Goal: Information Seeking & Learning: Learn about a topic

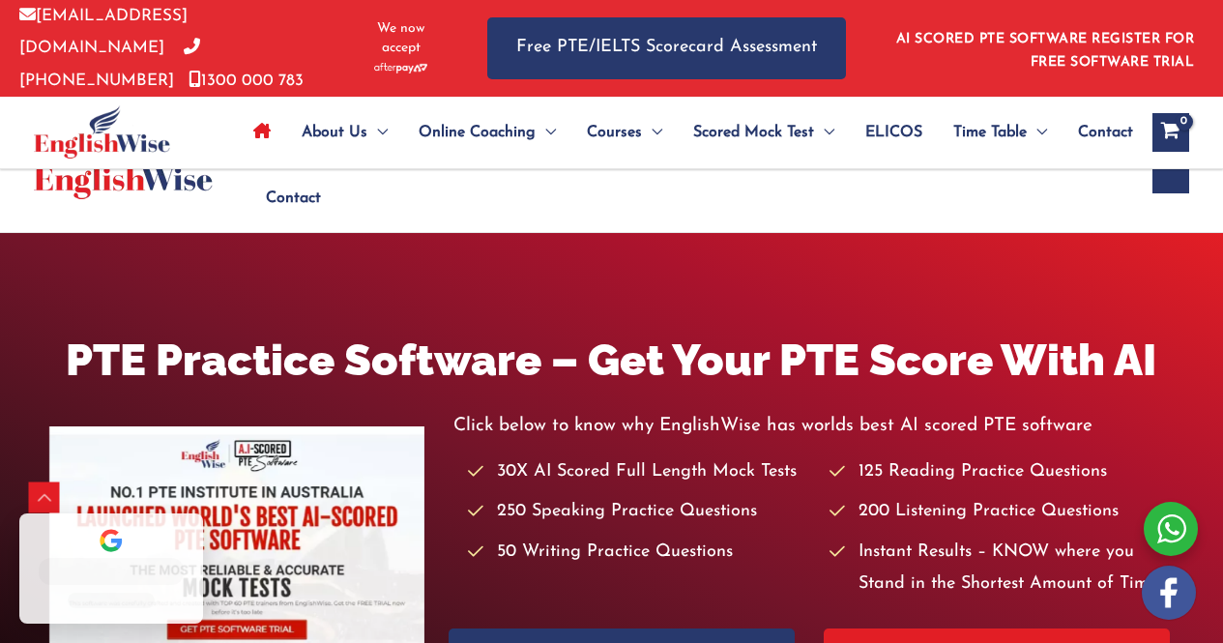
scroll to position [556, 0]
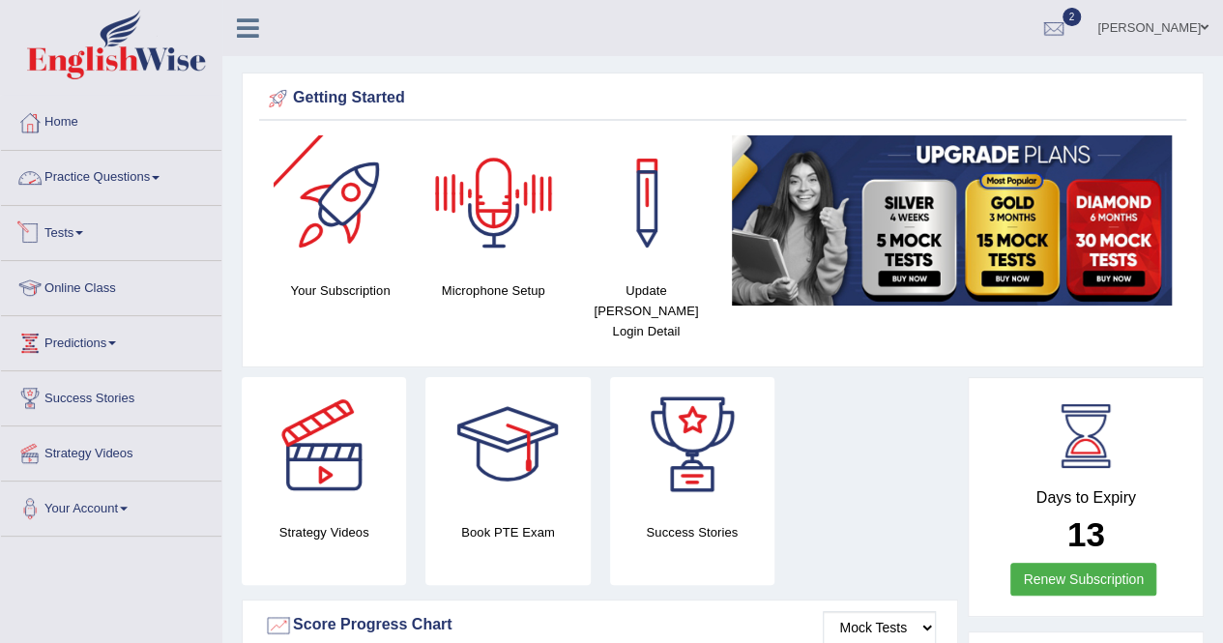
click at [127, 164] on link "Practice Questions" at bounding box center [111, 175] width 220 height 48
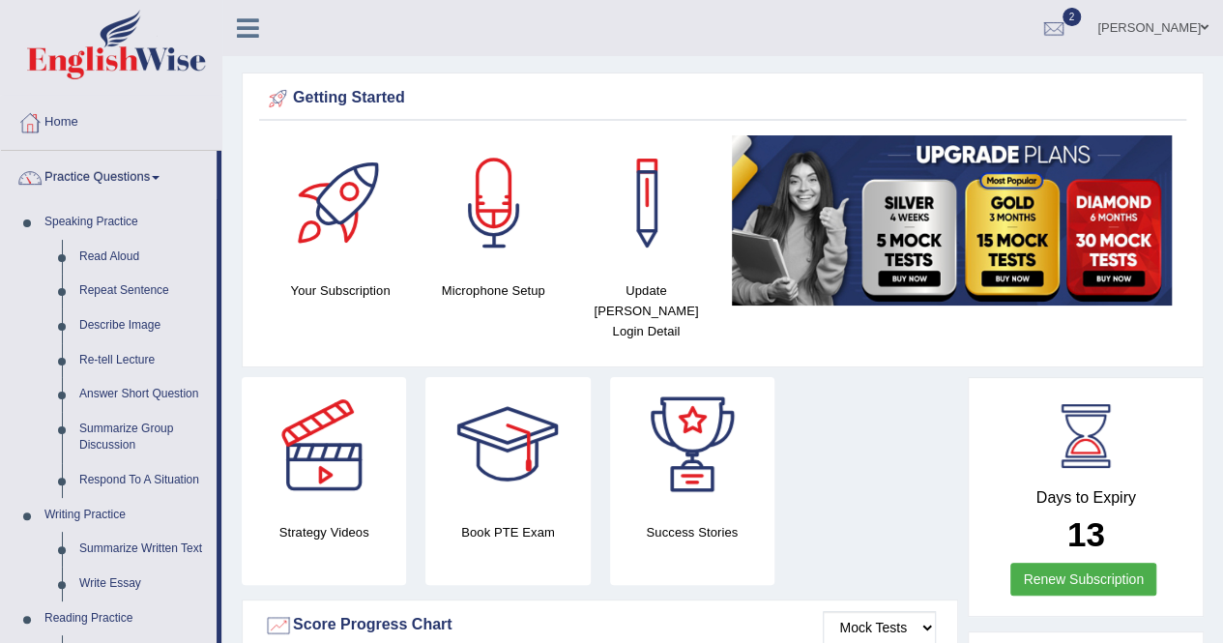
click at [248, 377] on link at bounding box center [324, 444] width 164 height 135
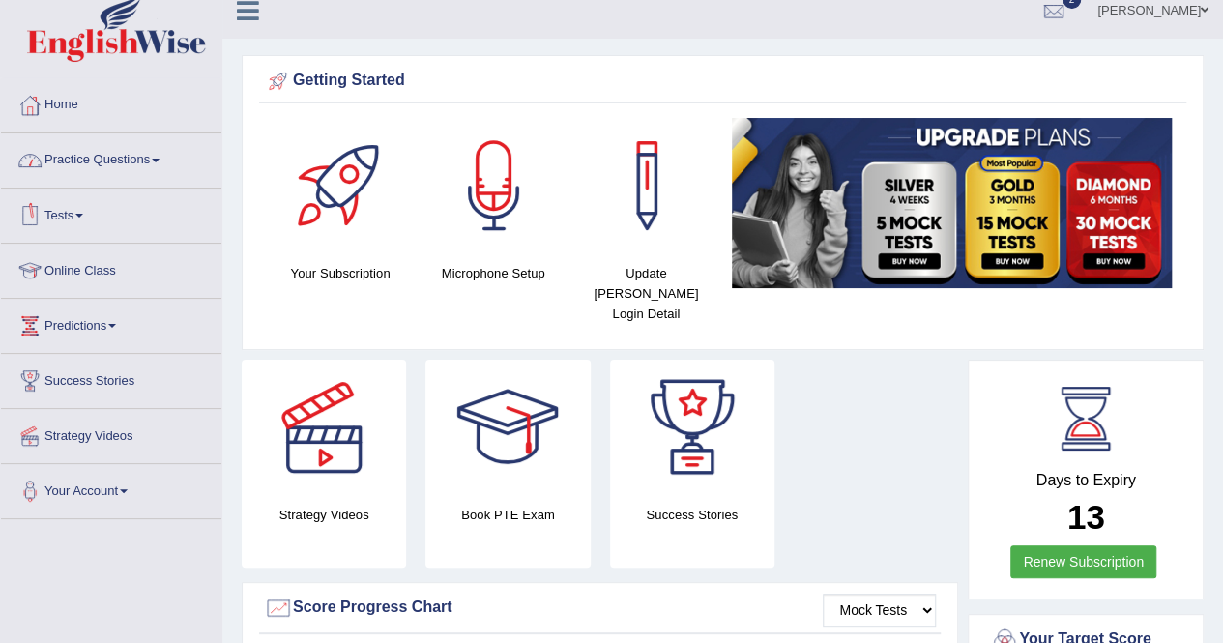
click at [83, 215] on span at bounding box center [79, 216] width 8 height 4
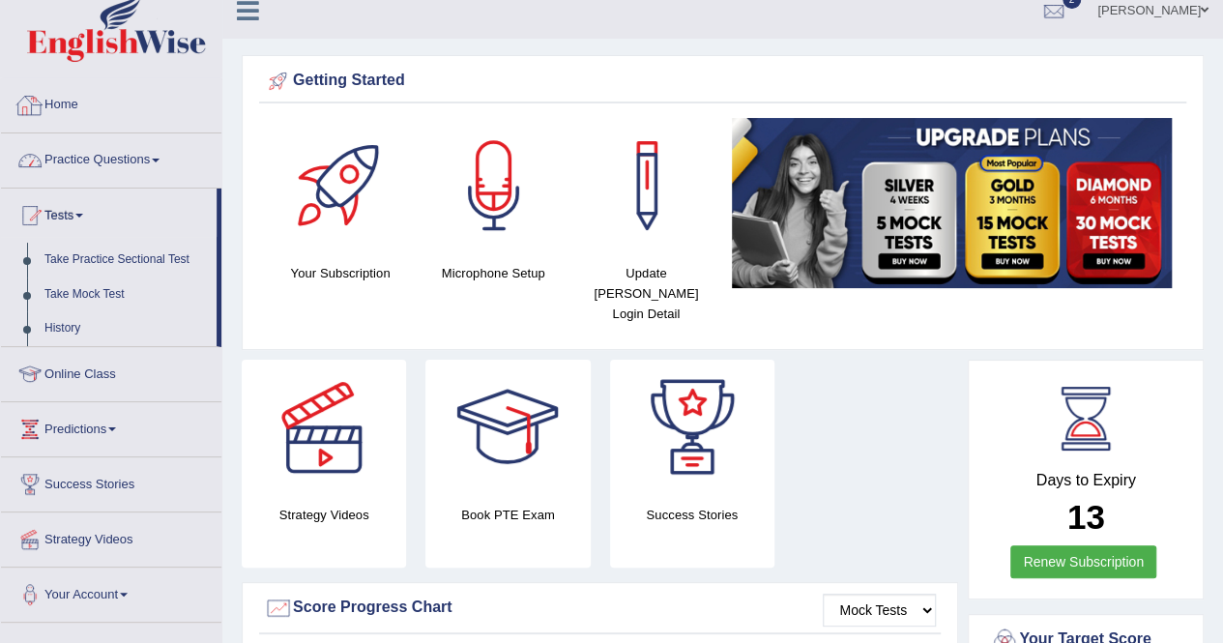
click at [95, 172] on link "Practice Questions" at bounding box center [111, 157] width 220 height 48
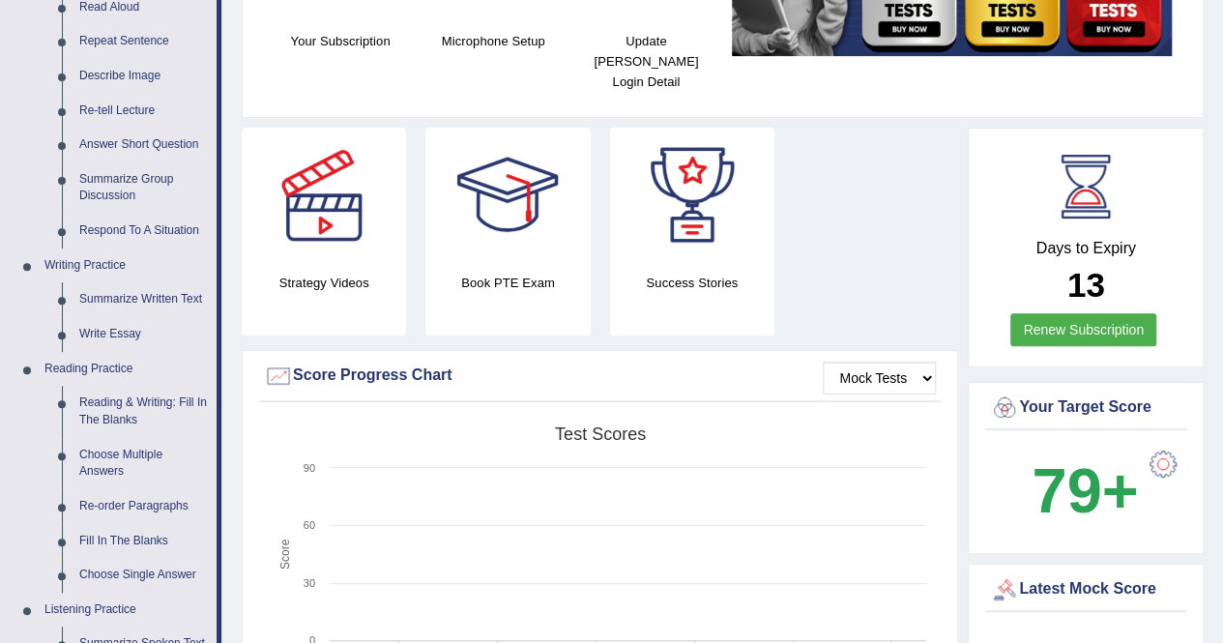
scroll to position [482, 0]
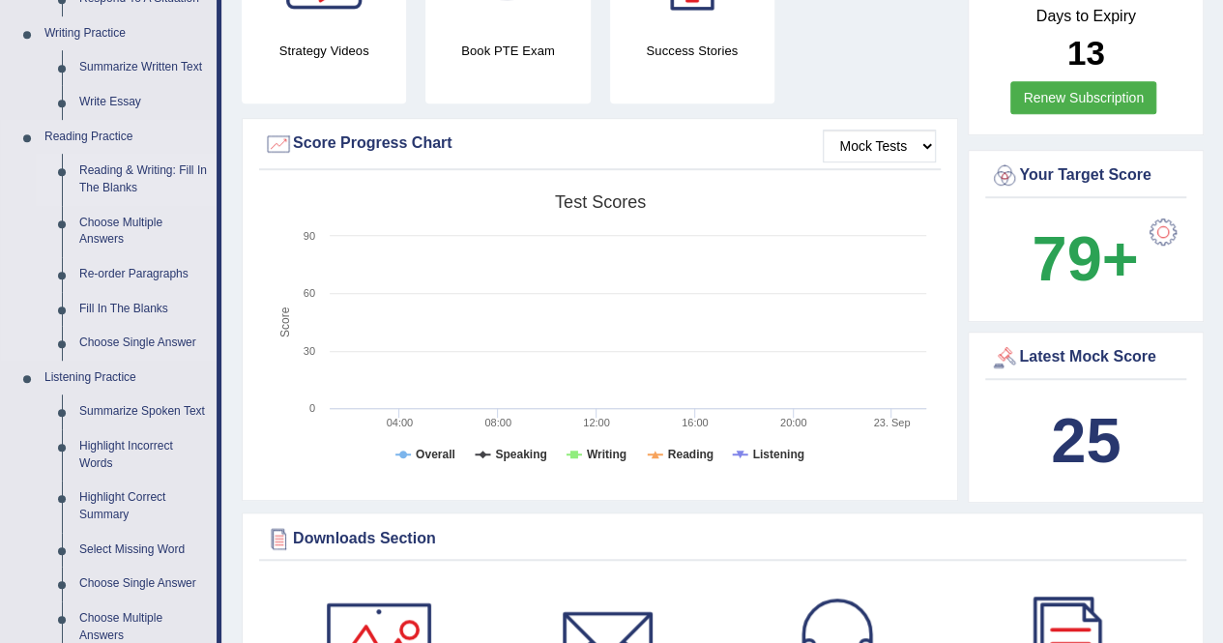
click at [134, 173] on link "Reading & Writing: Fill In The Blanks" at bounding box center [144, 179] width 146 height 51
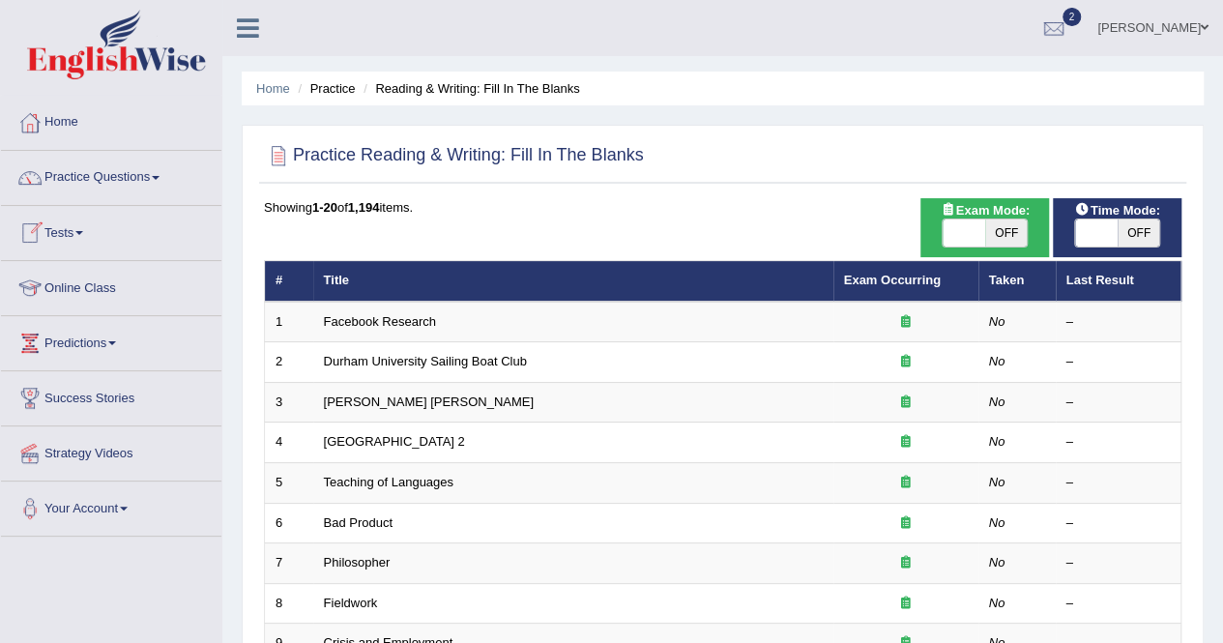
click at [1017, 233] on span "OFF" at bounding box center [1006, 232] width 43 height 27
checkbox input "true"
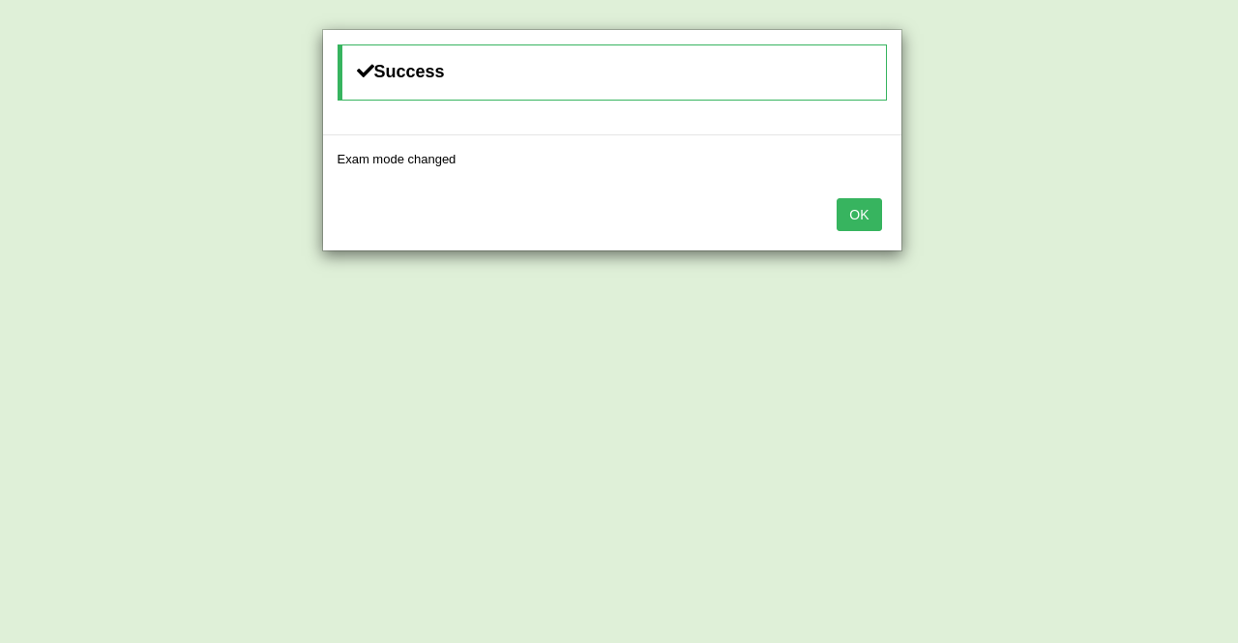
click at [853, 213] on button "OK" at bounding box center [858, 214] width 44 height 33
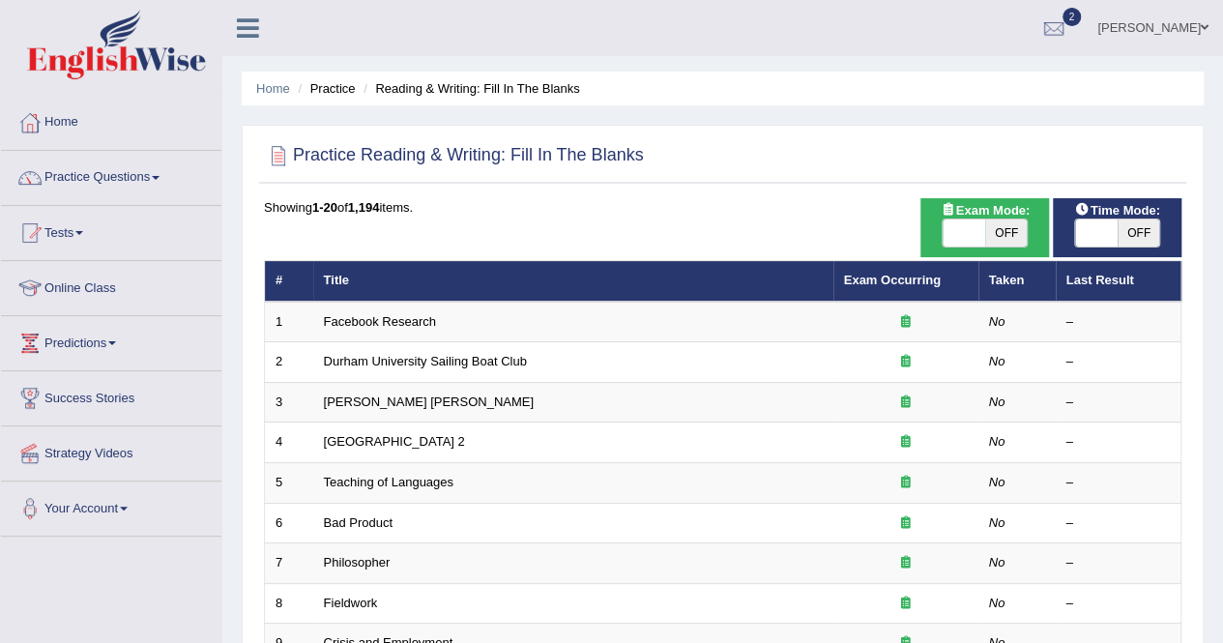
click at [1008, 226] on span "OFF" at bounding box center [1006, 232] width 43 height 27
checkbox input "true"
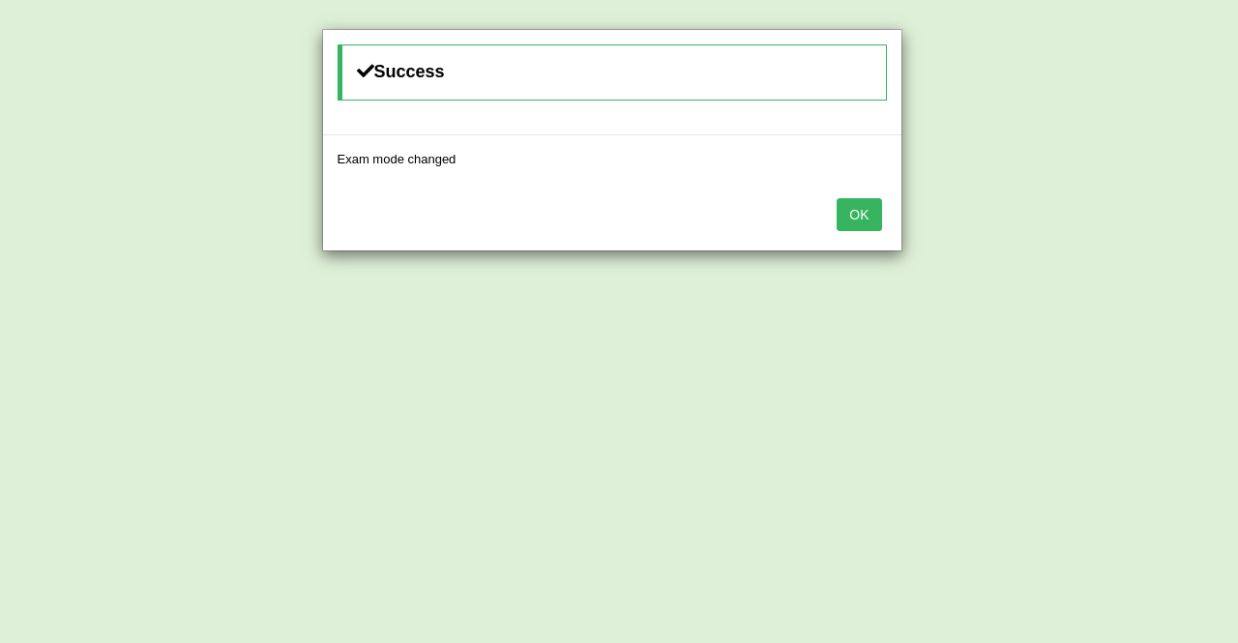
click at [848, 227] on button "OK" at bounding box center [858, 214] width 44 height 33
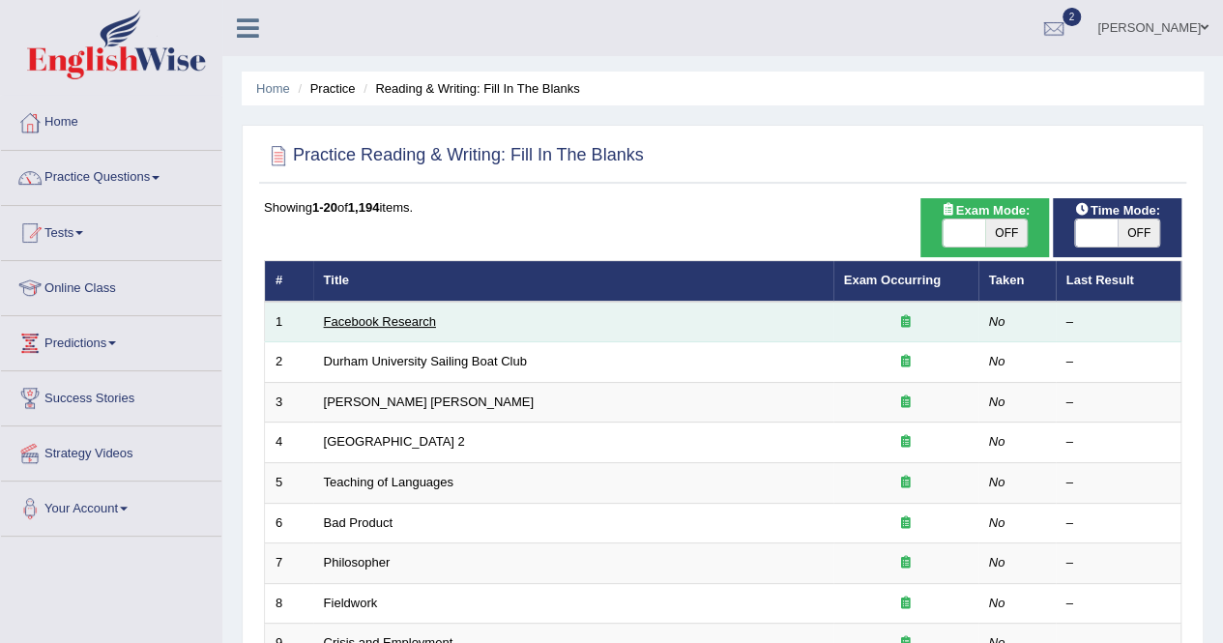
click at [382, 320] on link "Facebook Research" at bounding box center [380, 321] width 112 height 15
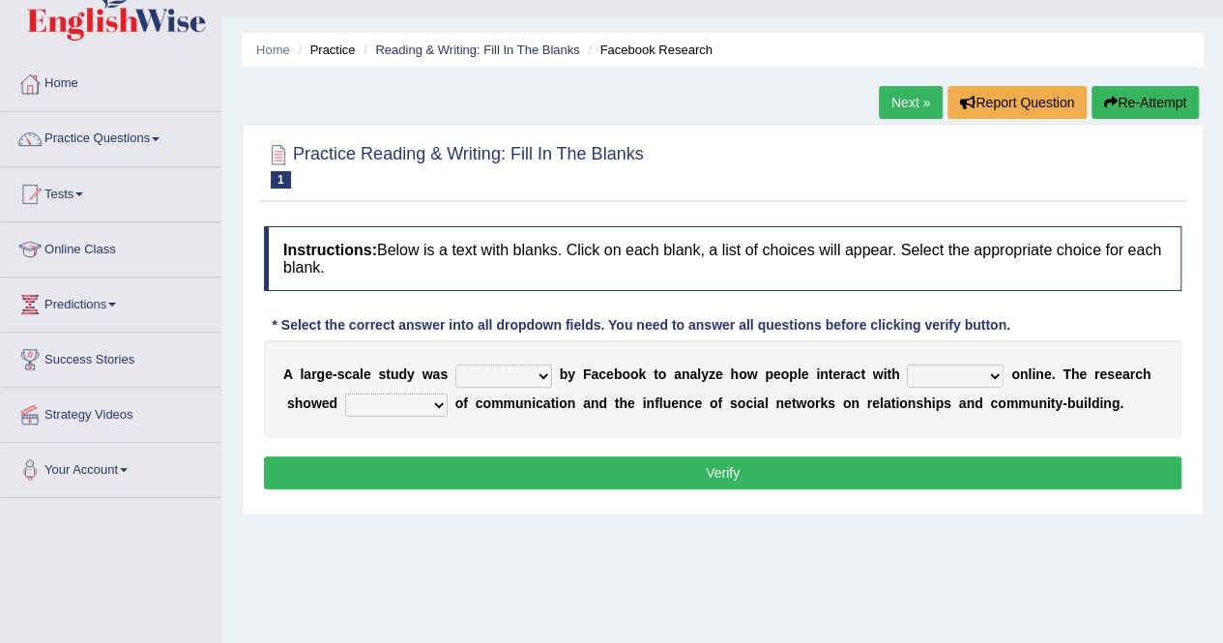
scroll to position [77, 0]
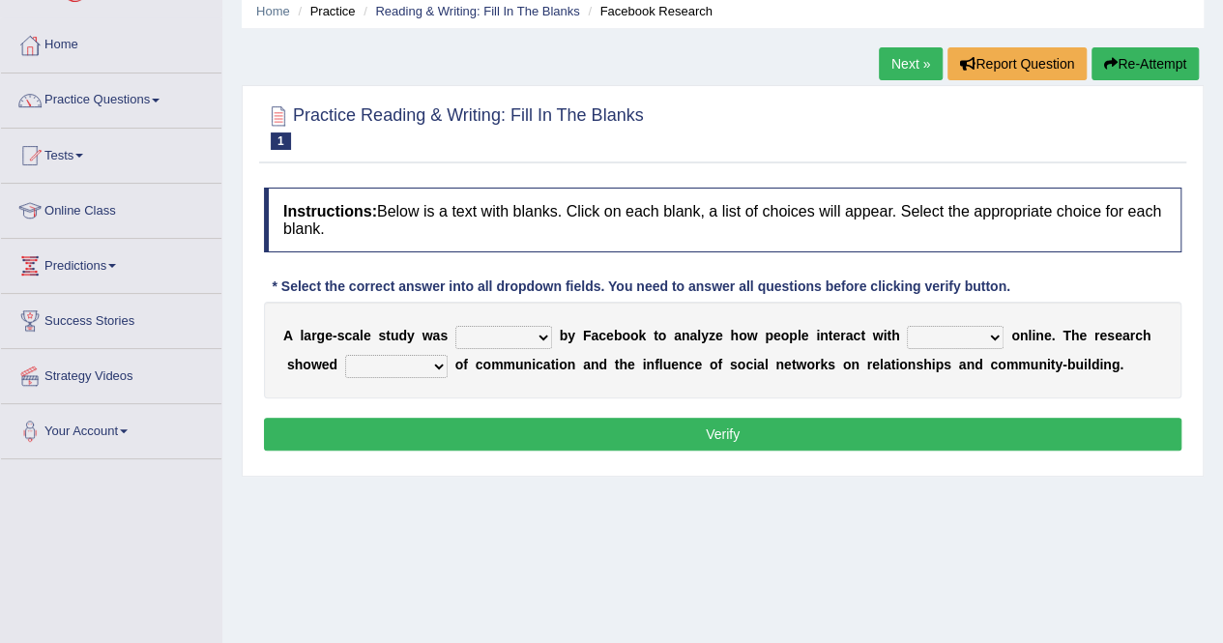
click at [536, 332] on select "surveyed had asked made" at bounding box center [503, 337] width 97 height 23
select select "surveyed"
click at [455, 326] on select "surveyed had asked made" at bounding box center [503, 337] width 97 height 23
click at [990, 339] on select "together all each other another" at bounding box center [955, 337] width 97 height 23
click at [907, 326] on select "together all each other another" at bounding box center [955, 337] width 97 height 23
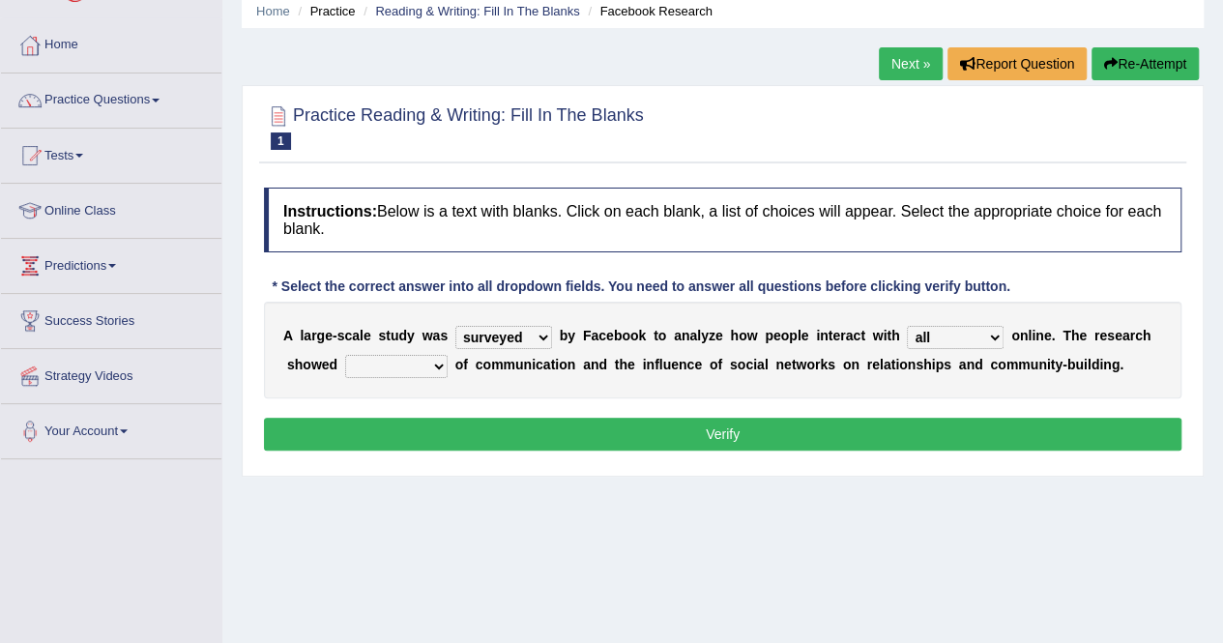
select select "together"
select select
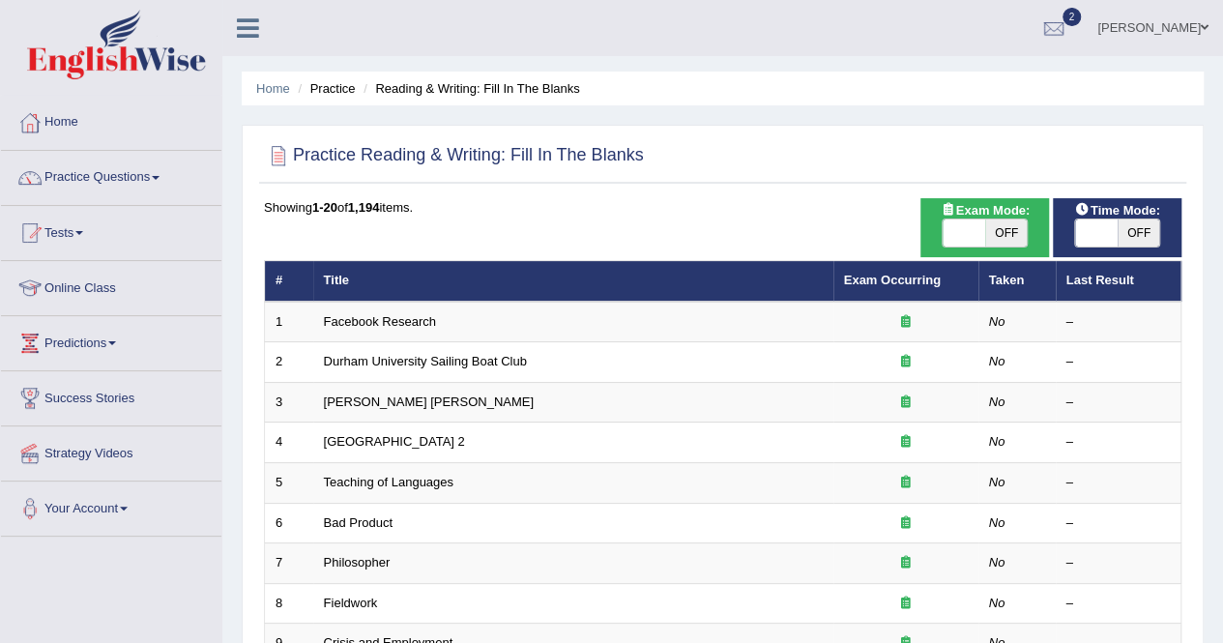
click at [1011, 231] on span "OFF" at bounding box center [1006, 232] width 43 height 27
checkbox input "true"
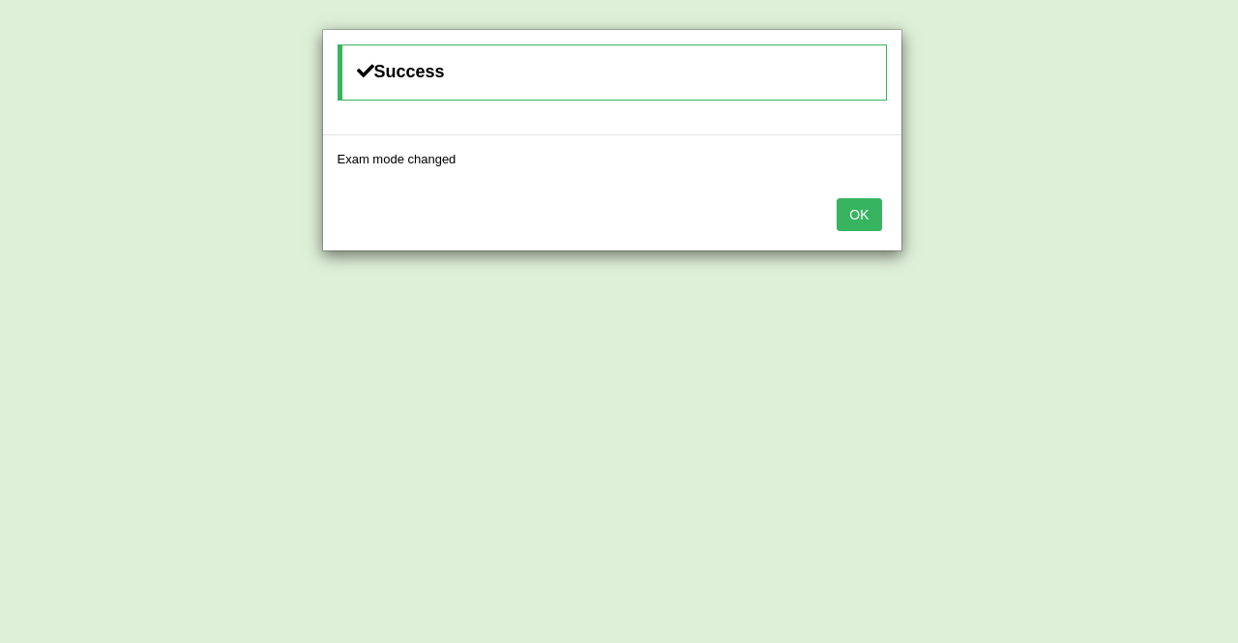
click at [855, 218] on button "OK" at bounding box center [858, 214] width 44 height 33
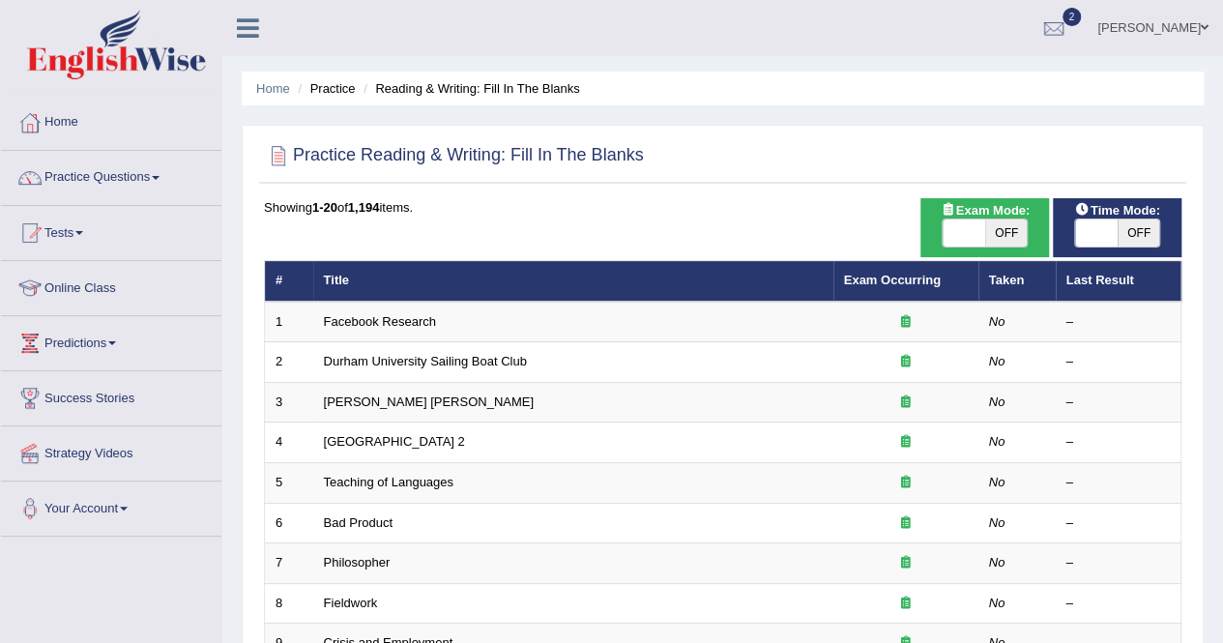
click at [1142, 235] on span "OFF" at bounding box center [1139, 232] width 43 height 27
checkbox input "true"
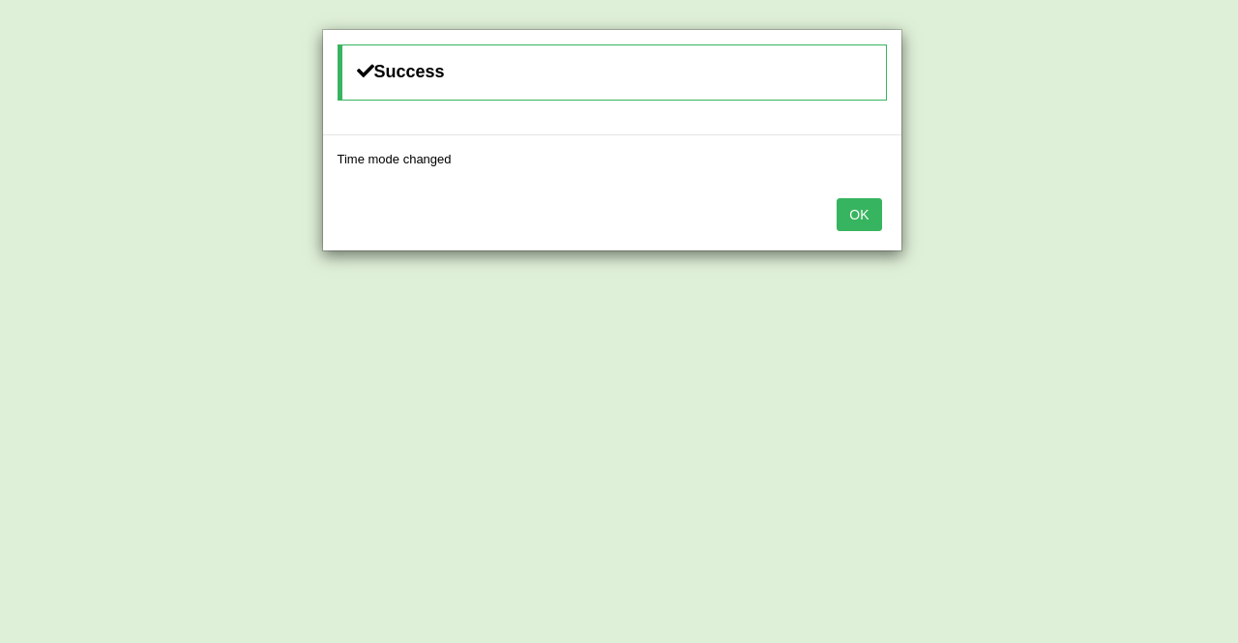
click at [862, 218] on button "OK" at bounding box center [858, 214] width 44 height 33
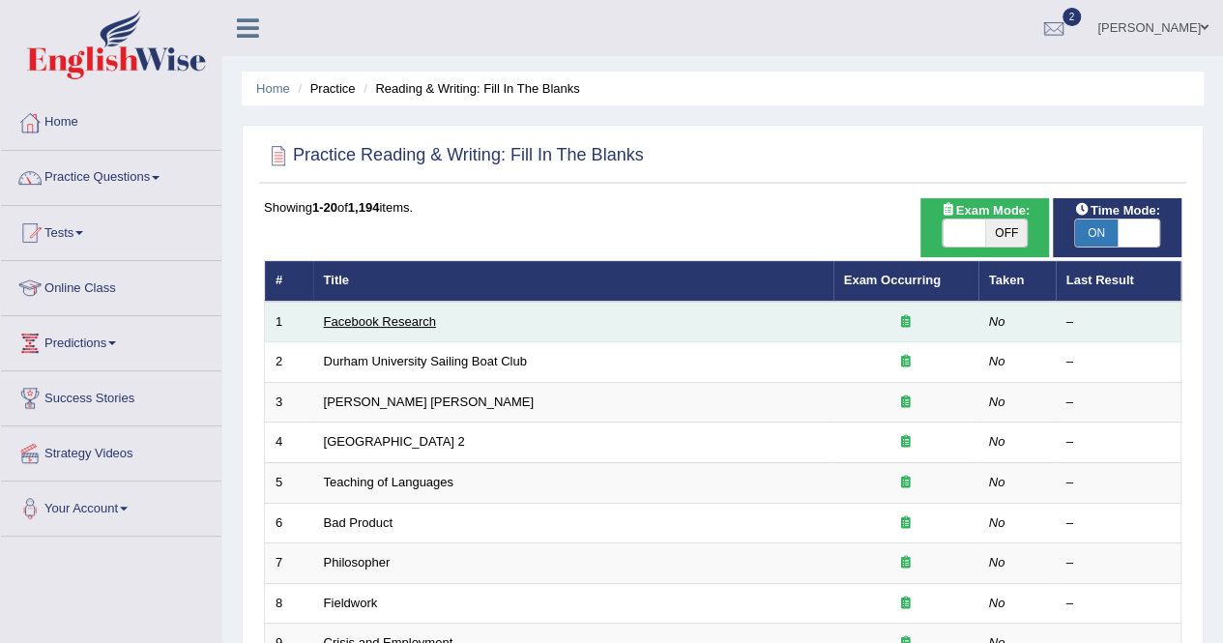
click at [387, 319] on link "Facebook Research" at bounding box center [380, 321] width 112 height 15
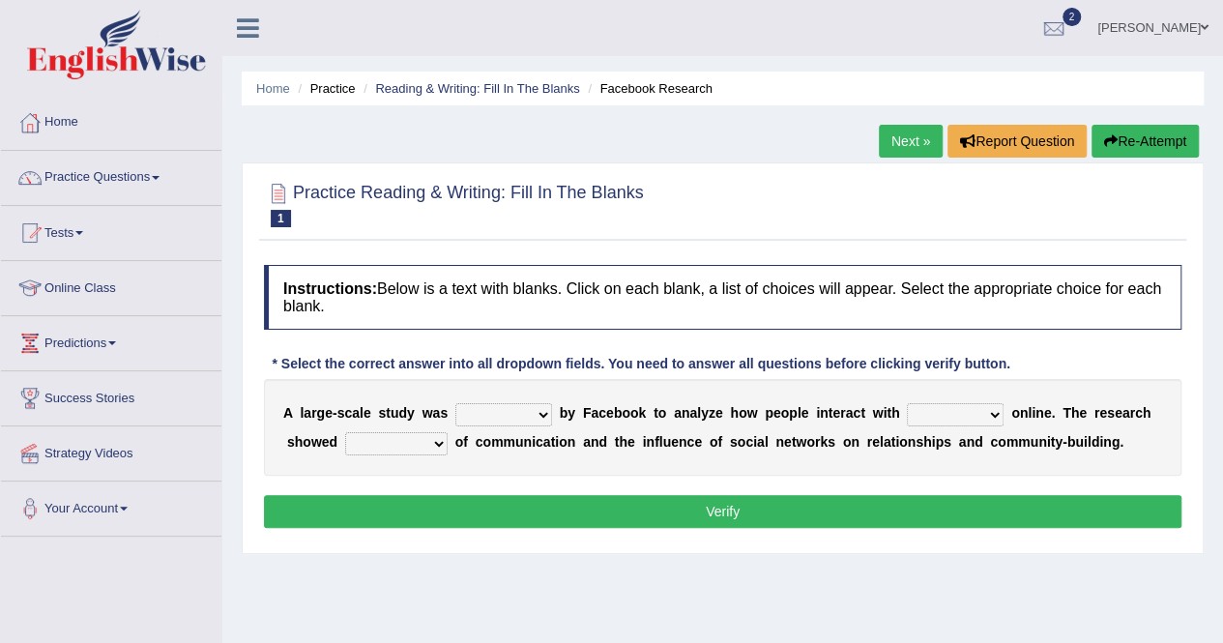
click at [516, 415] on select "surveyed had asked made" at bounding box center [503, 414] width 97 height 23
select select "surveyed"
click at [455, 403] on select "surveyed had asked made" at bounding box center [503, 414] width 97 height 23
click at [934, 406] on select "together all each other another" at bounding box center [955, 414] width 97 height 23
select select "each other"
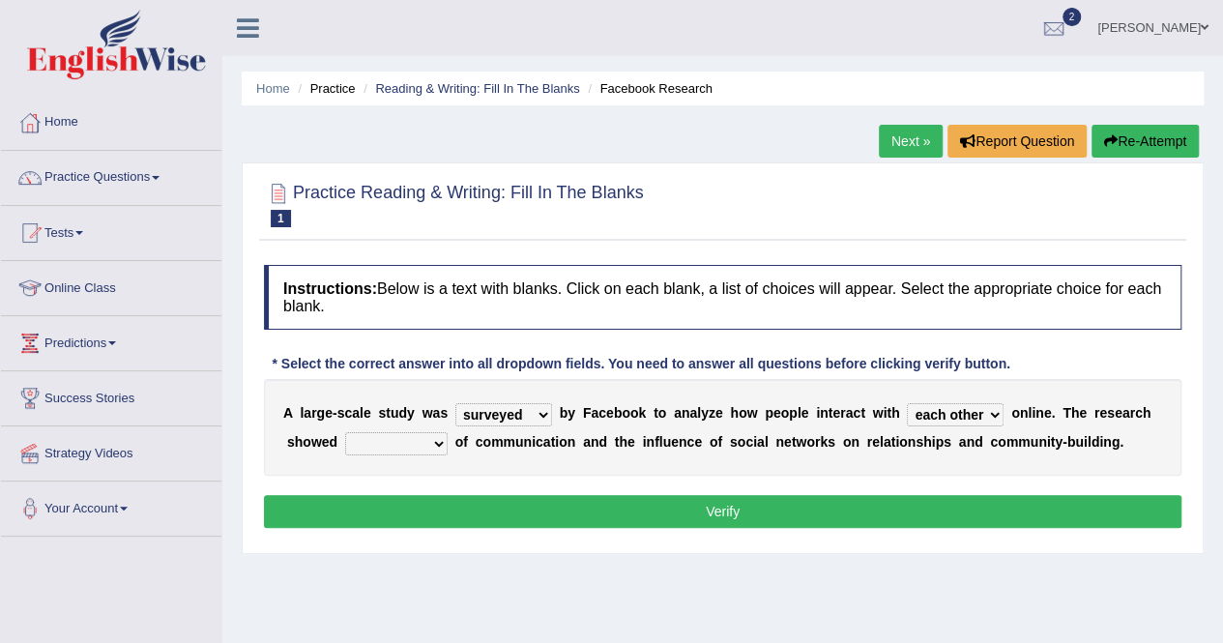
click at [907, 403] on select "together all each other another" at bounding box center [955, 414] width 97 height 23
click at [404, 436] on select "advantages standards fellowships patterns" at bounding box center [396, 443] width 102 height 23
click at [753, 471] on div "A l a r g e - s c a l e s t u d y w a s surveyed had asked made b y F a c e b o…" at bounding box center [723, 427] width 918 height 97
click at [854, 616] on div "Home Practice Reading & Writing: Fill In The Blanks Facebook Research Next » Re…" at bounding box center [722, 483] width 1001 height 967
click at [412, 445] on select "advantages standards fellowships patterns" at bounding box center [396, 443] width 102 height 23
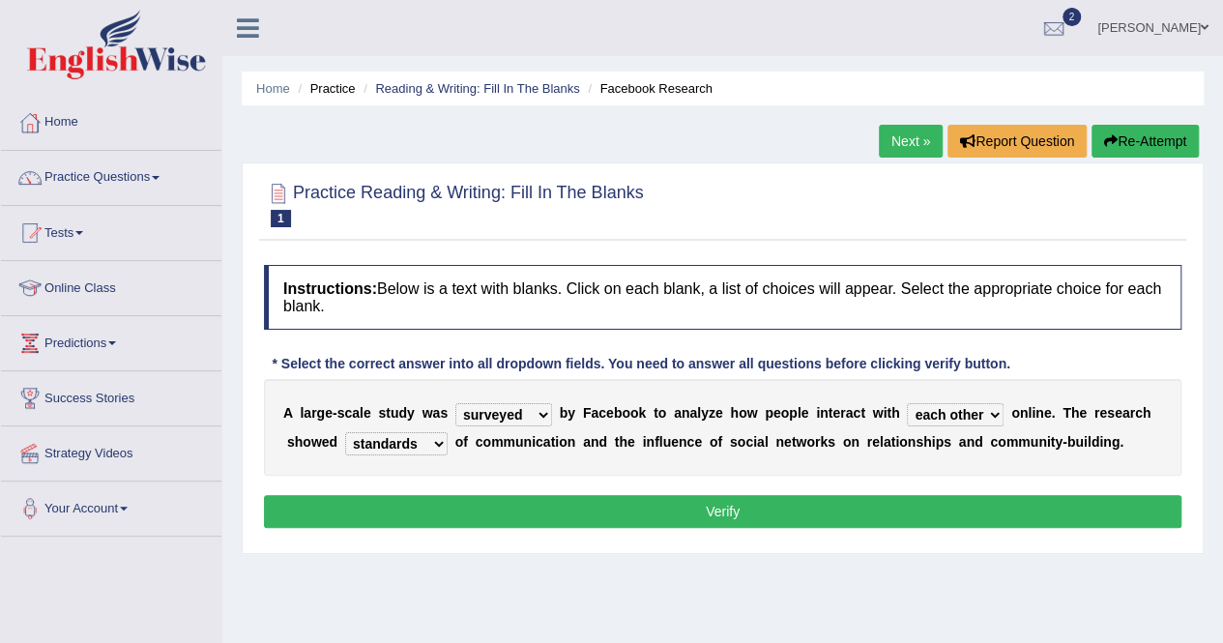
click at [345, 432] on select "advantages standards fellowships patterns" at bounding box center [396, 443] width 102 height 23
click at [423, 440] on select "advantages standards fellowships patterns" at bounding box center [396, 443] width 102 height 23
select select "advantages"
click at [345, 432] on select "advantages standards fellowships patterns" at bounding box center [396, 443] width 102 height 23
click at [632, 510] on button "Verify" at bounding box center [723, 511] width 918 height 33
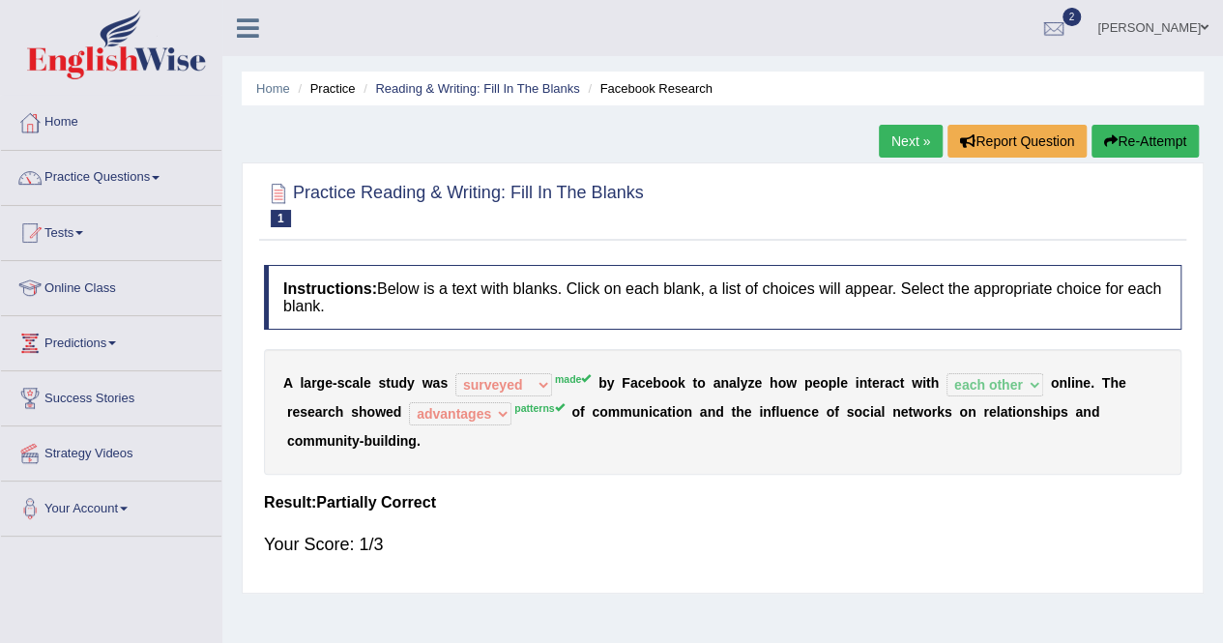
scroll to position [39, 0]
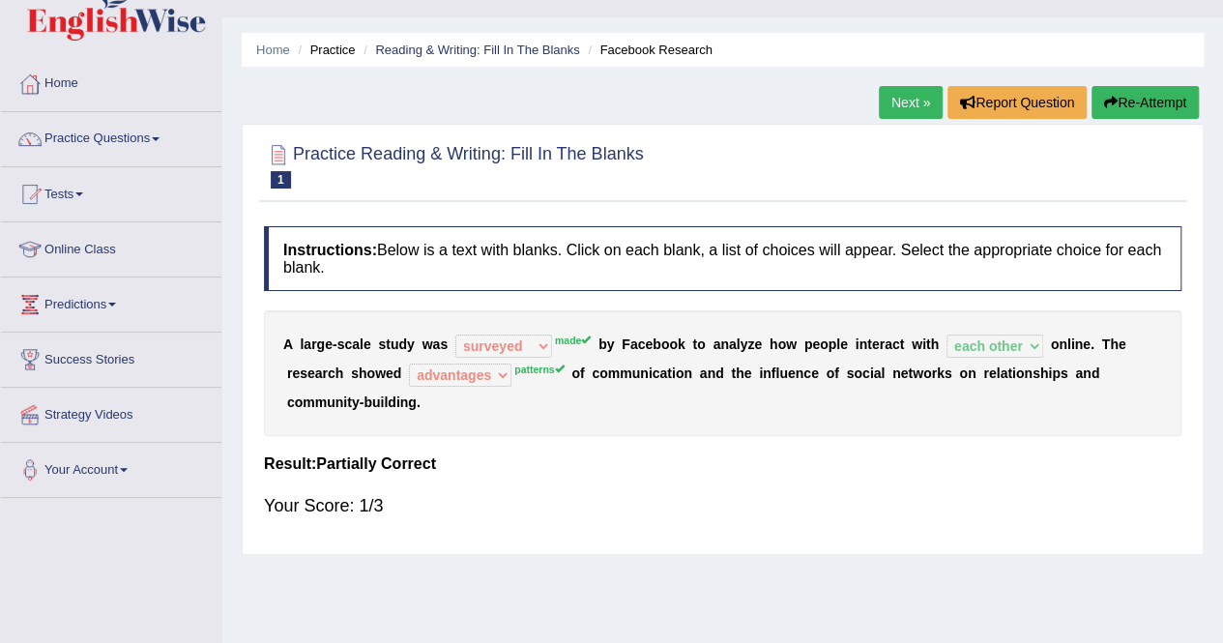
click at [919, 102] on link "Next »" at bounding box center [911, 102] width 64 height 33
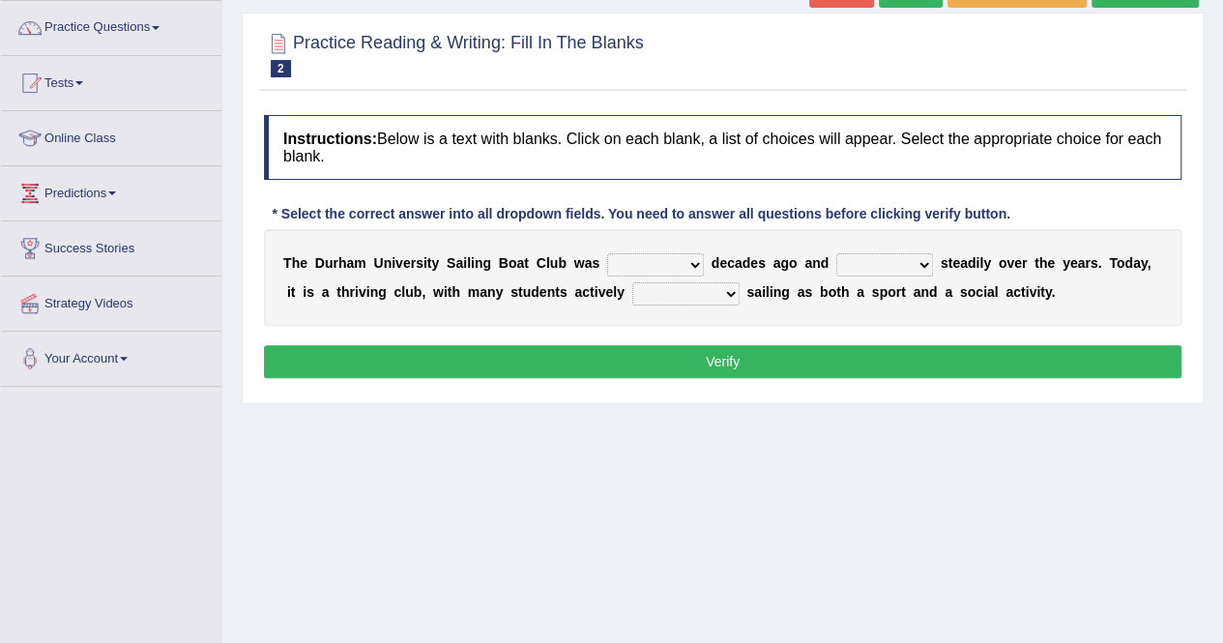
scroll to position [155, 0]
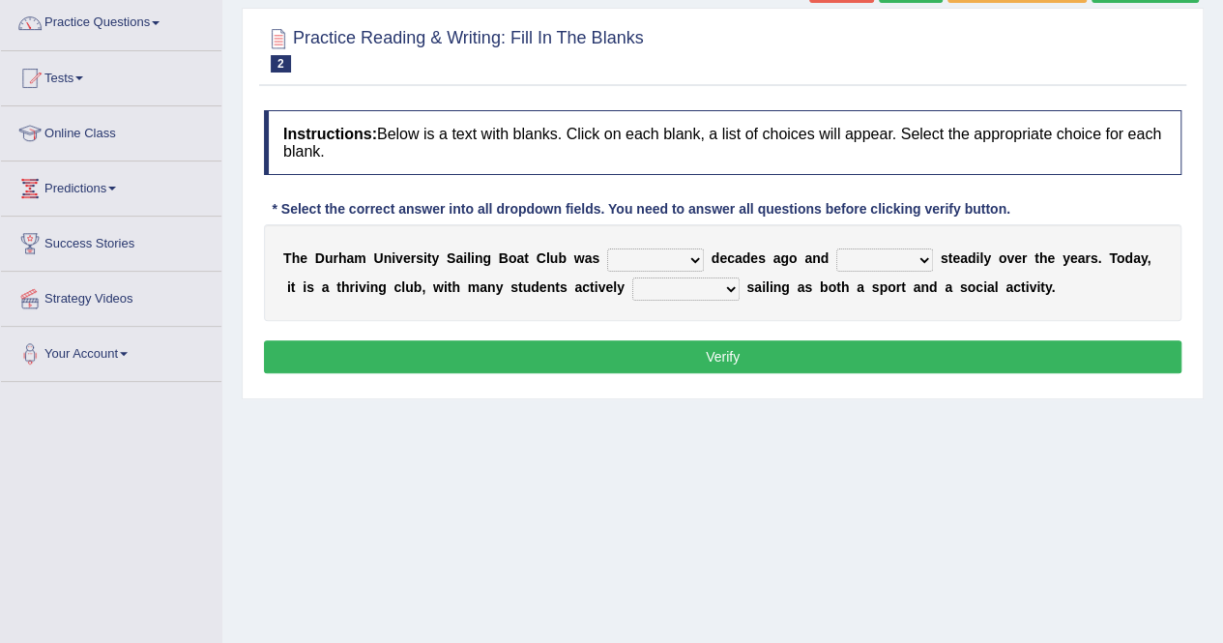
click at [633, 255] on select "found fund founded find" at bounding box center [655, 260] width 97 height 23
click at [897, 259] on select "grow growing has grown grown" at bounding box center [884, 260] width 97 height 23
click at [836, 249] on select "grow growing has grown grown" at bounding box center [884, 260] width 97 height 23
click at [878, 261] on select "grow growing has grown grown" at bounding box center [884, 260] width 97 height 23
select select "has grown"
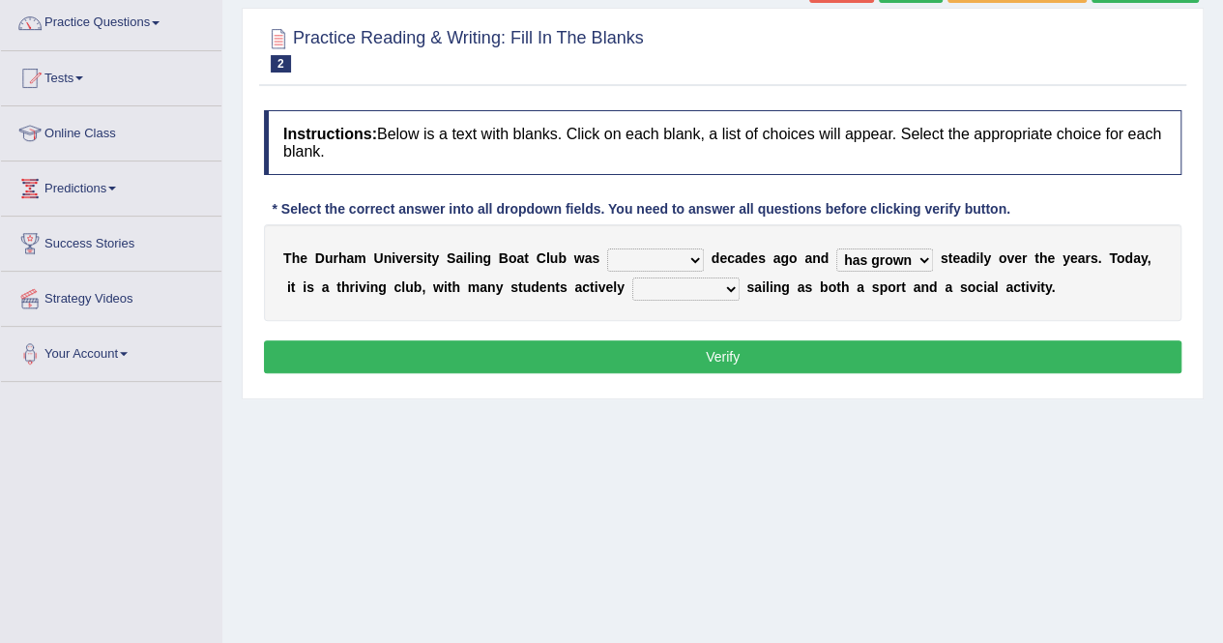
click at [836, 249] on select "grow growing has grown grown" at bounding box center [884, 260] width 97 height 23
click at [640, 254] on select "found fund founded find" at bounding box center [655, 260] width 97 height 23
click at [607, 249] on select "found fund founded find" at bounding box center [655, 260] width 97 height 23
click at [629, 262] on select "found fund founded find" at bounding box center [655, 260] width 97 height 23
select select "found"
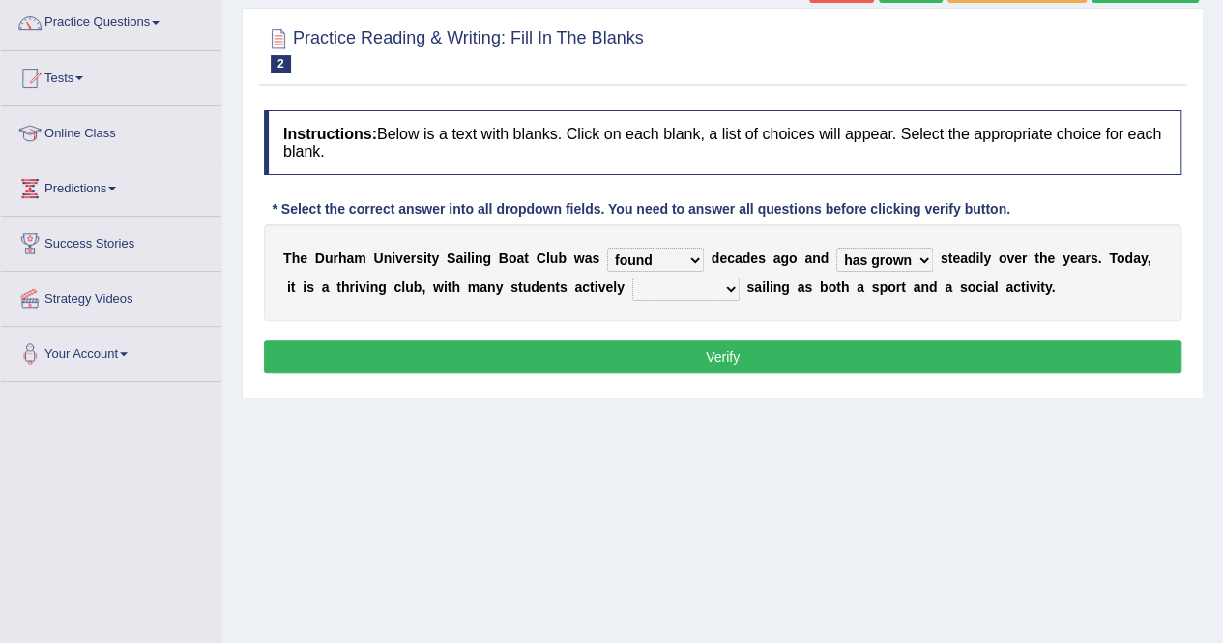
click at [607, 249] on select "found fund founded find" at bounding box center [655, 260] width 97 height 23
click at [656, 293] on select "enjoy enjoyed are enjoying enjoying" at bounding box center [685, 289] width 107 height 23
select select "enjoying"
click at [632, 278] on select "enjoy enjoyed are enjoying enjoying" at bounding box center [685, 289] width 107 height 23
click at [688, 368] on button "Verify" at bounding box center [723, 356] width 918 height 33
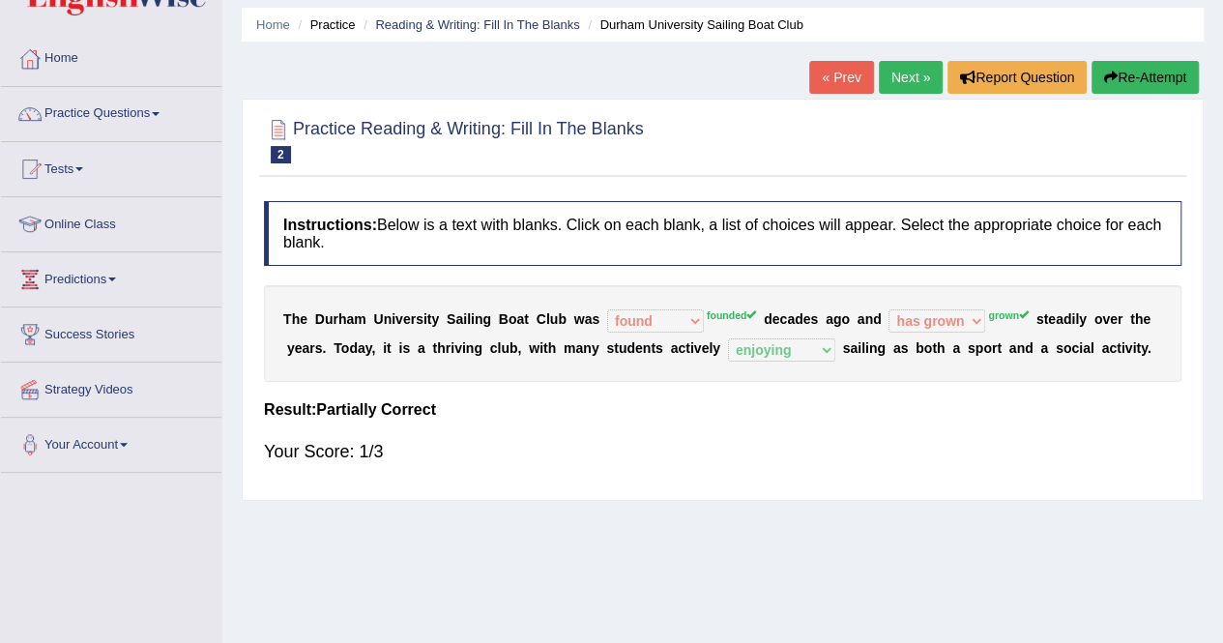
scroll to position [0, 0]
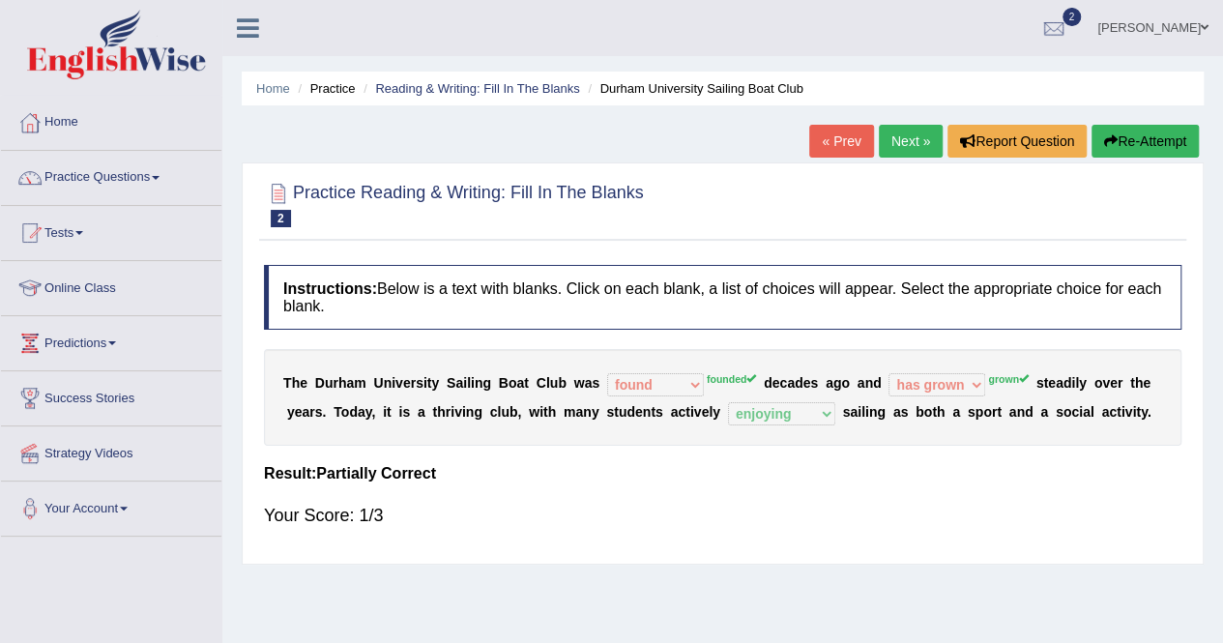
click at [917, 131] on link "Next »" at bounding box center [911, 141] width 64 height 33
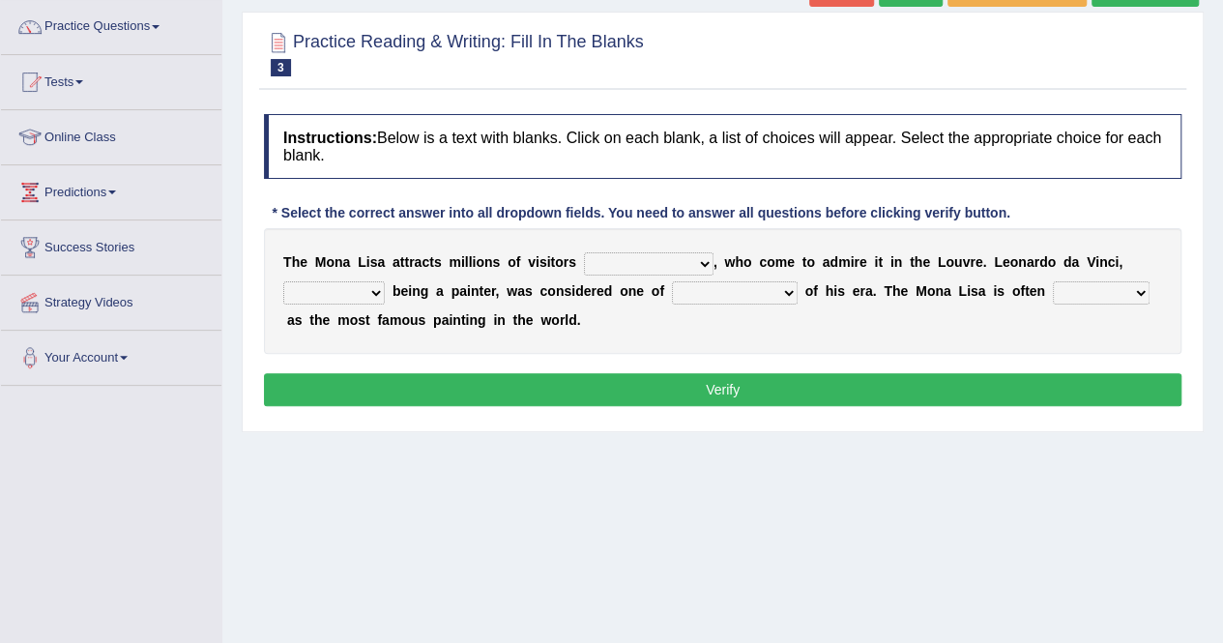
scroll to position [155, 0]
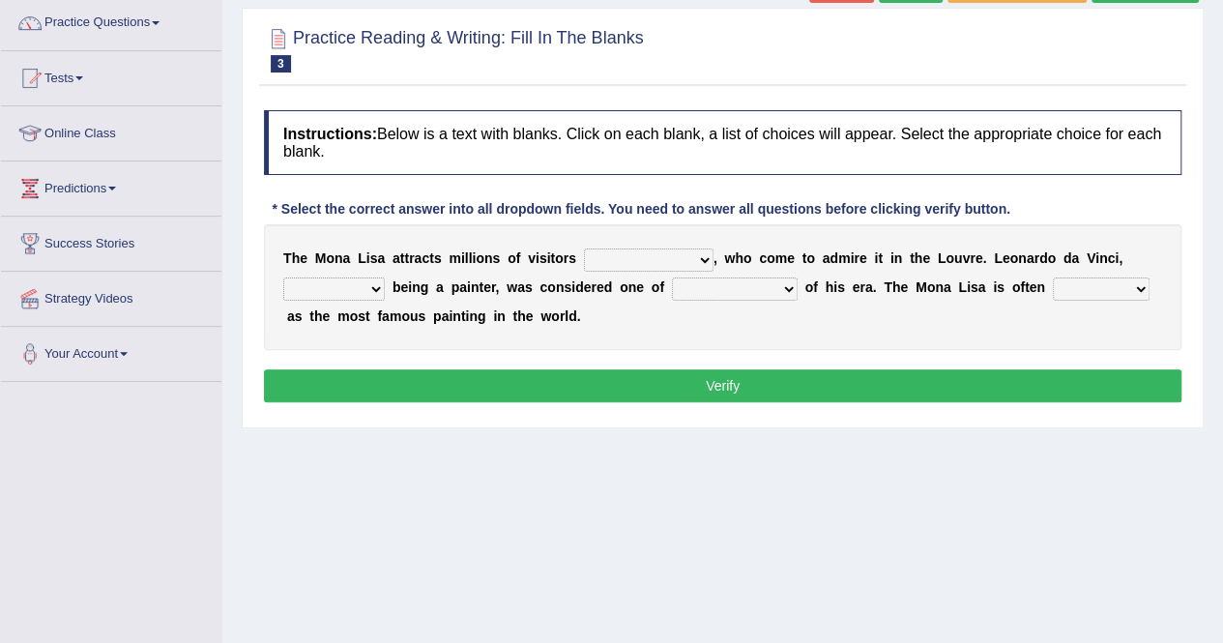
click at [648, 250] on select "around the year the all year all year round per year" at bounding box center [649, 260] width 130 height 23
select select "around the year"
click at [584, 249] on select "around the year the all year all year round per year" at bounding box center [649, 260] width 130 height 23
click at [754, 286] on select "better artists artist the better artist the best artists" at bounding box center [735, 289] width 126 height 23
select select "the best artists"
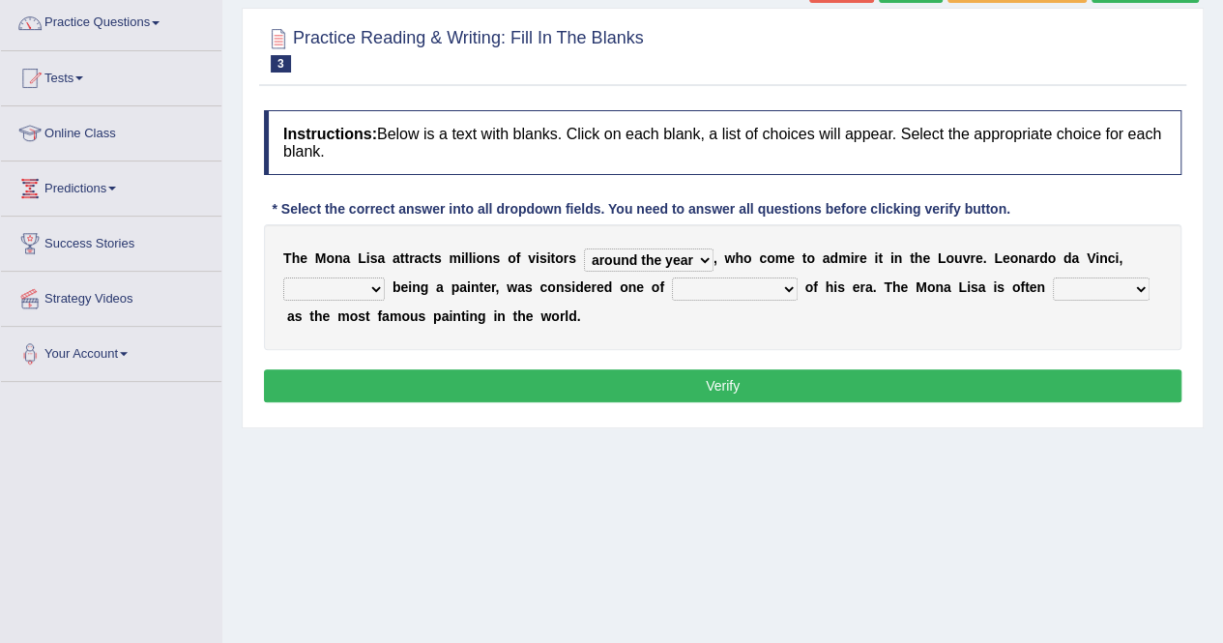
click at [672, 278] on select "better artists artist the better artist the best artists" at bounding box center [735, 289] width 126 height 23
click at [329, 289] on select "rather than as much as as well as as long as" at bounding box center [334, 289] width 102 height 23
select select "as much as"
click at [283, 278] on select "rather than as much as as well as as long as" at bounding box center [334, 289] width 102 height 23
click at [1085, 290] on select "classified suggested predicted described" at bounding box center [1101, 289] width 97 height 23
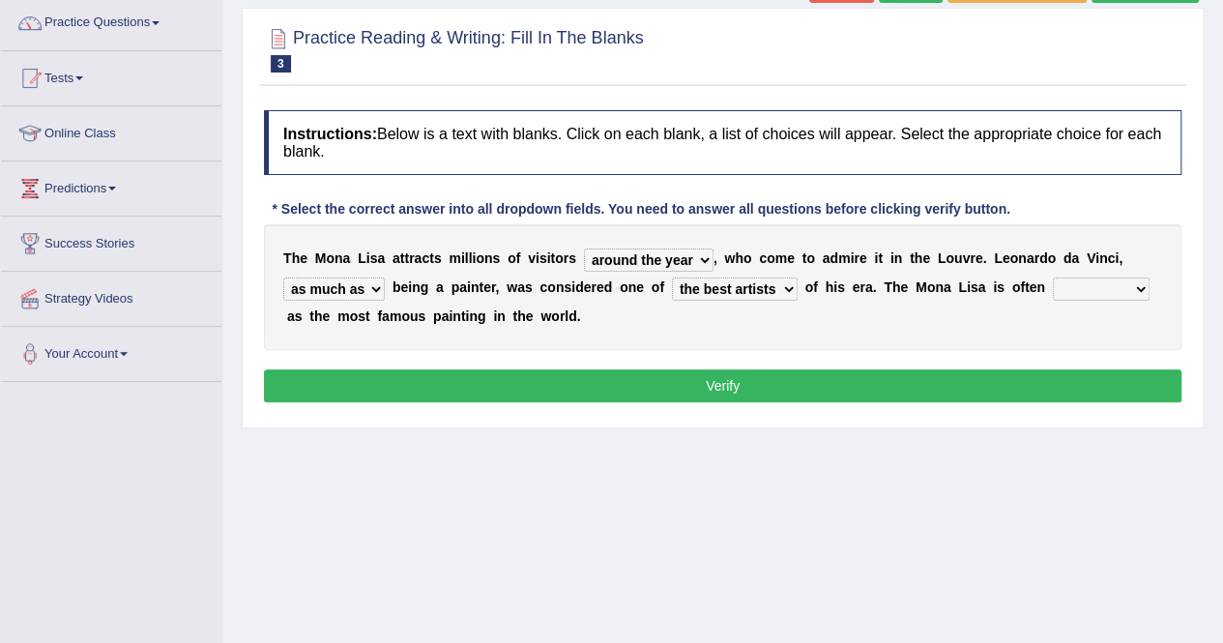
select select "described"
click at [1053, 278] on select "classified suggested predicted described" at bounding box center [1101, 289] width 97 height 23
click at [986, 386] on button "Verify" at bounding box center [723, 385] width 918 height 33
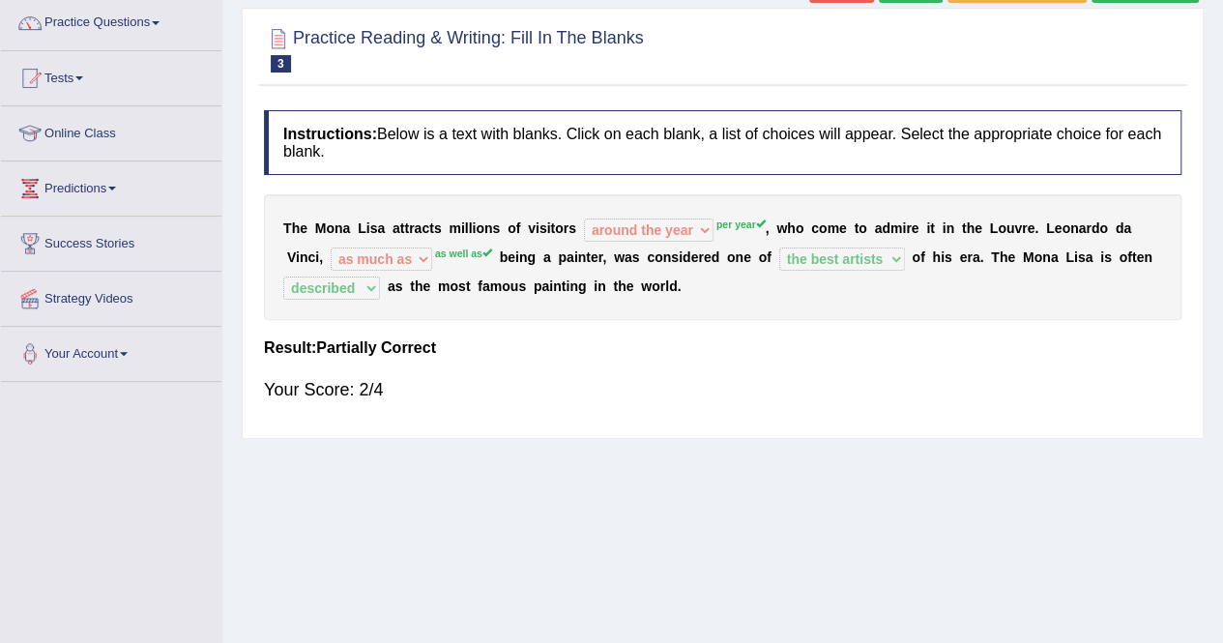
scroll to position [0, 0]
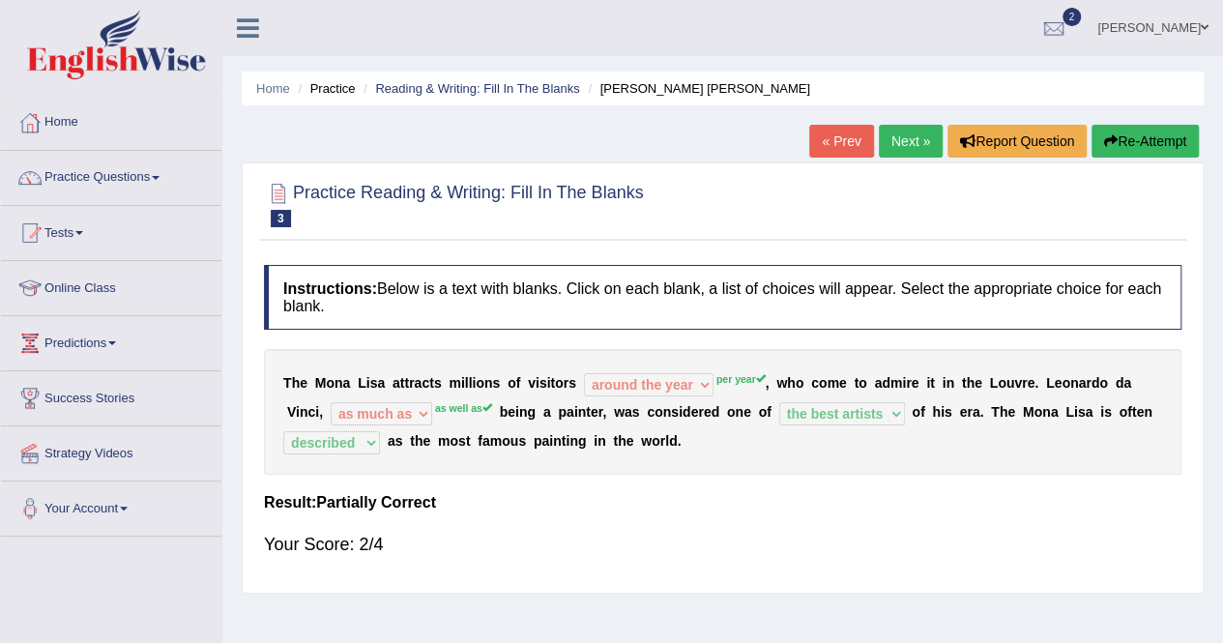
click at [911, 132] on link "Next »" at bounding box center [911, 141] width 64 height 33
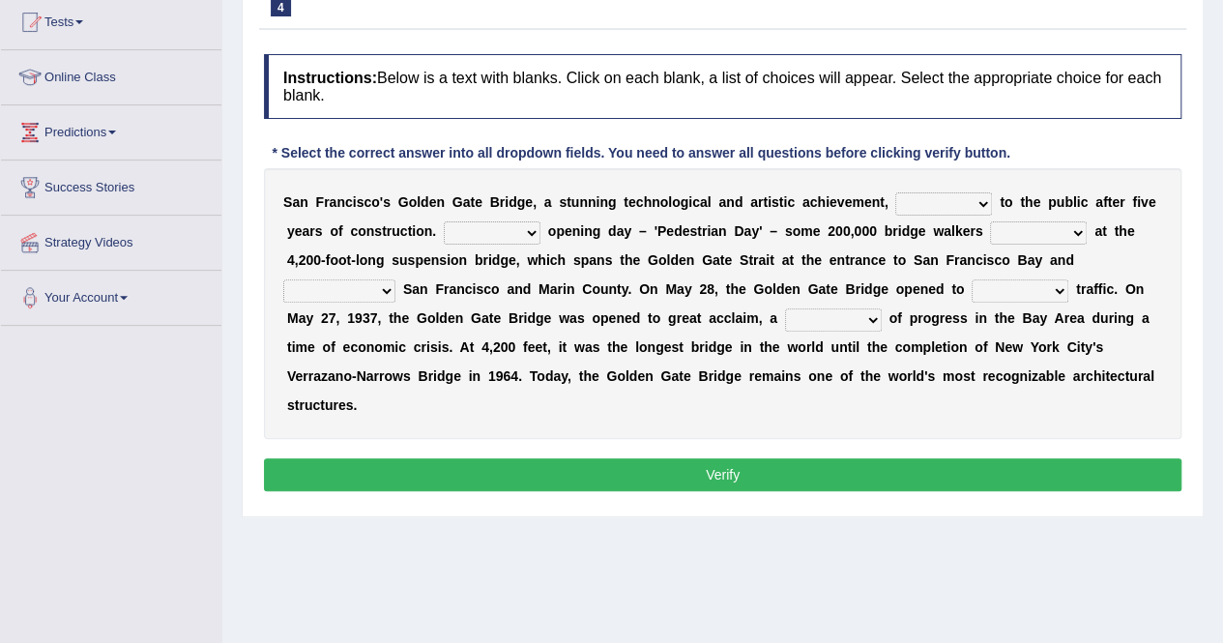
scroll to position [207, 0]
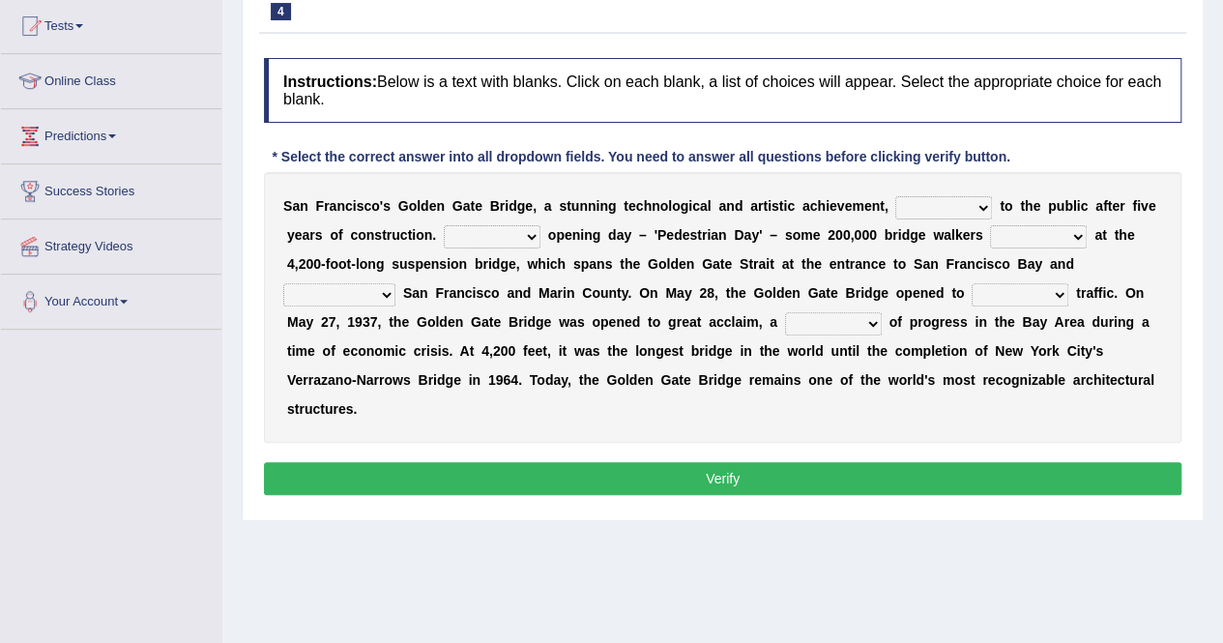
click at [972, 203] on select "opens closes appears equals" at bounding box center [943, 207] width 97 height 23
click at [895, 196] on select "opens closes appears equals" at bounding box center [943, 207] width 97 height 23
select select "appears"
click at [791, 415] on div "S a n F r a n c i s c o ' [PERSON_NAME] G a t e B r i d g e , a s t u n n i n g…" at bounding box center [723, 307] width 918 height 271
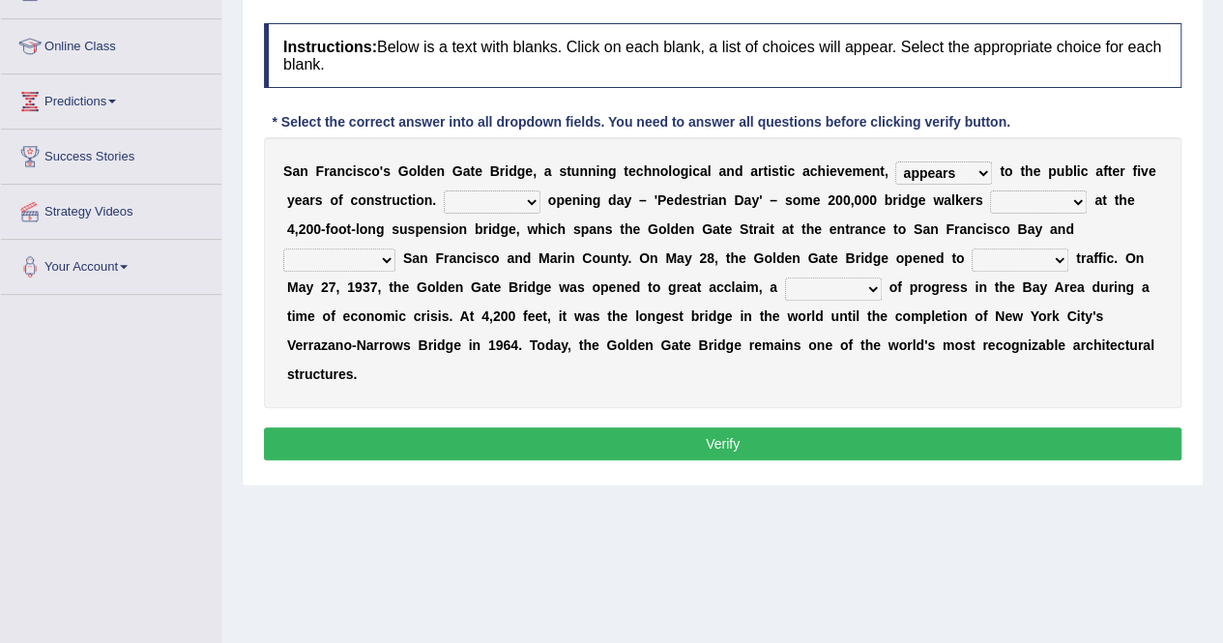
scroll to position [246, 0]
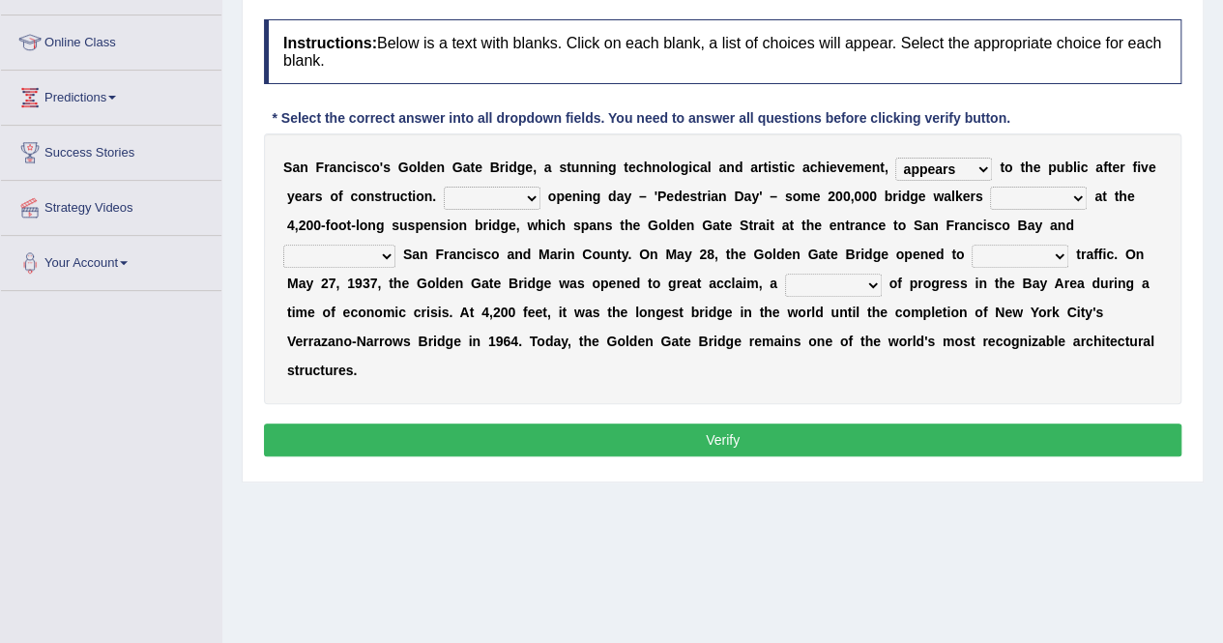
click at [485, 197] on select "On During Since When" at bounding box center [492, 198] width 97 height 23
select select "On"
click at [444, 187] on select "On During Since When" at bounding box center [492, 198] width 97 height 23
click at [1035, 190] on select "stationed looked marveled laughed" at bounding box center [1038, 198] width 97 height 23
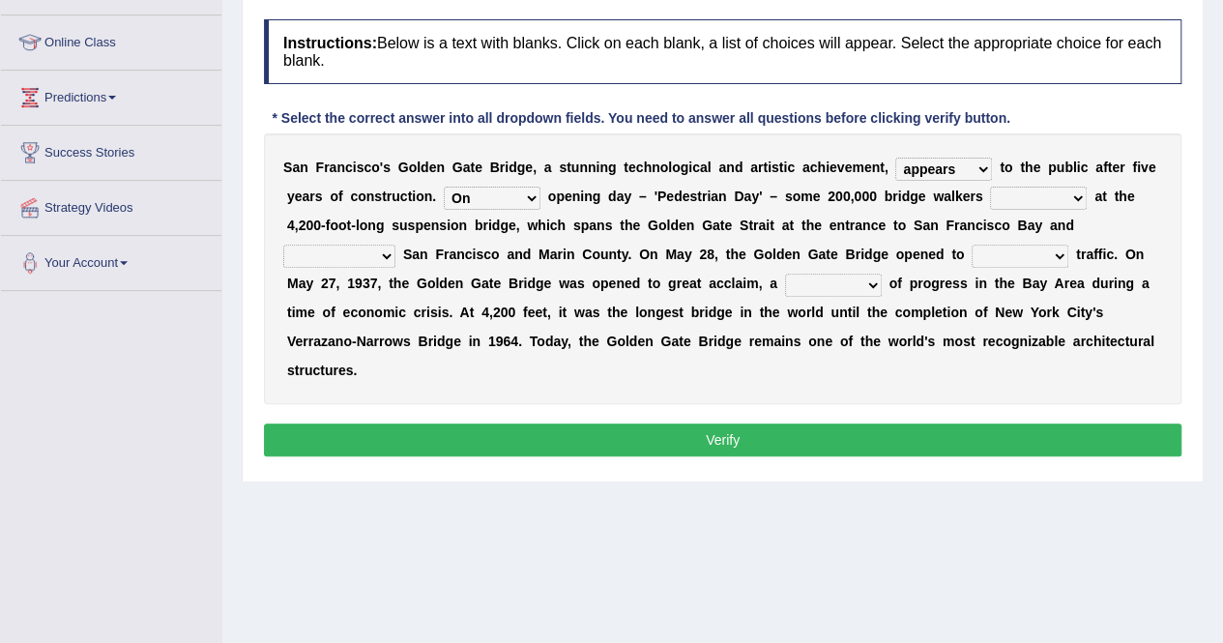
click at [369, 248] on select "separates connects channels differentiates" at bounding box center [339, 256] width 112 height 23
select select "connects"
click at [283, 245] on select "separates connects channels differentiates" at bounding box center [339, 256] width 112 height 23
click at [1018, 179] on div "S a n F r a n c i s c o ' s G o l d e n G a t e B r i d g e , a s t u n n i n g…" at bounding box center [723, 268] width 918 height 271
click at [1011, 214] on div "S a n F r a n c i s c o ' s G o l d e n G a t e B r i d g e , a s t u n n i n g…" at bounding box center [723, 268] width 918 height 271
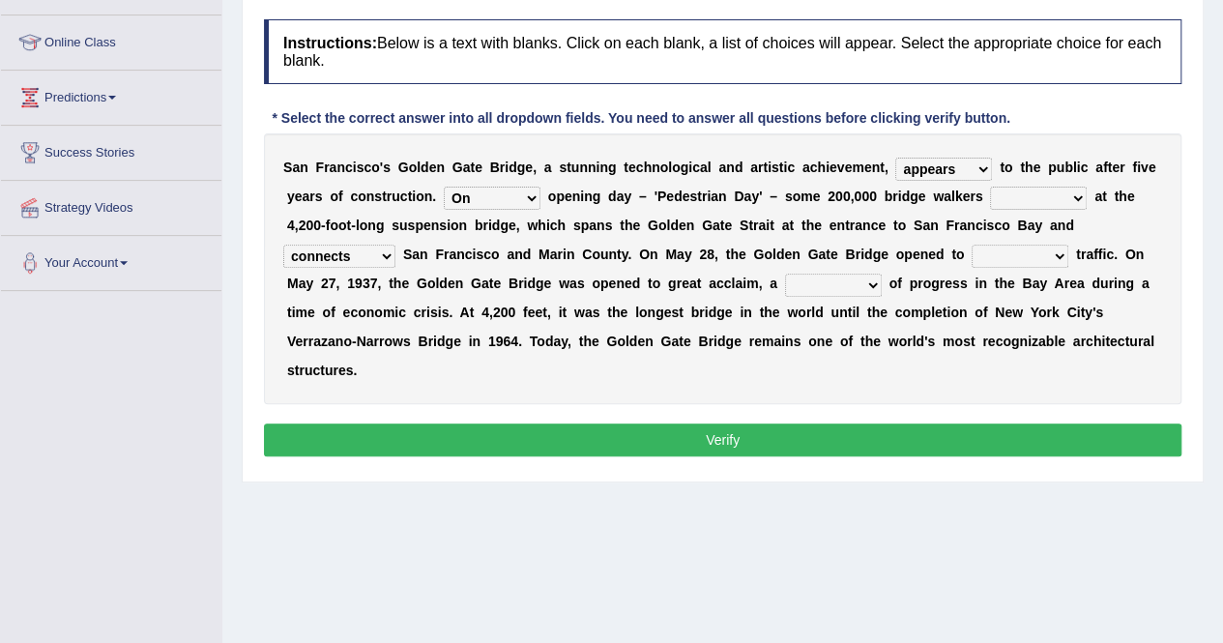
click at [995, 175] on div "S a n F r a n c i s c o ' s G o l d e n G a t e B r i d g e , a s t u n n i n g…" at bounding box center [723, 268] width 918 height 271
click at [1006, 208] on div "S a n F r a n c i s c o ' s G o l d e n G a t e B r i d g e , a s t u n n i n g…" at bounding box center [723, 268] width 918 height 271
click at [1006, 190] on select "stationed looked marveled laughed" at bounding box center [1038, 198] width 97 height 23
select select "stationed"
click at [990, 187] on select "stationed looked marveled laughed" at bounding box center [1038, 198] width 97 height 23
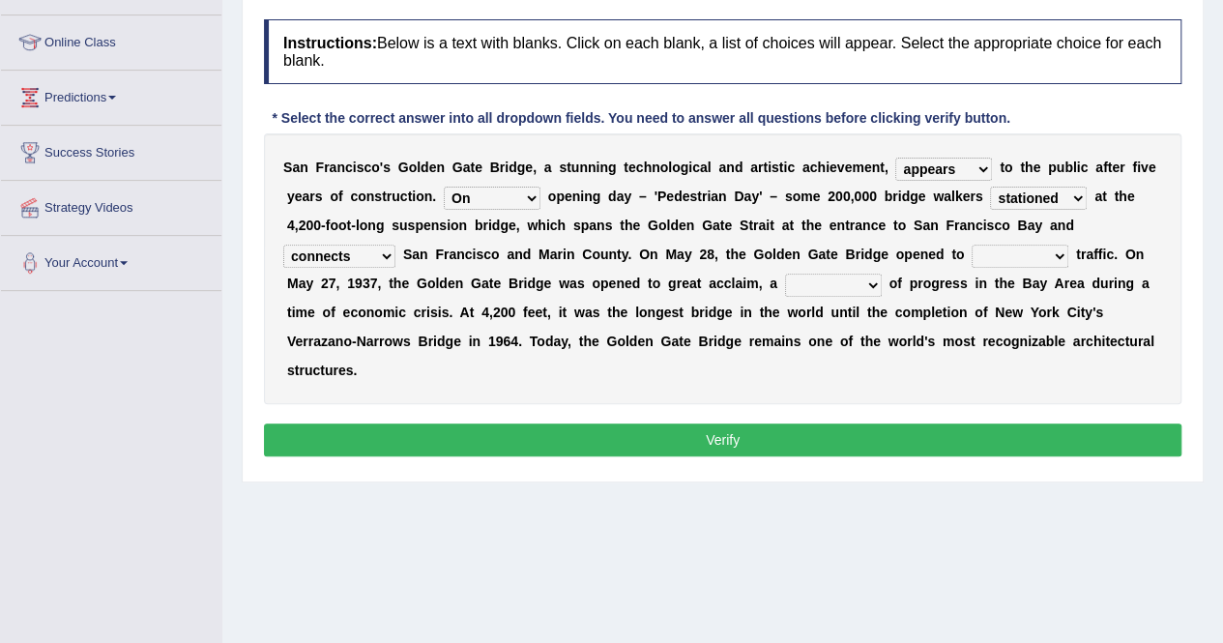
click at [1019, 249] on select "aquatic vehicular airborne watertight" at bounding box center [1020, 256] width 97 height 23
select select "vehicular"
click at [972, 245] on select "aquatic vehicular airborne watertight" at bounding box center [1020, 256] width 97 height 23
click at [850, 274] on select "denial symbol technique yield" at bounding box center [833, 285] width 97 height 23
select select "symbol"
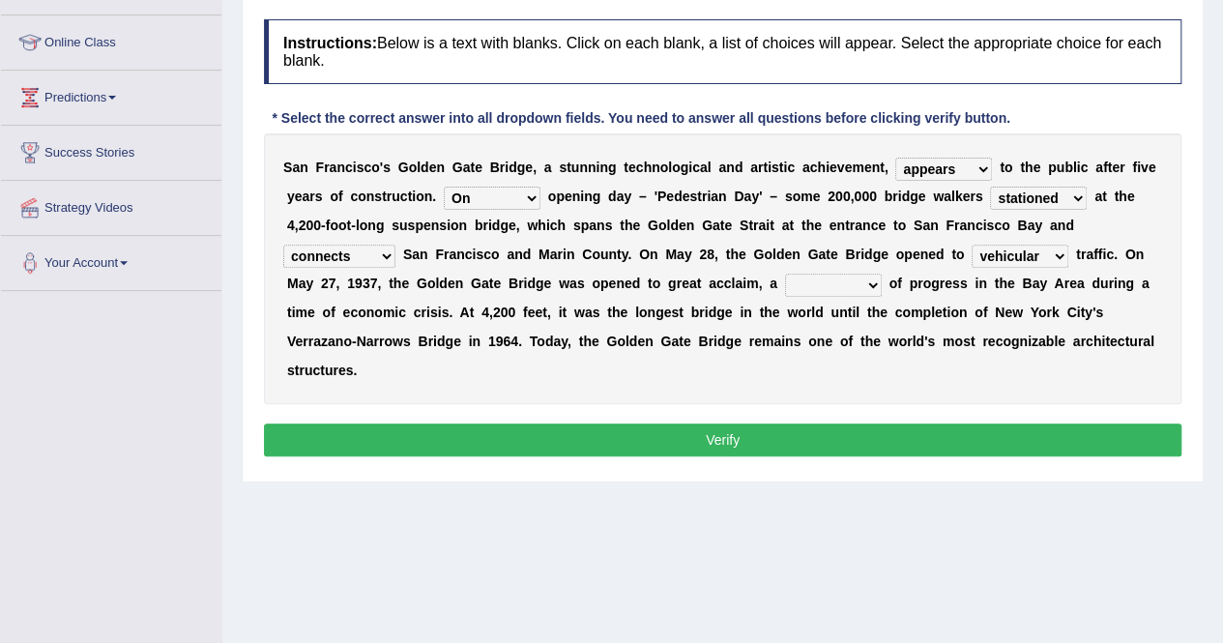
click at [785, 274] on select "denial symbol technique yield" at bounding box center [833, 285] width 97 height 23
click at [739, 454] on div "Instructions: Below is a text with blanks. Click on each blank, a list of choic…" at bounding box center [722, 241] width 927 height 462
click at [712, 441] on button "Verify" at bounding box center [723, 440] width 918 height 33
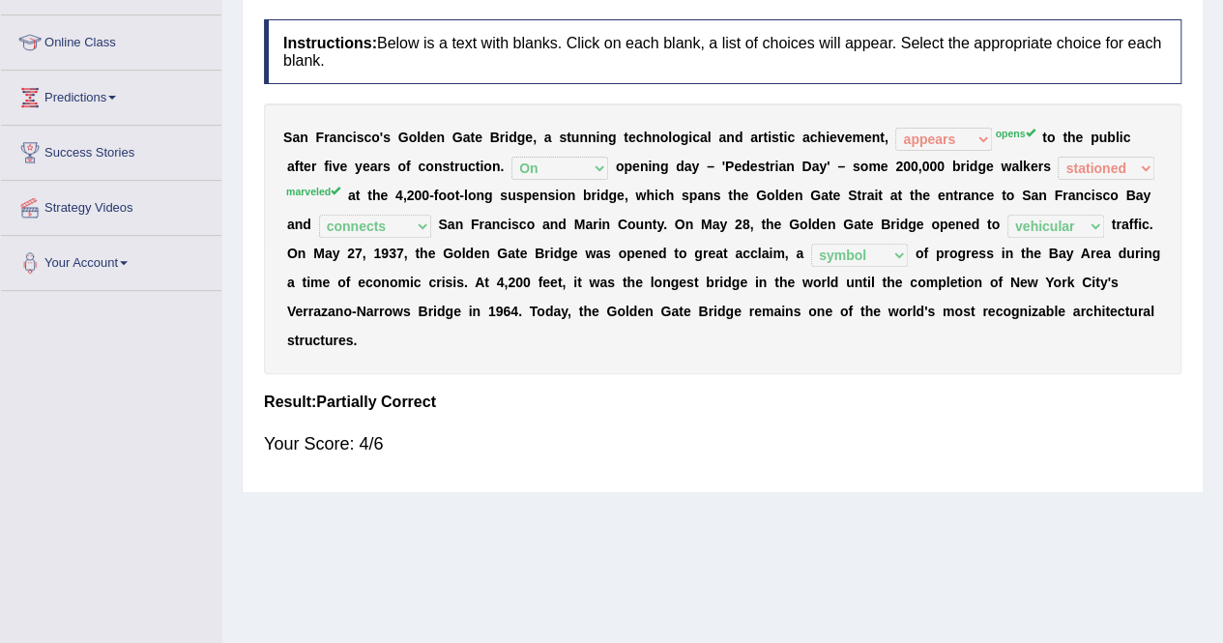
click at [712, 443] on div "Your Score: 4/6" at bounding box center [723, 444] width 918 height 46
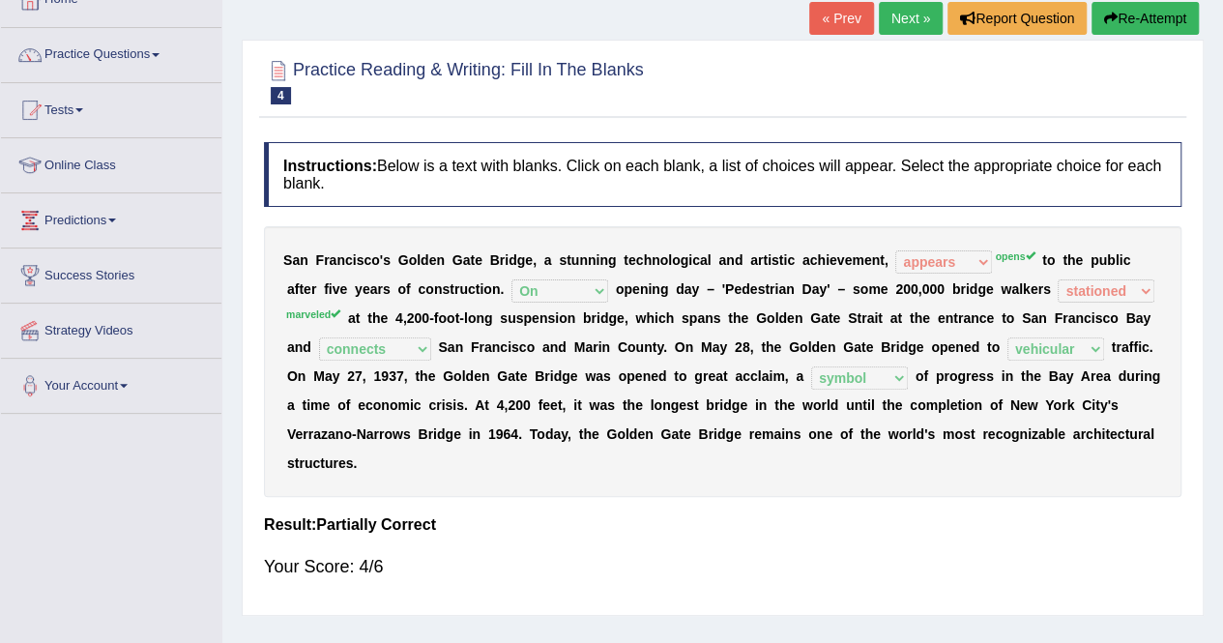
scroll to position [91, 0]
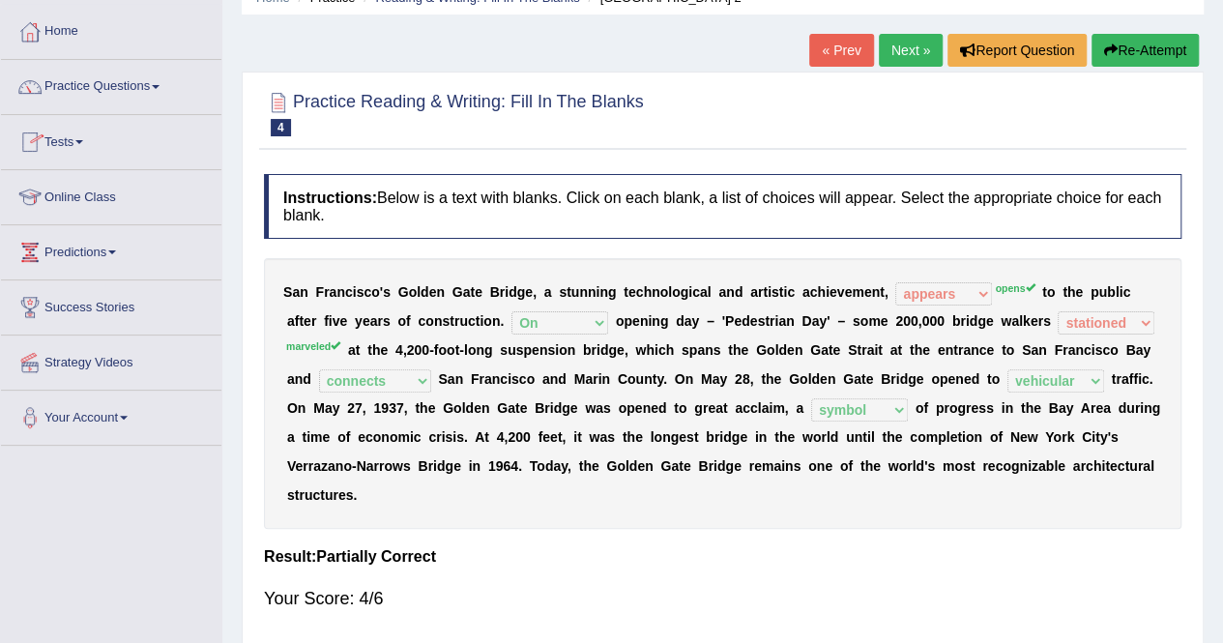
click at [901, 43] on link "Next »" at bounding box center [911, 50] width 64 height 33
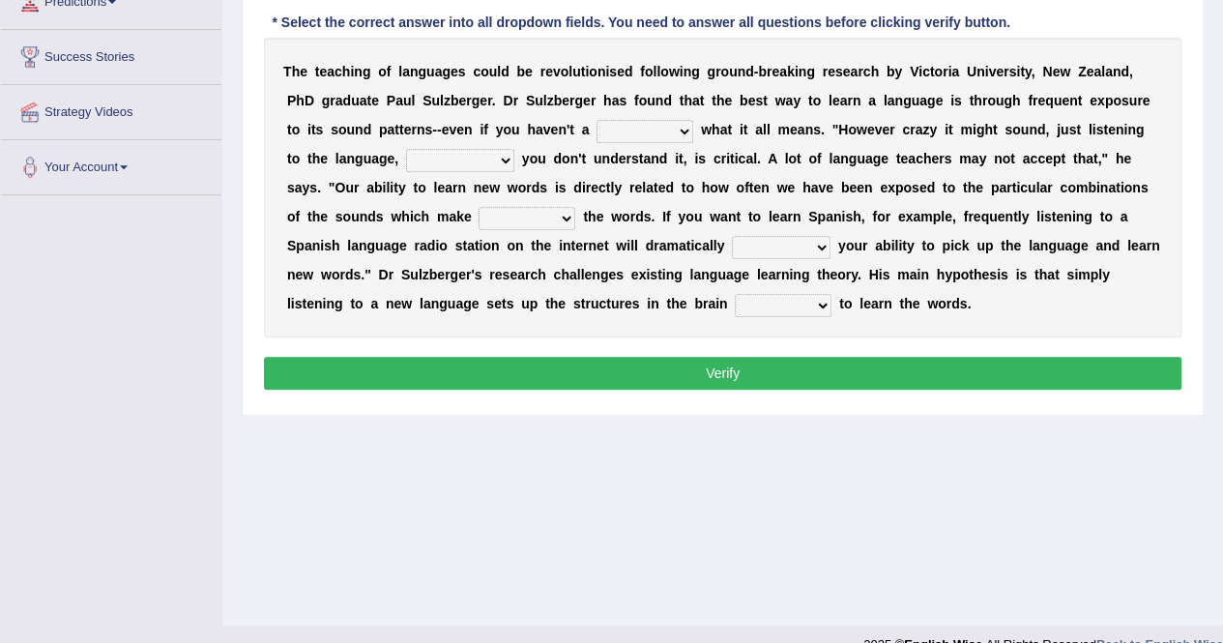
scroll to position [344, 0]
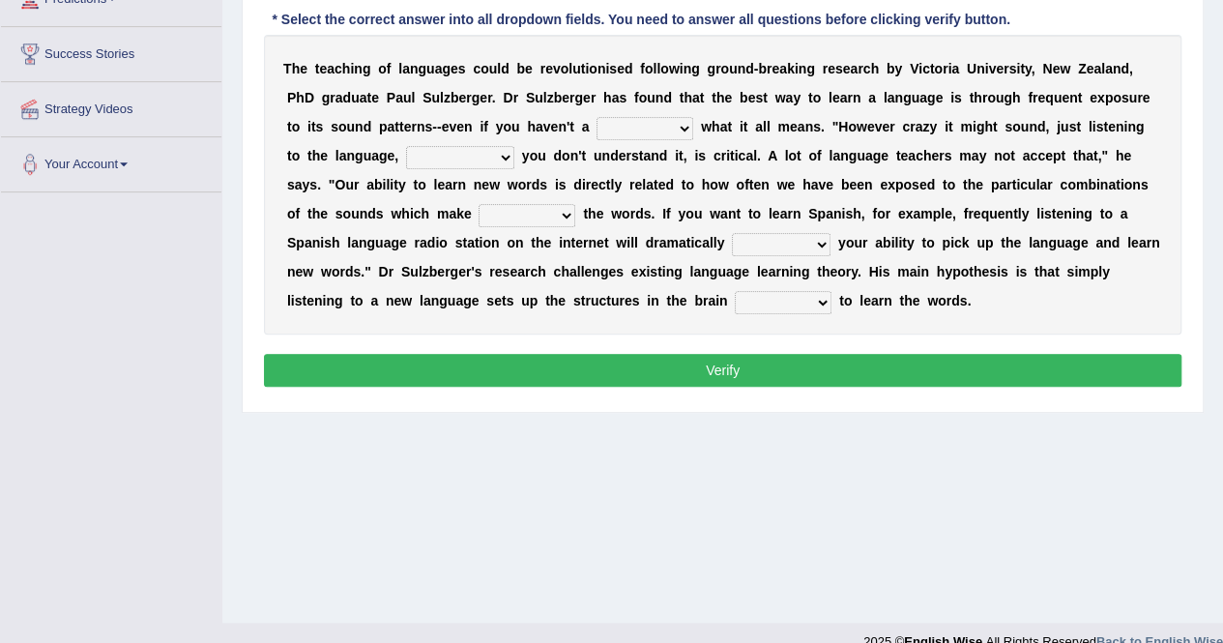
click at [665, 127] on select "dew claw clue due" at bounding box center [645, 128] width 97 height 23
click at [624, 320] on div "T h e t e a c h i n g o f l a n g u a g e s c o u l d b e r e v o l u t i o n i…" at bounding box center [723, 185] width 918 height 300
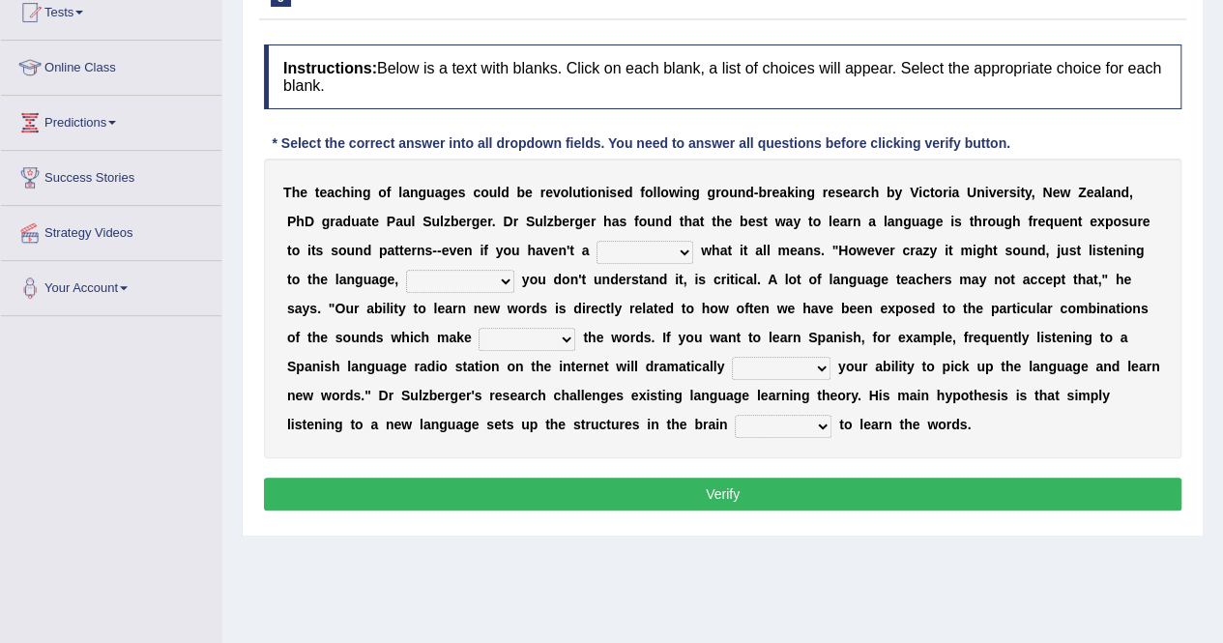
scroll to position [217, 0]
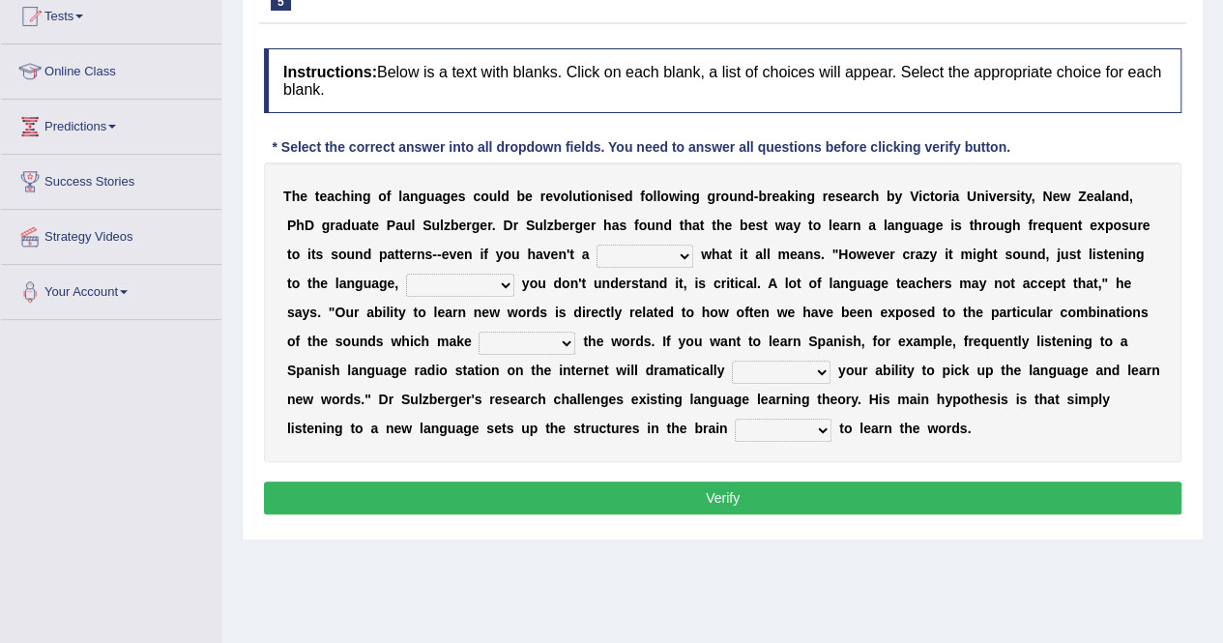
click at [102, 571] on div "Toggle navigation Home Practice Questions Speaking Practice Read Aloud Repeat S…" at bounding box center [611, 286] width 1223 height 1006
click at [113, 561] on div "Toggle navigation Home Practice Questions Speaking Practice Read Aloud Repeat S…" at bounding box center [611, 286] width 1223 height 1006
click at [398, 429] on b "e" at bounding box center [398, 428] width 8 height 15
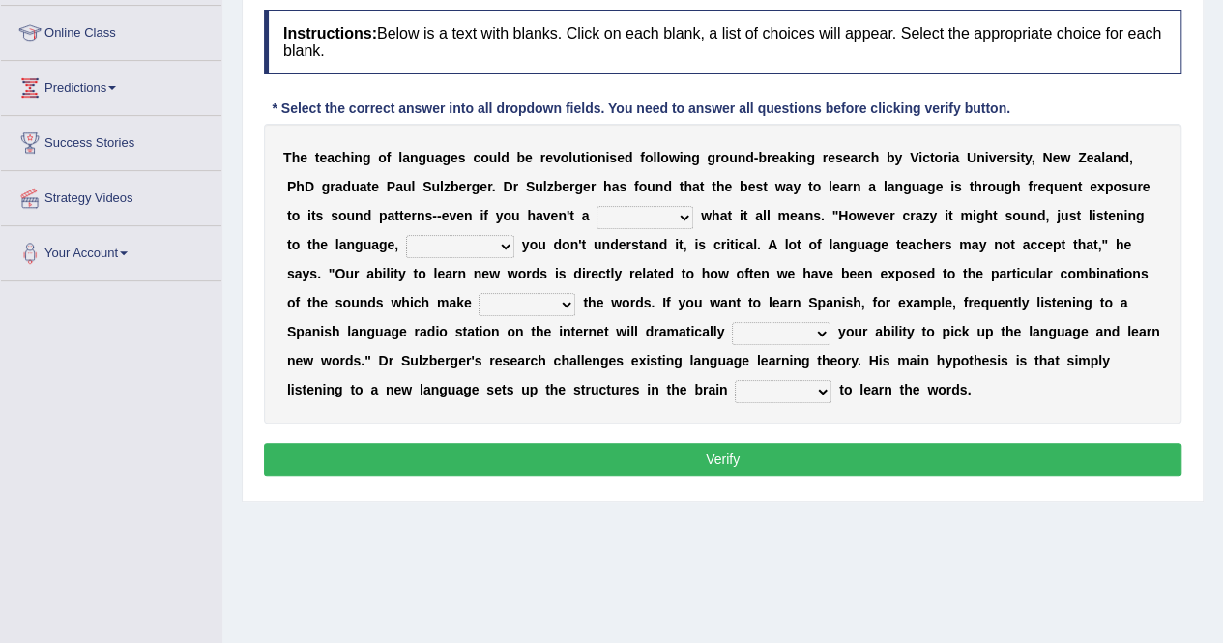
scroll to position [294, 0]
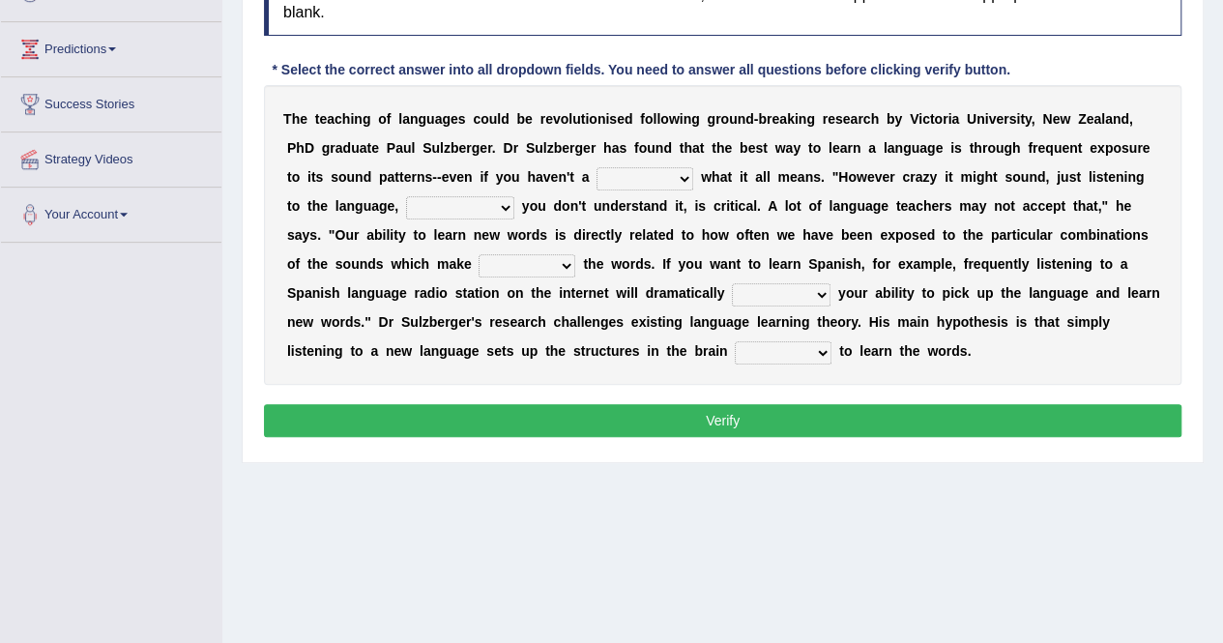
click at [648, 174] on select "dew claw clue due" at bounding box center [645, 178] width 97 height 23
select select "clue"
click at [597, 167] on select "dew claw clue due" at bounding box center [645, 178] width 97 height 23
click at [458, 212] on select "but also all together even though if so" at bounding box center [460, 207] width 108 height 23
click at [406, 196] on select "but also all together even though if so" at bounding box center [460, 207] width 108 height 23
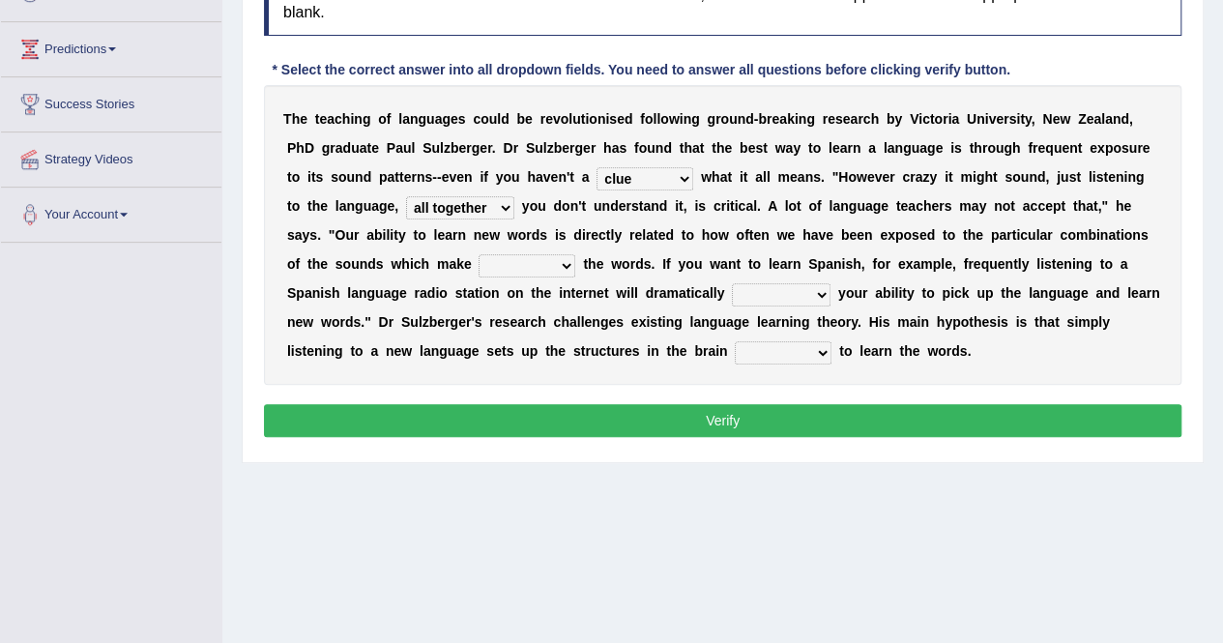
select select "but also"
click at [707, 241] on div "T h e t e a c h i n g o f l a n g u a g e s c o u l d b e r e v o l u t i o n i…" at bounding box center [723, 235] width 918 height 300
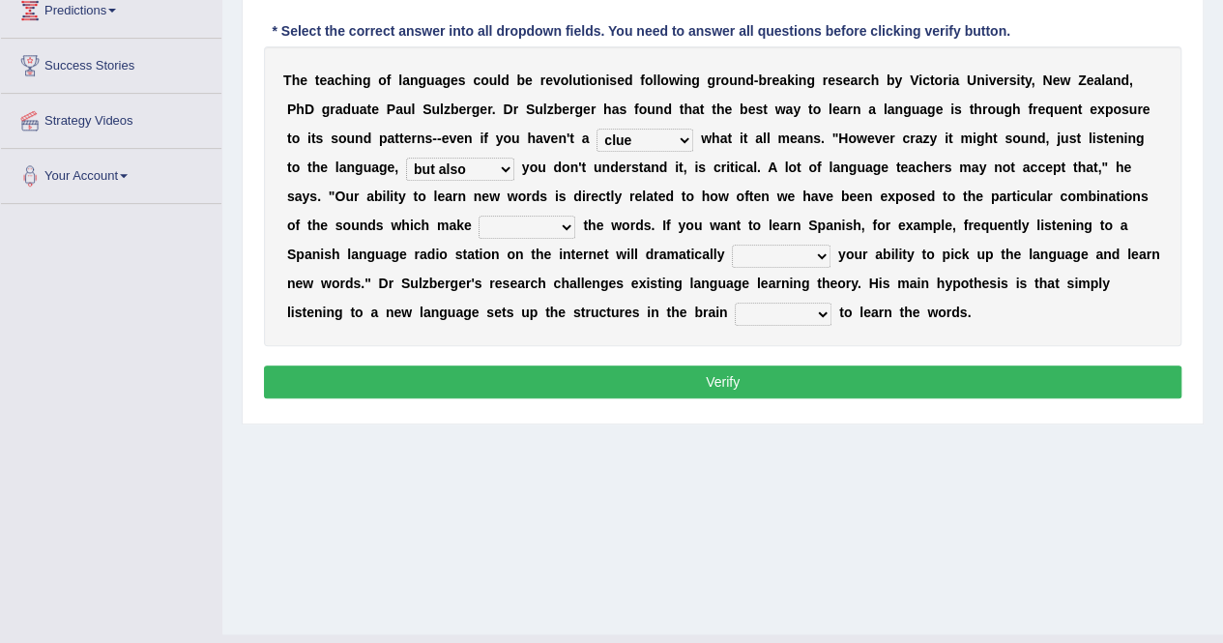
scroll to position [371, 0]
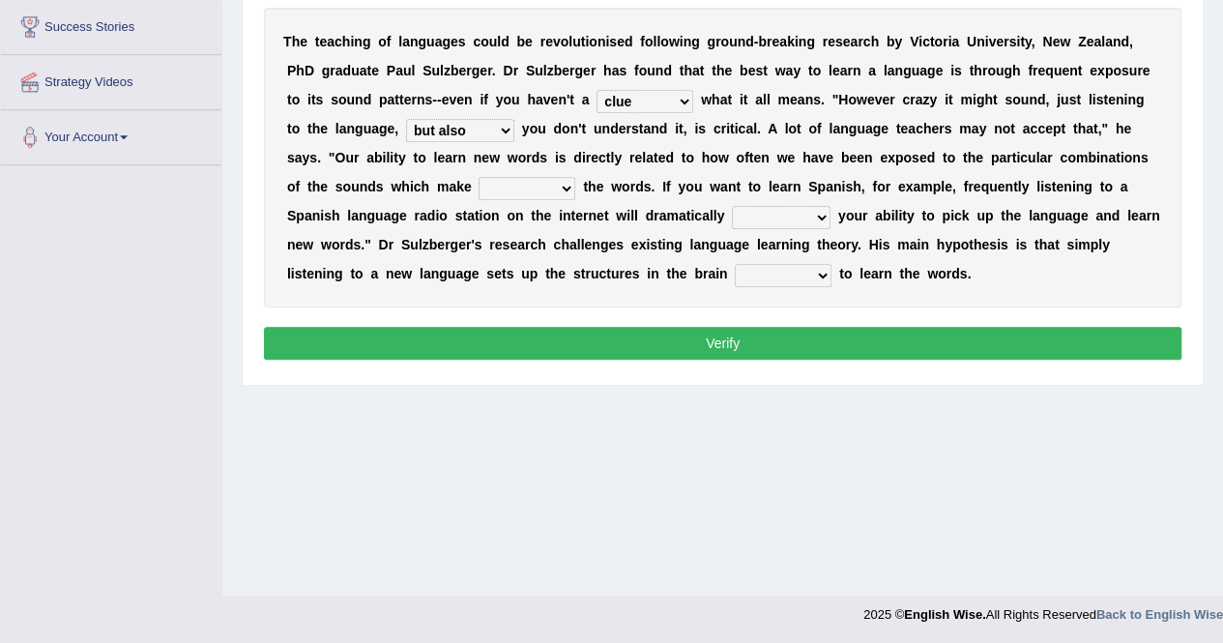
click at [532, 171] on div "T h e t e a c h i n g o f l a n g u a g e s c o u l d b e r e v o l u t i o n i…" at bounding box center [723, 158] width 918 height 300
click at [534, 181] on select "down up of on" at bounding box center [527, 188] width 97 height 23
click at [479, 177] on select "down up of on" at bounding box center [527, 188] width 97 height 23
select select "up"
click at [690, 260] on div "T h e t e a c h i n g o f l a n g u a g e s c o u l d b e r e v o l u t i o n i…" at bounding box center [723, 158] width 918 height 300
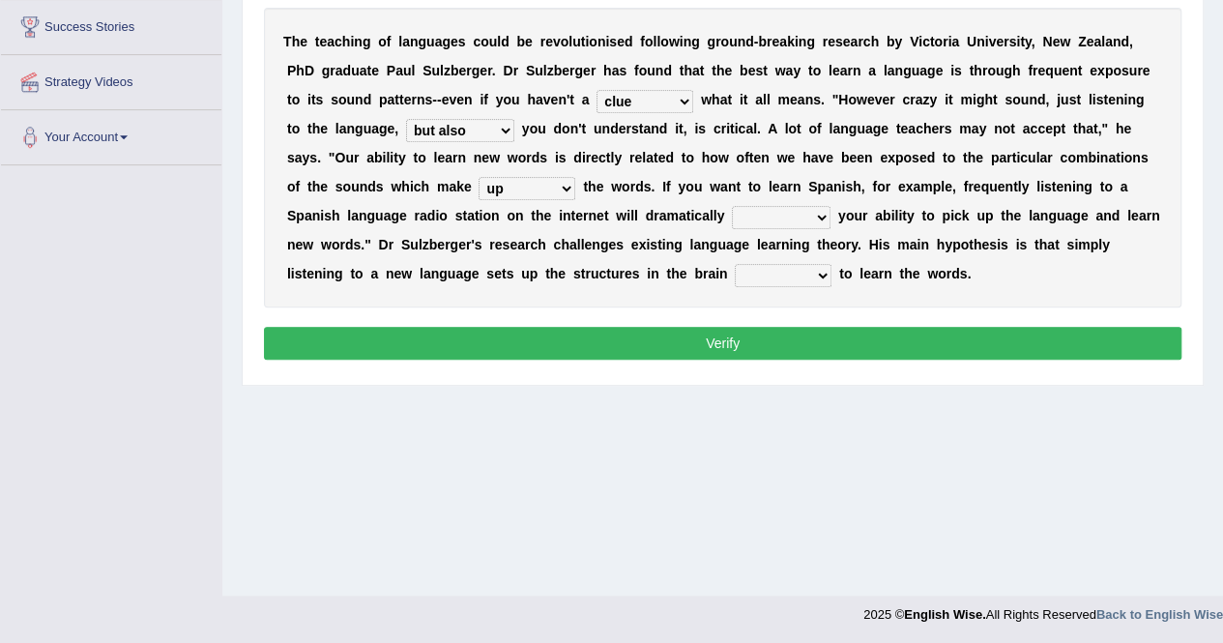
click at [746, 219] on select "evaluate exaggerate describe boost" at bounding box center [781, 217] width 99 height 23
select select "boost"
click at [732, 206] on select "evaluate exaggerate describe boost" at bounding box center [781, 217] width 99 height 23
click at [952, 239] on b "p" at bounding box center [956, 244] width 9 height 15
click at [791, 276] on select "requiring required directed to require" at bounding box center [783, 275] width 97 height 23
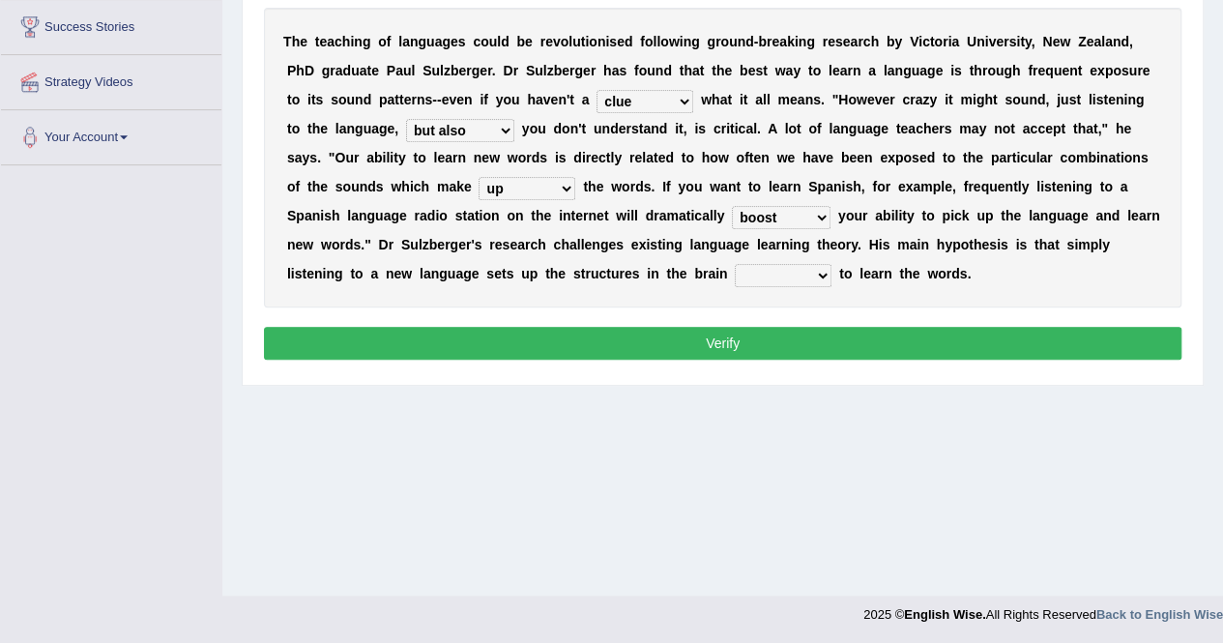
click at [648, 297] on div "T h e t e a c h i n g o f l a n g u a g e s c o u l d b e r e v o l u t i o n i…" at bounding box center [723, 158] width 918 height 300
click at [820, 278] on select "requiring required directed to require" at bounding box center [783, 275] width 97 height 23
select select "required"
click at [735, 264] on select "requiring required directed to require" at bounding box center [783, 275] width 97 height 23
click at [715, 313] on div "Instructions: Below is a text with blanks. Click on each blank, a list of choic…" at bounding box center [722, 129] width 927 height 491
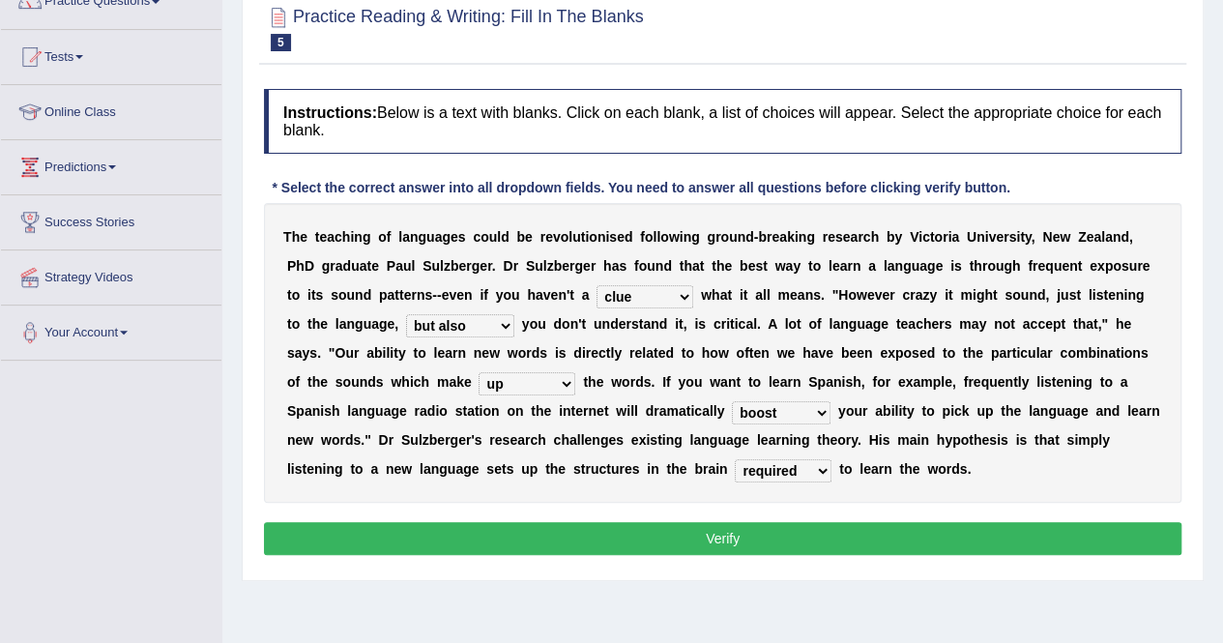
scroll to position [178, 0]
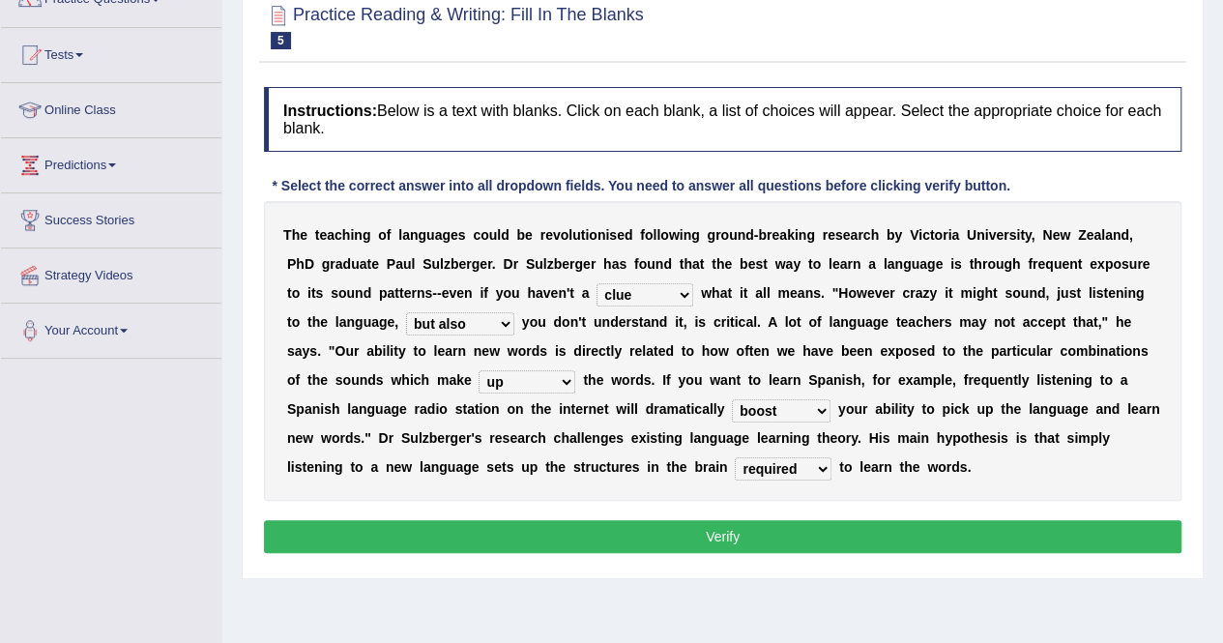
click at [661, 538] on button "Verify" at bounding box center [723, 536] width 918 height 33
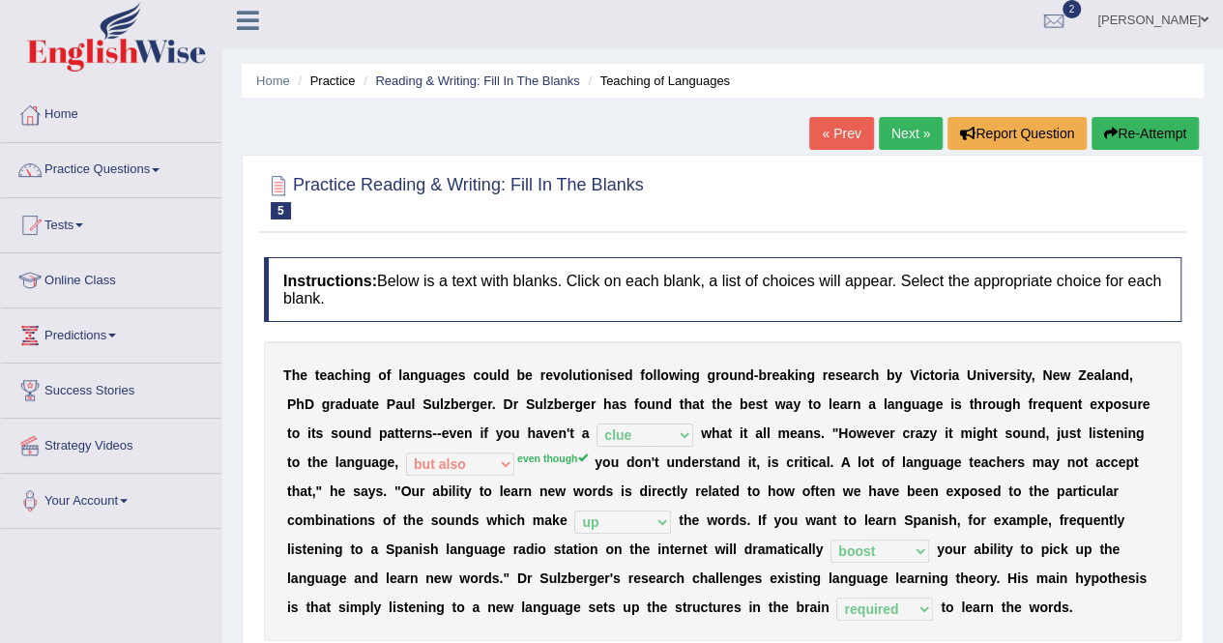
scroll to position [0, 0]
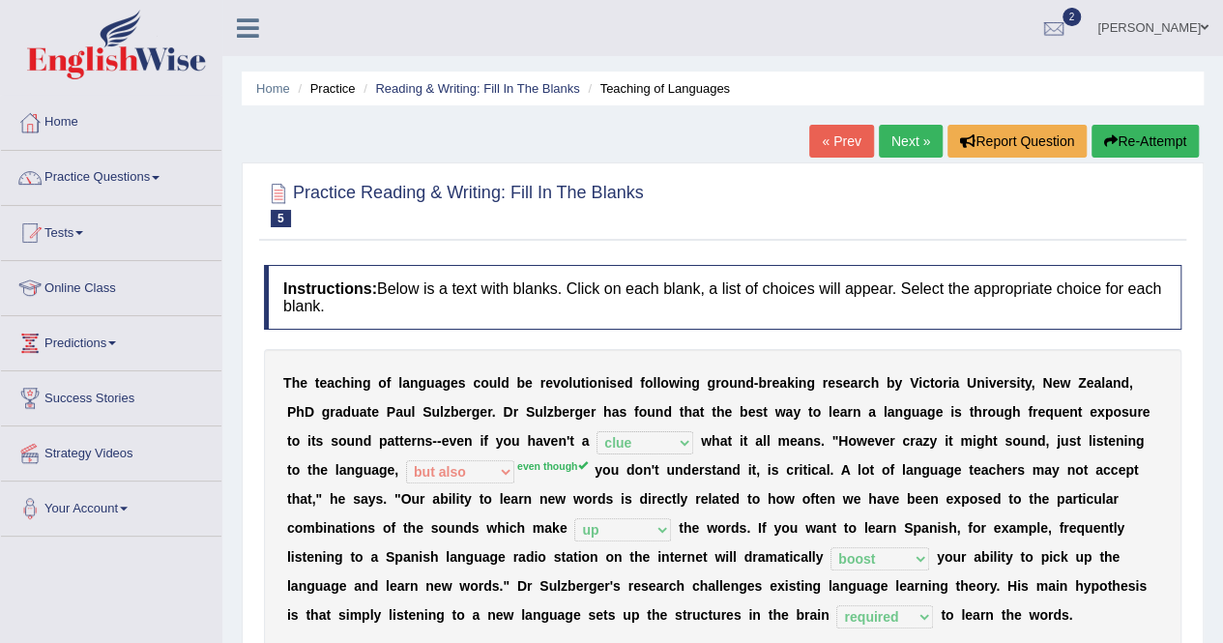
click at [908, 143] on link "Next »" at bounding box center [911, 141] width 64 height 33
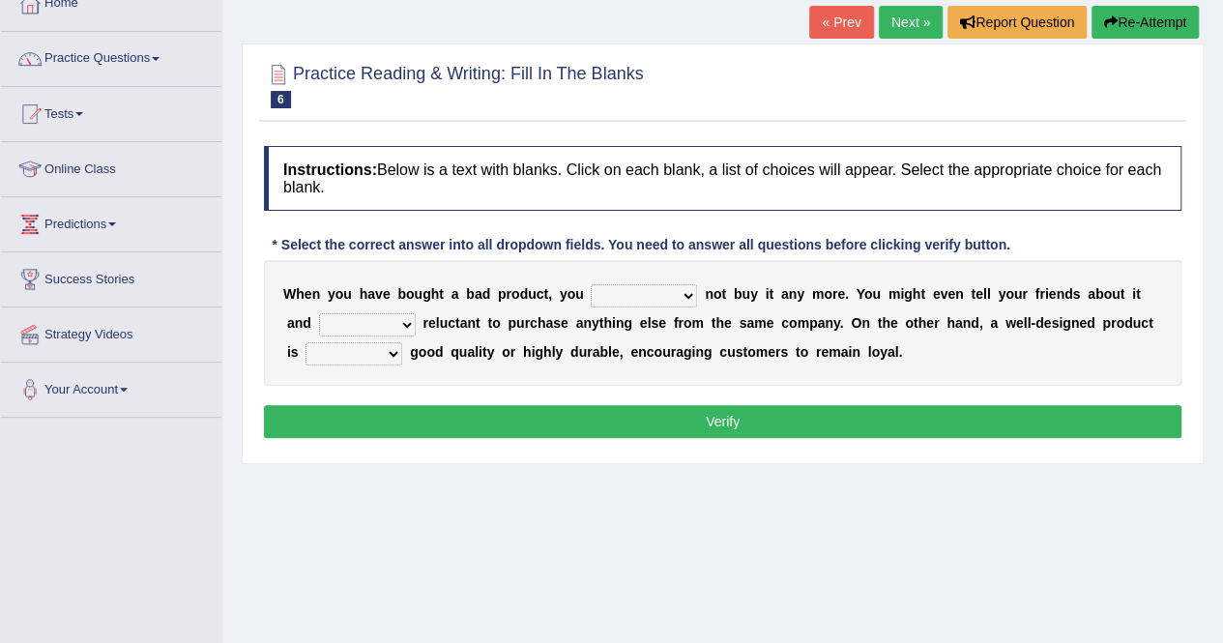
scroll to position [193, 0]
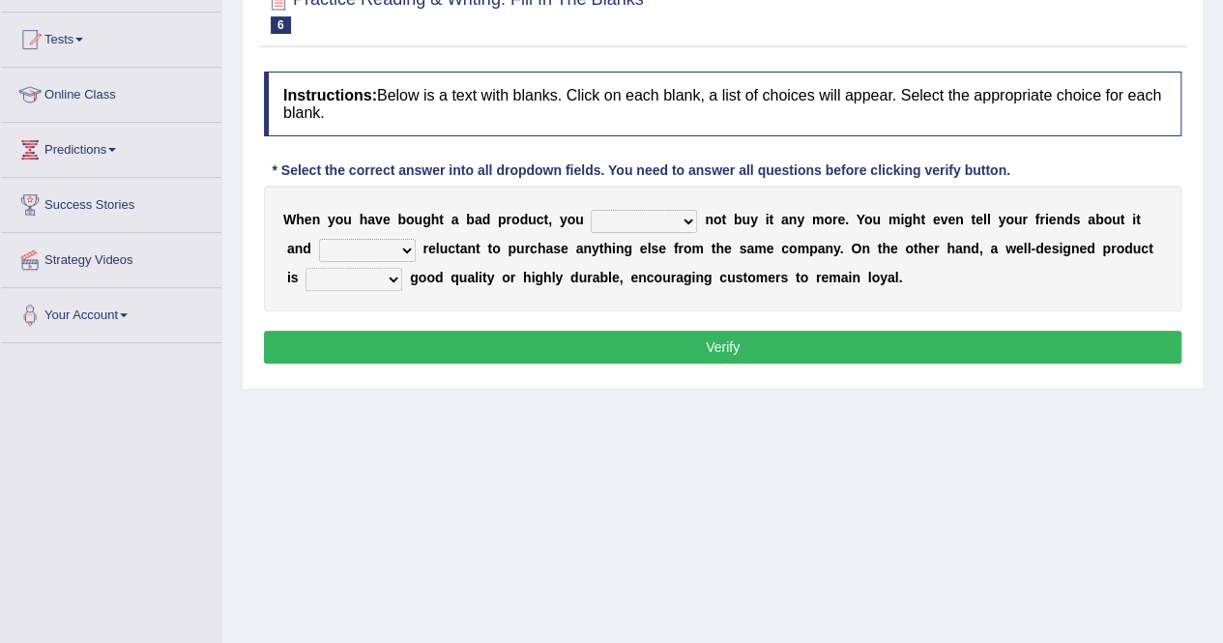
click at [673, 227] on select "would have should have should" at bounding box center [644, 221] width 106 height 23
select select "would"
click at [591, 210] on select "would have should have should" at bounding box center [644, 221] width 106 height 23
click at [358, 242] on select "is are be being" at bounding box center [367, 250] width 97 height 23
click at [319, 239] on select "is are be being" at bounding box center [367, 250] width 97 height 23
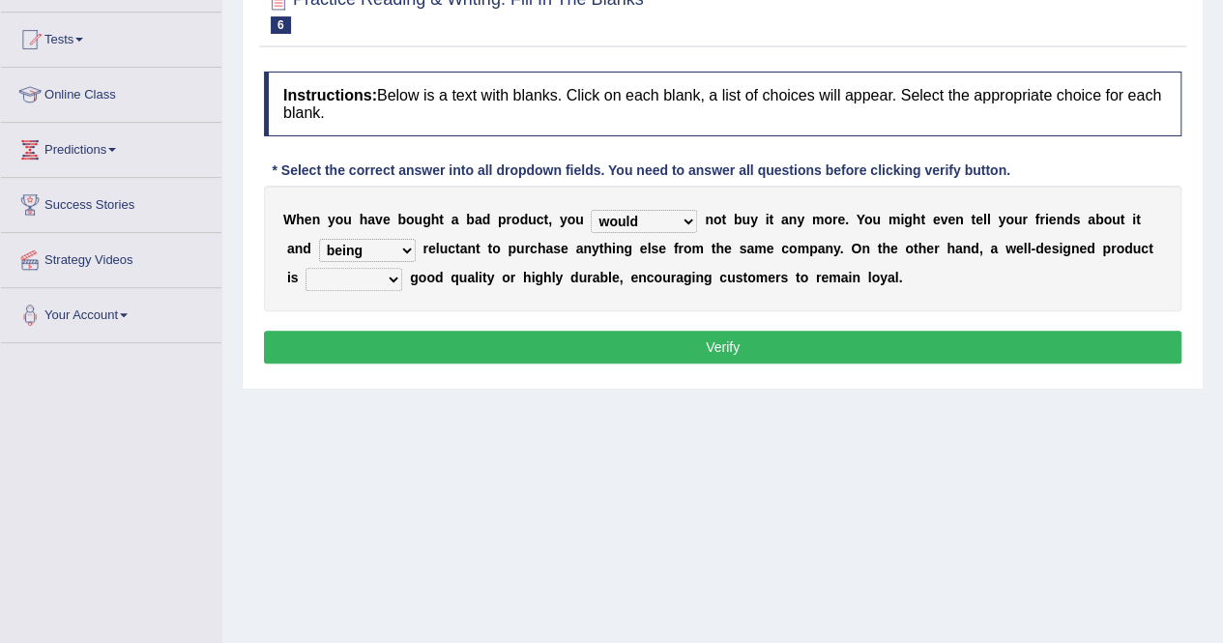
click at [353, 243] on select "is are be being" at bounding box center [367, 250] width 97 height 23
select select "are"
click at [319, 239] on select "is are be being" at bounding box center [367, 250] width 97 height 23
click at [364, 275] on select "both also neither either" at bounding box center [354, 279] width 97 height 23
select select "both"
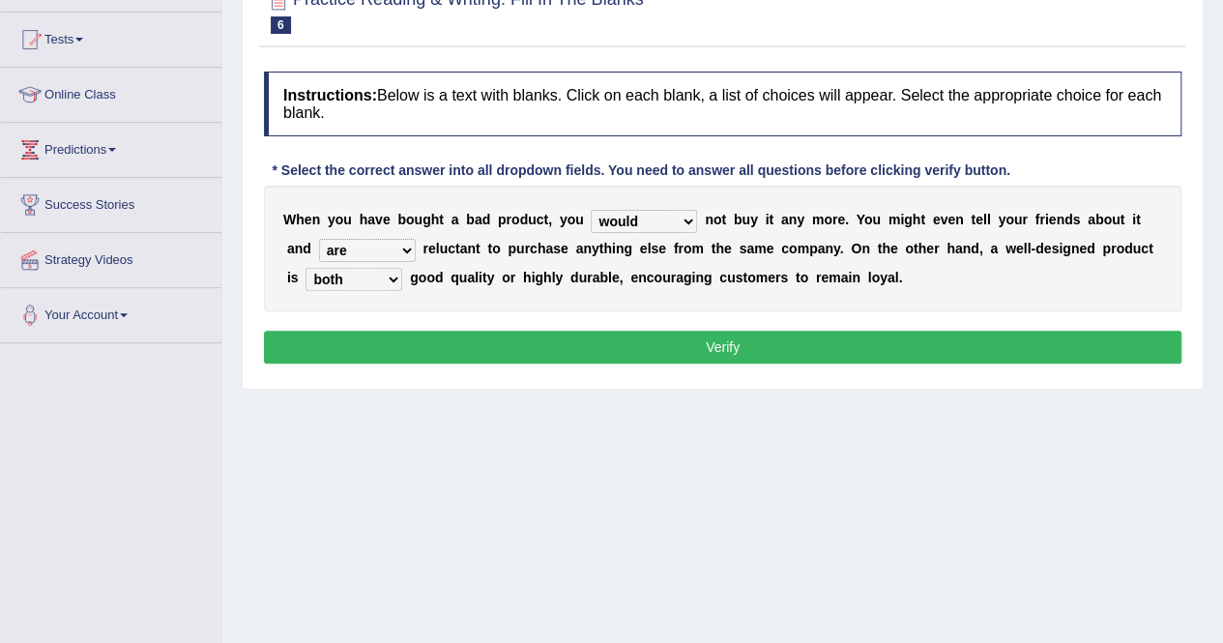
click at [306, 268] on select "both also neither either" at bounding box center [354, 279] width 97 height 23
click at [442, 353] on button "Verify" at bounding box center [723, 347] width 918 height 33
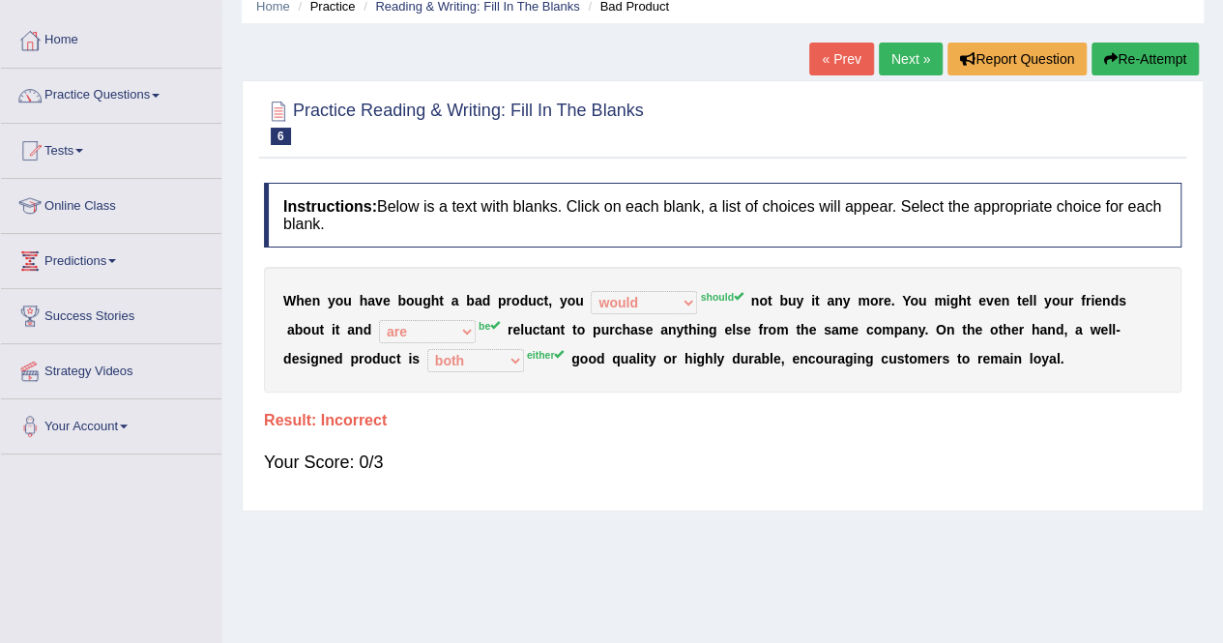
scroll to position [77, 0]
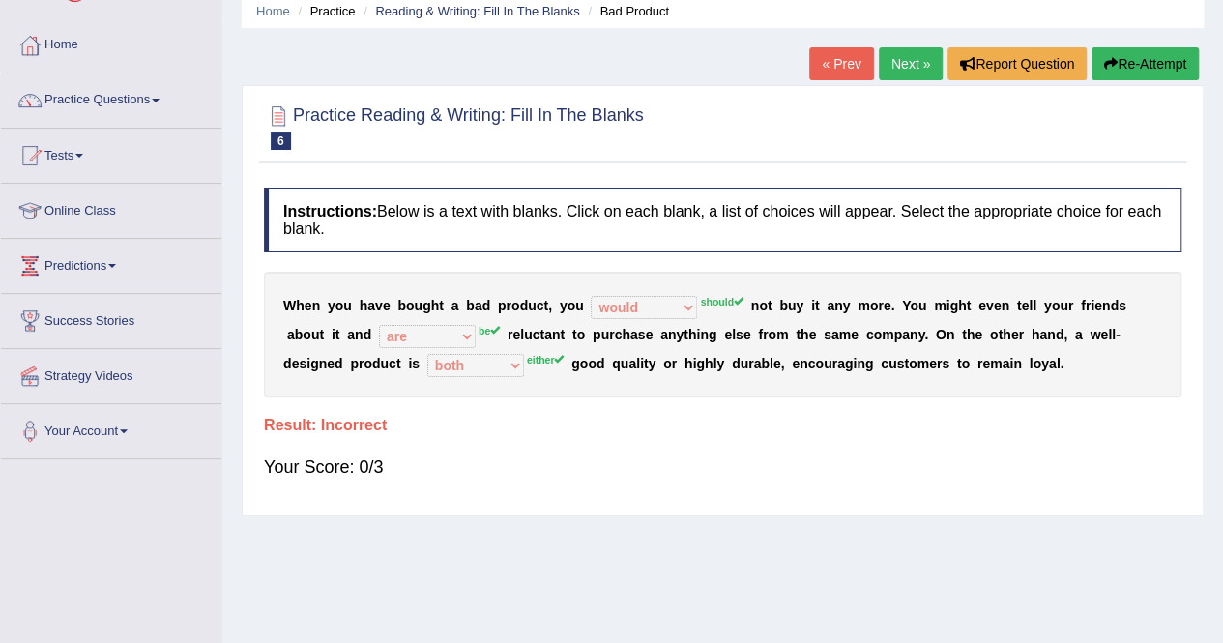
click at [904, 60] on link "Next »" at bounding box center [911, 63] width 64 height 33
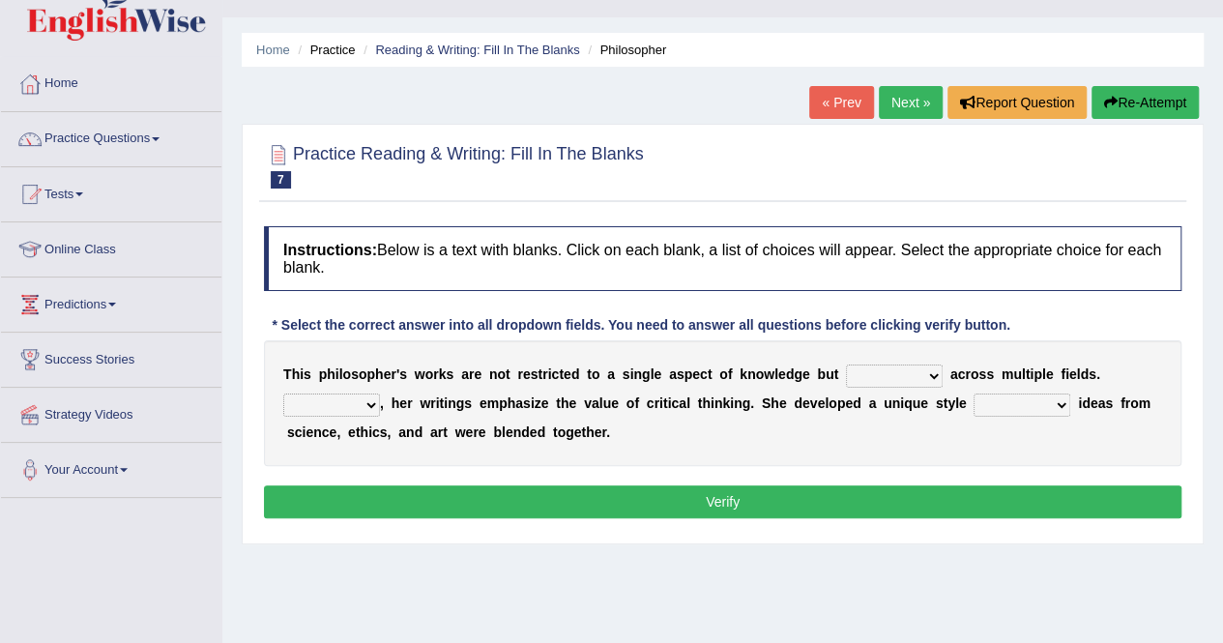
scroll to position [193, 0]
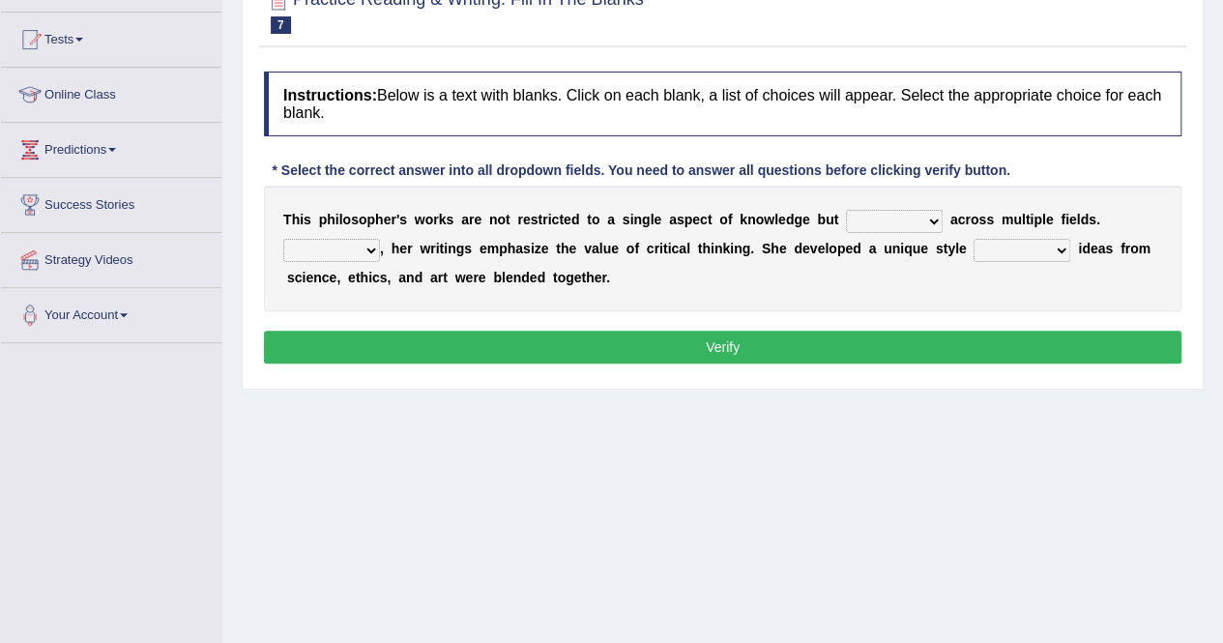
click at [885, 217] on select "constrain contain assemble extend" at bounding box center [894, 221] width 97 height 23
click at [685, 301] on div "T h i s p h i l o s o p h e r ' s w o r k s a r e n o t r e s t r i c t e d t o…" at bounding box center [723, 249] width 918 height 126
click at [858, 210] on select "constrain contain assemble extend" at bounding box center [894, 221] width 97 height 23
select select "extend"
click at [846, 210] on select "constrain contain assemble extend" at bounding box center [894, 221] width 97 height 23
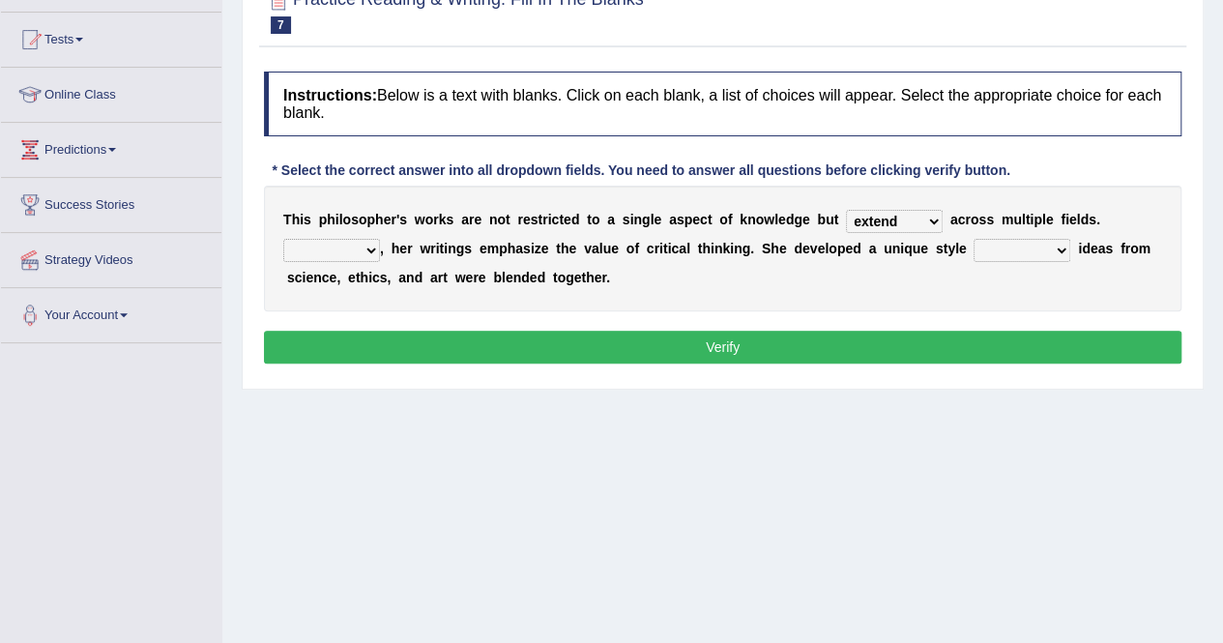
click at [346, 257] on select "Rather So Moreover Likely" at bounding box center [331, 250] width 97 height 23
select select "Moreover"
click at [283, 239] on select "Rather So Moreover Likely" at bounding box center [331, 250] width 97 height 23
click at [1021, 252] on select "in that that which in which" at bounding box center [1022, 250] width 97 height 23
select select "which"
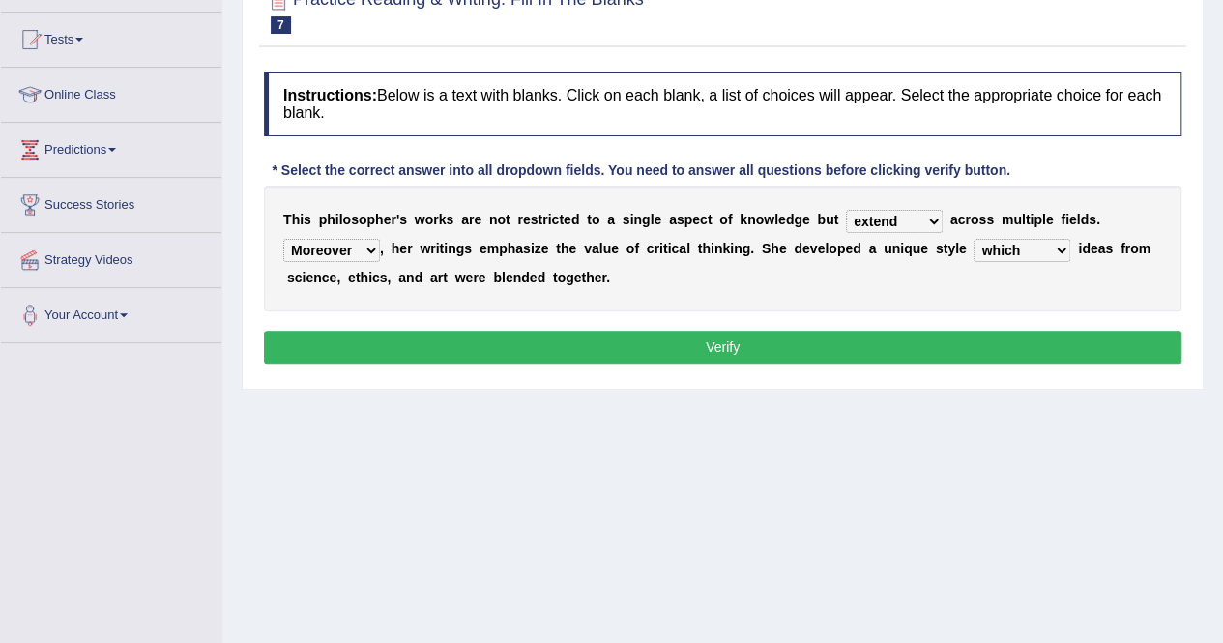
click at [974, 239] on select "in that that which in which" at bounding box center [1022, 250] width 97 height 23
click at [796, 337] on button "Verify" at bounding box center [723, 347] width 918 height 33
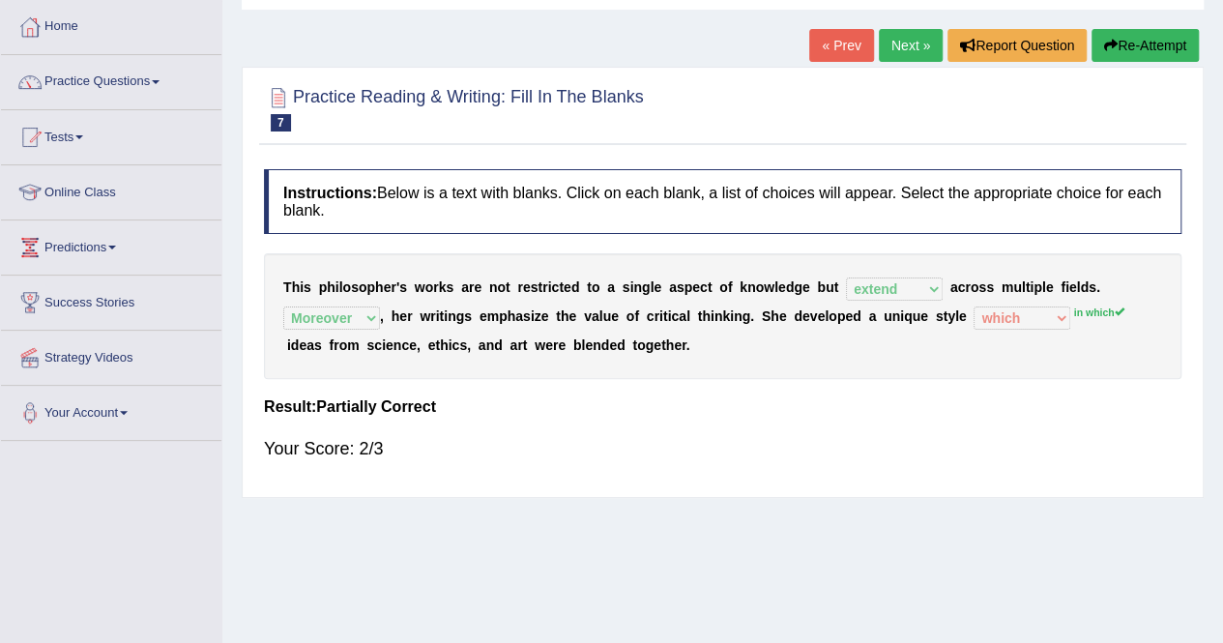
scroll to position [77, 0]
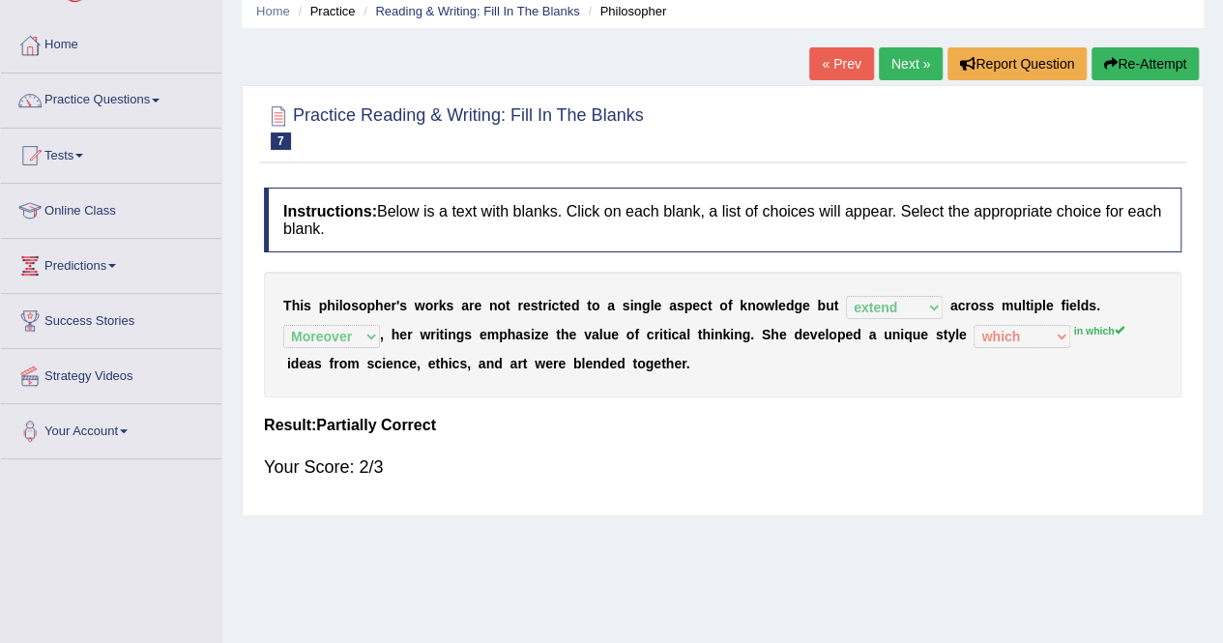
click at [914, 56] on link "Next »" at bounding box center [911, 63] width 64 height 33
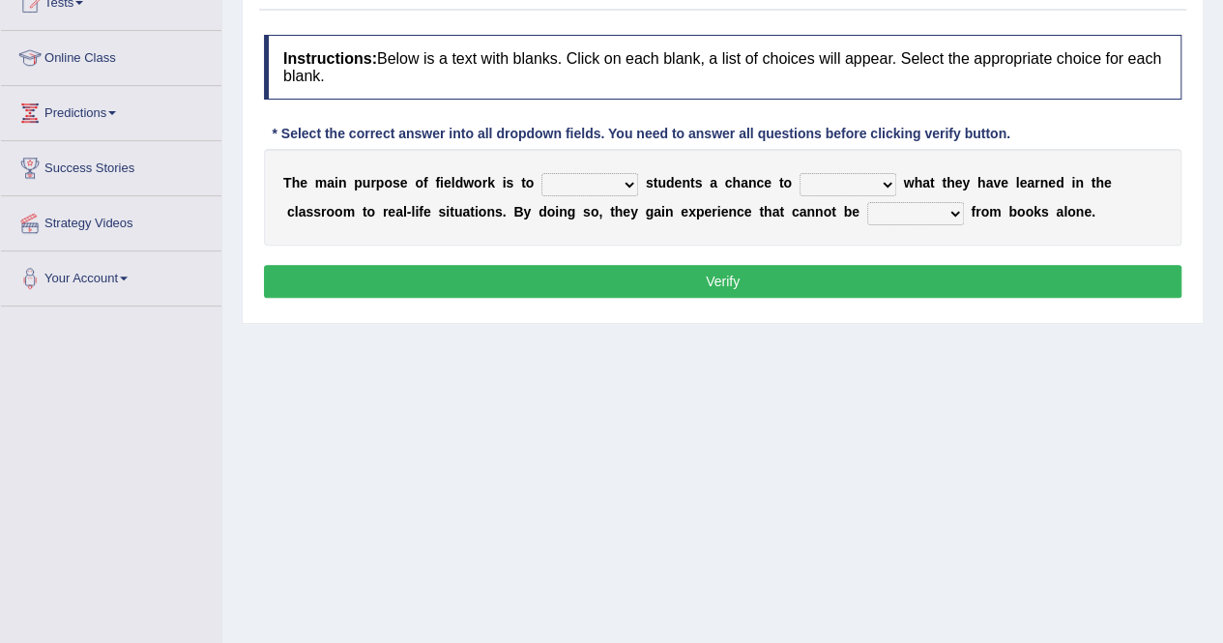
scroll to position [232, 0]
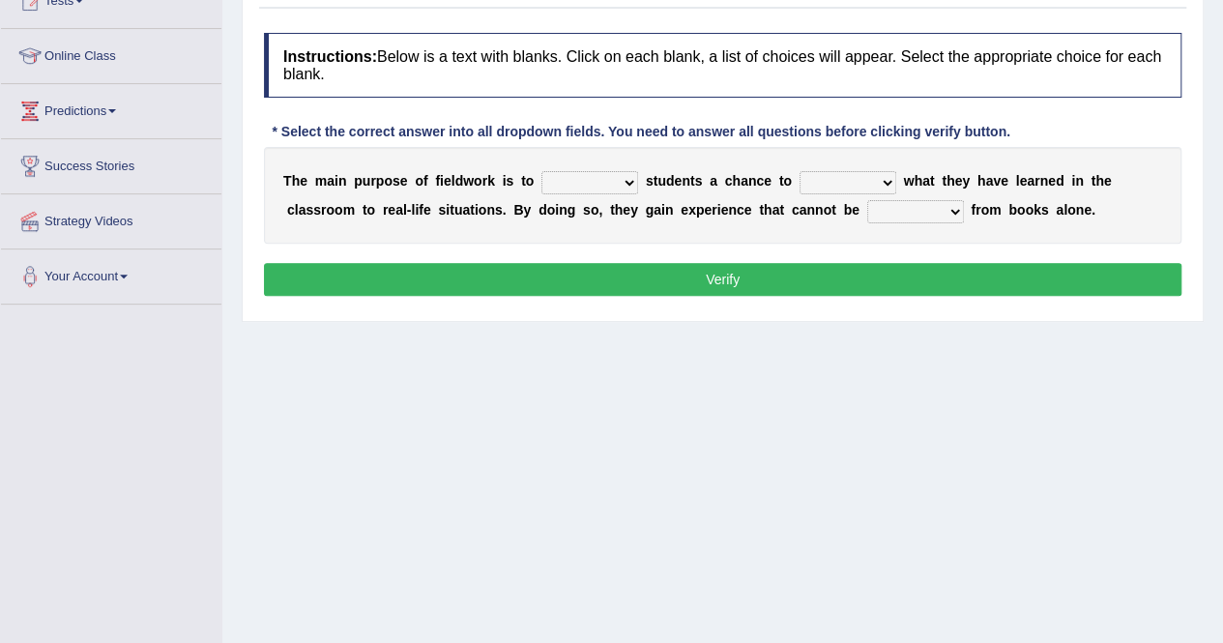
click at [607, 175] on select "resemble stow rave offer" at bounding box center [589, 182] width 97 height 23
select select "offer"
click at [541, 171] on select "resemble stow rave offer" at bounding box center [589, 182] width 97 height 23
click at [837, 179] on select "compare align apply dismount" at bounding box center [848, 182] width 97 height 23
select select "apply"
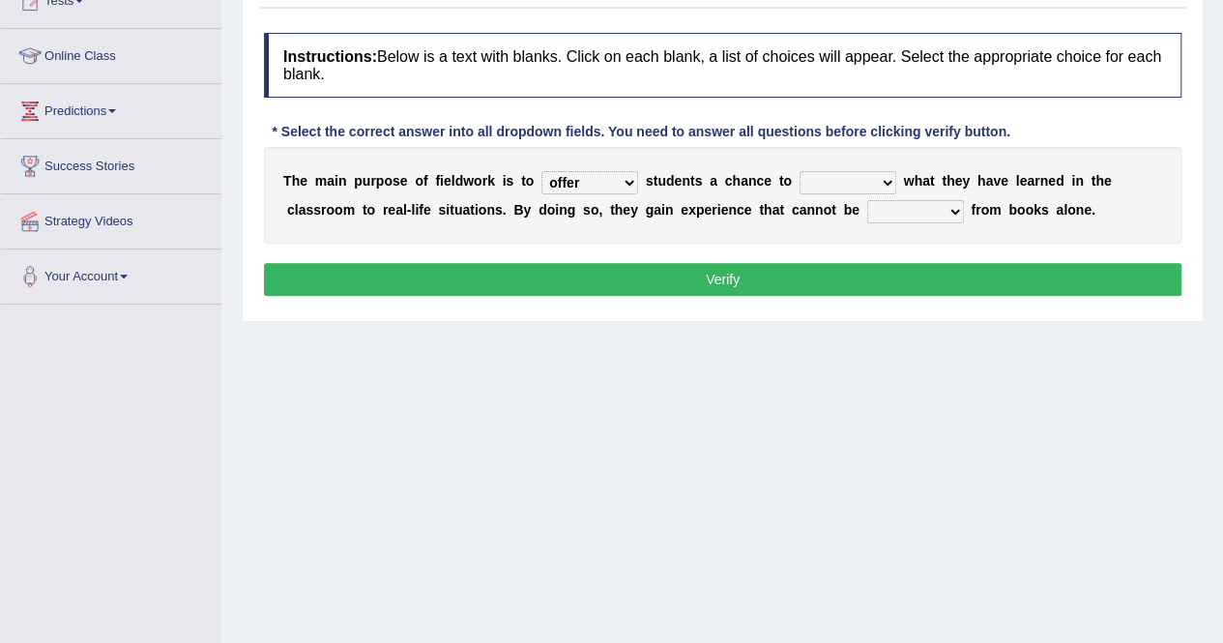
click at [800, 171] on select "compare align apply dismount" at bounding box center [848, 182] width 97 height 23
click at [621, 180] on select "resemble stow rave offer" at bounding box center [589, 182] width 97 height 23
click at [913, 219] on select "originated prepared obtained touted" at bounding box center [915, 211] width 97 height 23
select select "obtained"
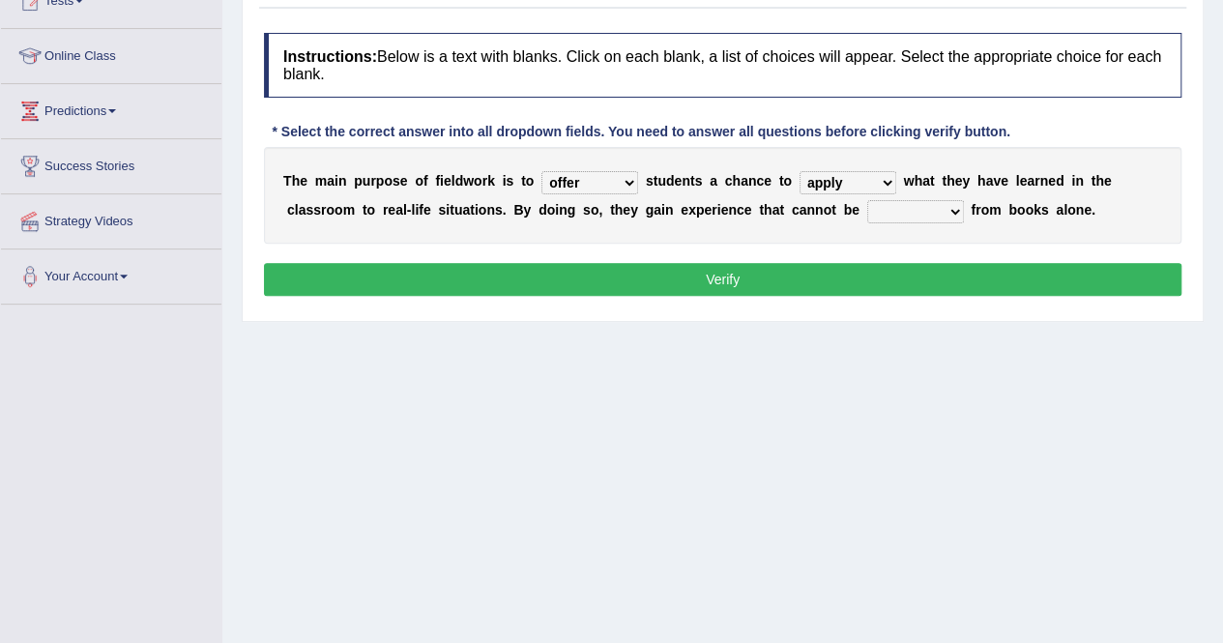
click at [867, 200] on select "originated prepared obtained touted" at bounding box center [915, 211] width 97 height 23
click at [784, 278] on button "Verify" at bounding box center [723, 279] width 918 height 33
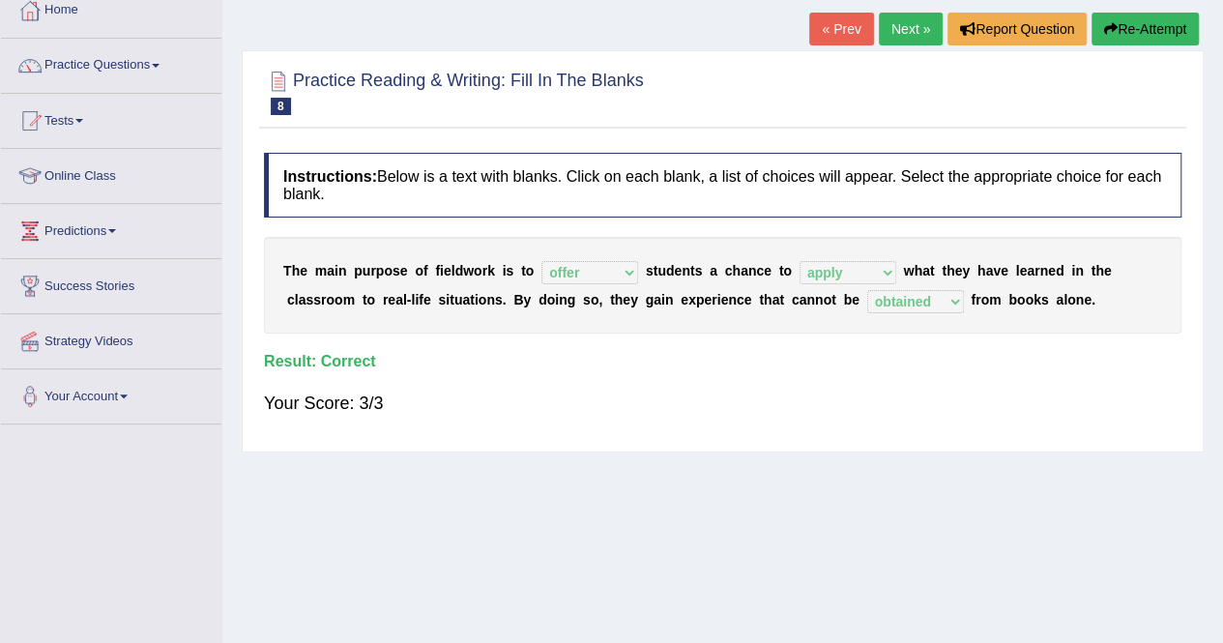
scroll to position [0, 0]
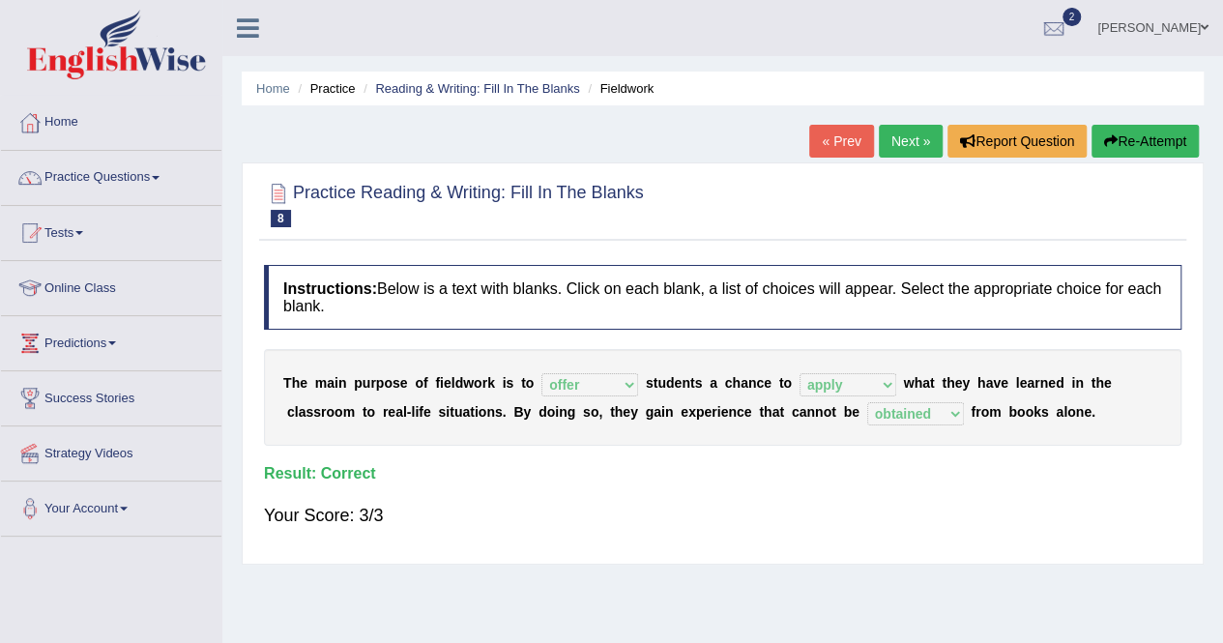
click at [888, 152] on link "Next »" at bounding box center [911, 141] width 64 height 33
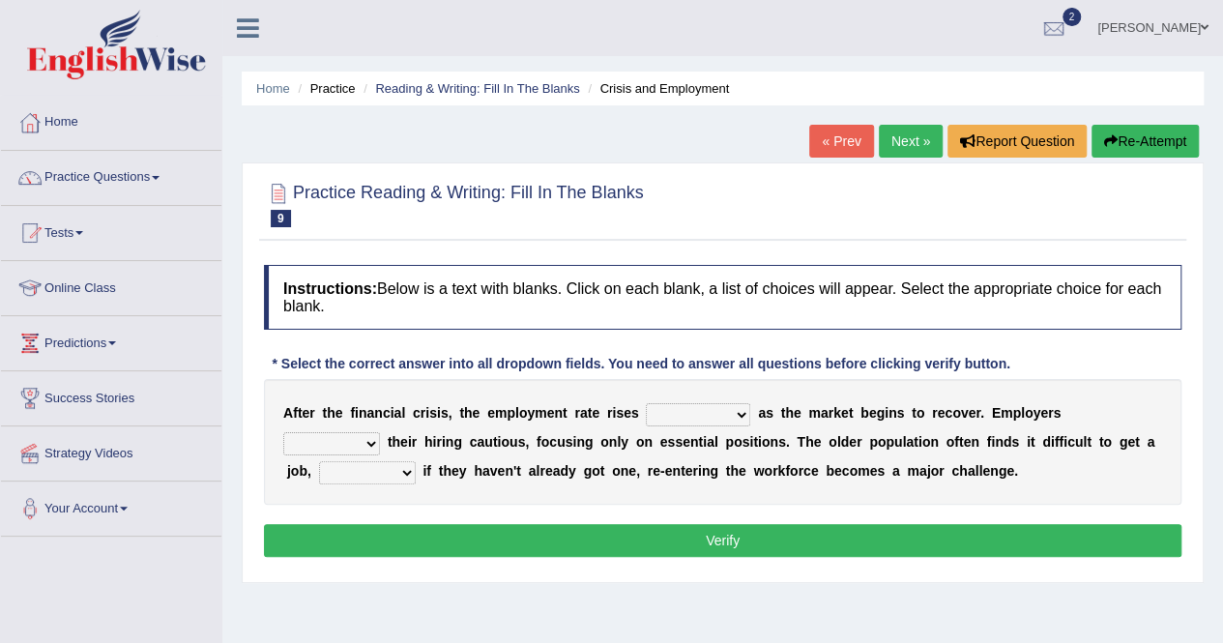
click at [644, 354] on div "* Select the correct answer into all dropdown fields. You need to answer all qu…" at bounding box center [641, 364] width 754 height 20
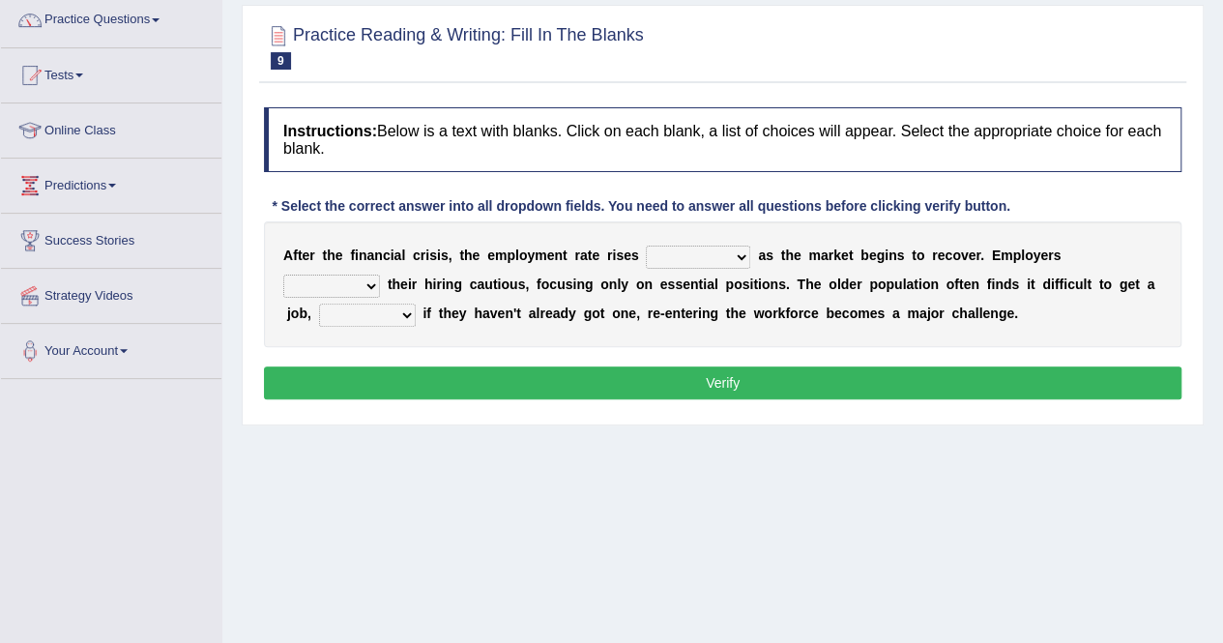
scroll to position [155, 0]
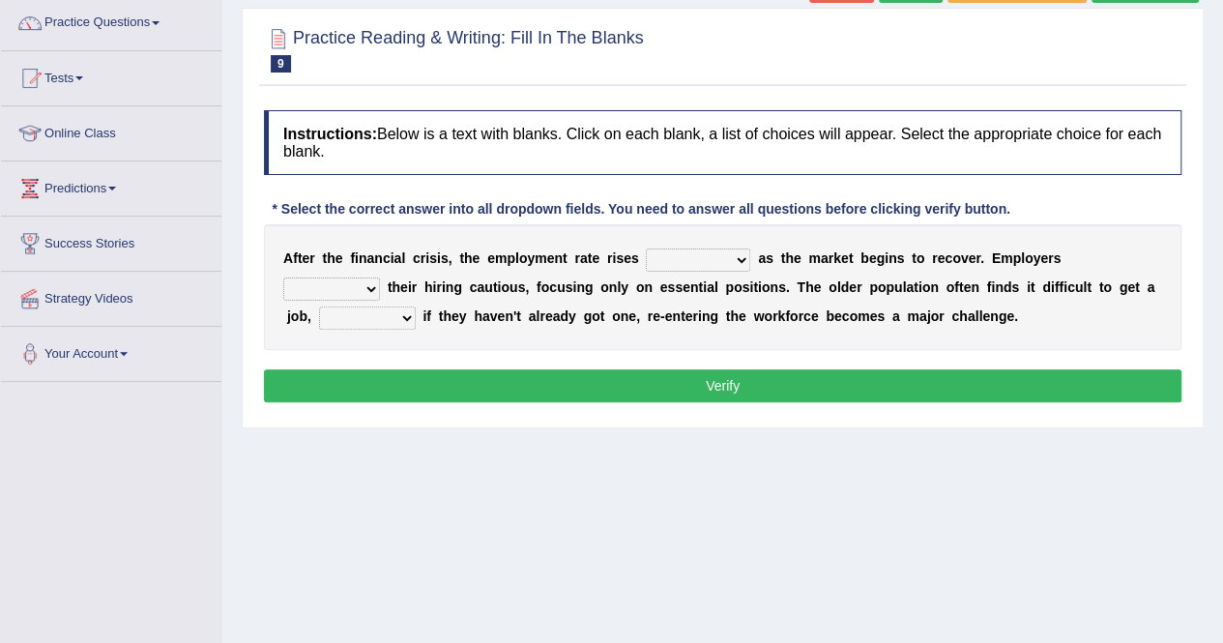
click at [558, 288] on b "u" at bounding box center [561, 286] width 9 height 15
click at [716, 261] on select "normally conversely strenuously sharply" at bounding box center [698, 260] width 104 height 23
select select "sharply"
click at [646, 249] on select "normally conversely strenuously sharply" at bounding box center [698, 260] width 104 height 23
click at [336, 285] on select "keeping kept keep are kept" at bounding box center [331, 289] width 97 height 23
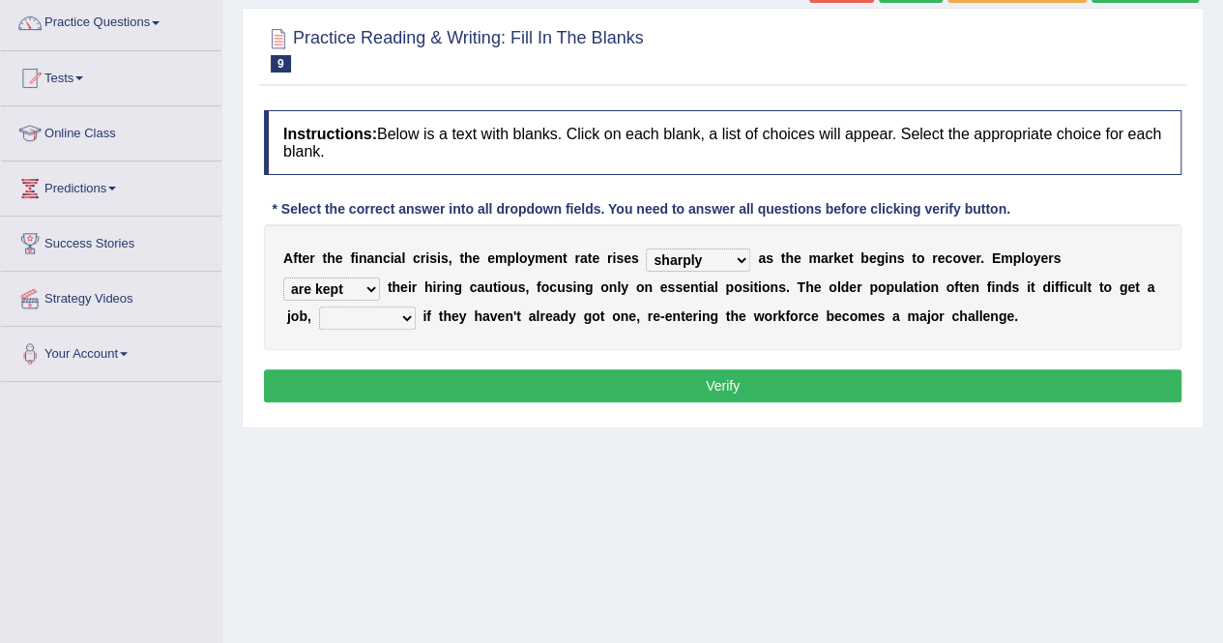
click at [283, 278] on select "keeping kept keep are kept" at bounding box center [331, 289] width 97 height 23
click at [336, 296] on select "keeping kept keep are kept" at bounding box center [331, 289] width 97 height 23
select select "keep"
click at [283, 278] on select "keeping kept keep are kept" at bounding box center [331, 289] width 97 height 23
click at [366, 307] on select "although while then because" at bounding box center [367, 318] width 97 height 23
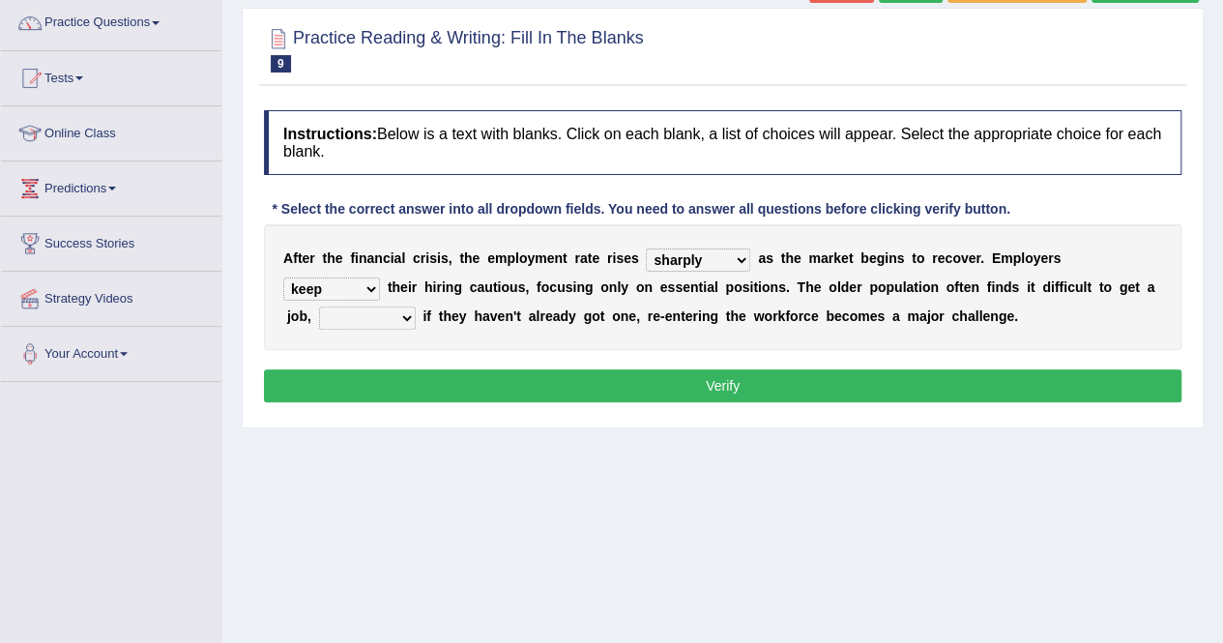
select select "while"
click at [319, 307] on select "although while then because" at bounding box center [367, 318] width 97 height 23
click at [349, 375] on button "Verify" at bounding box center [723, 385] width 918 height 33
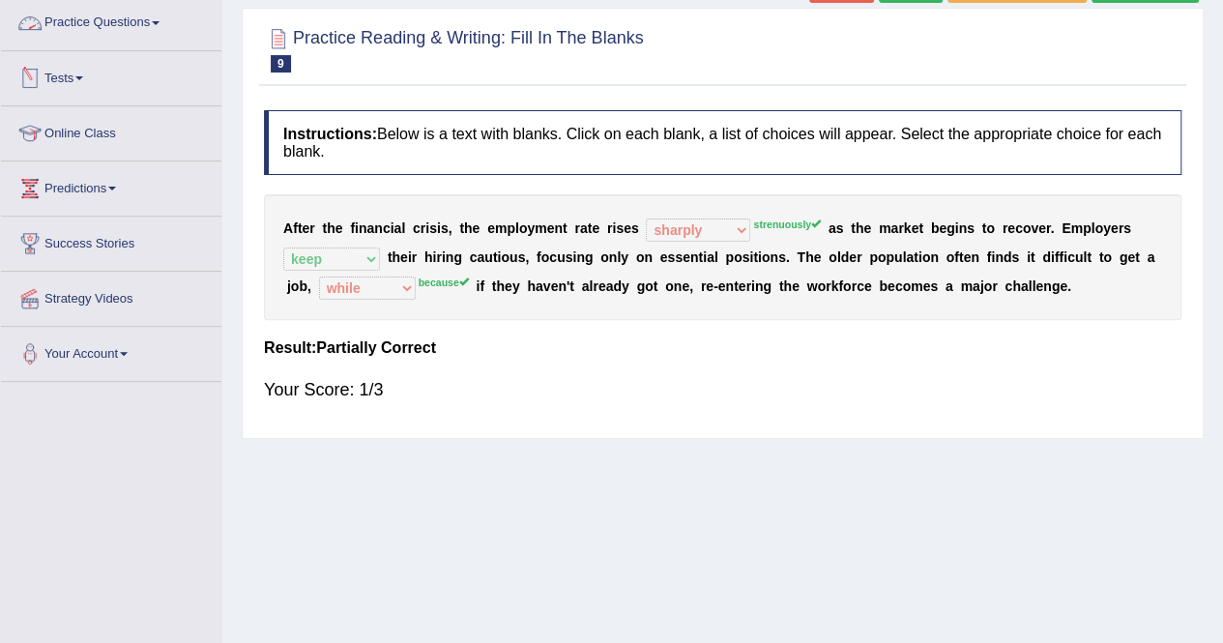
click at [545, 363] on div "Instructions: Below is a text with blanks. Click on each blank, a list of choic…" at bounding box center [722, 265] width 927 height 328
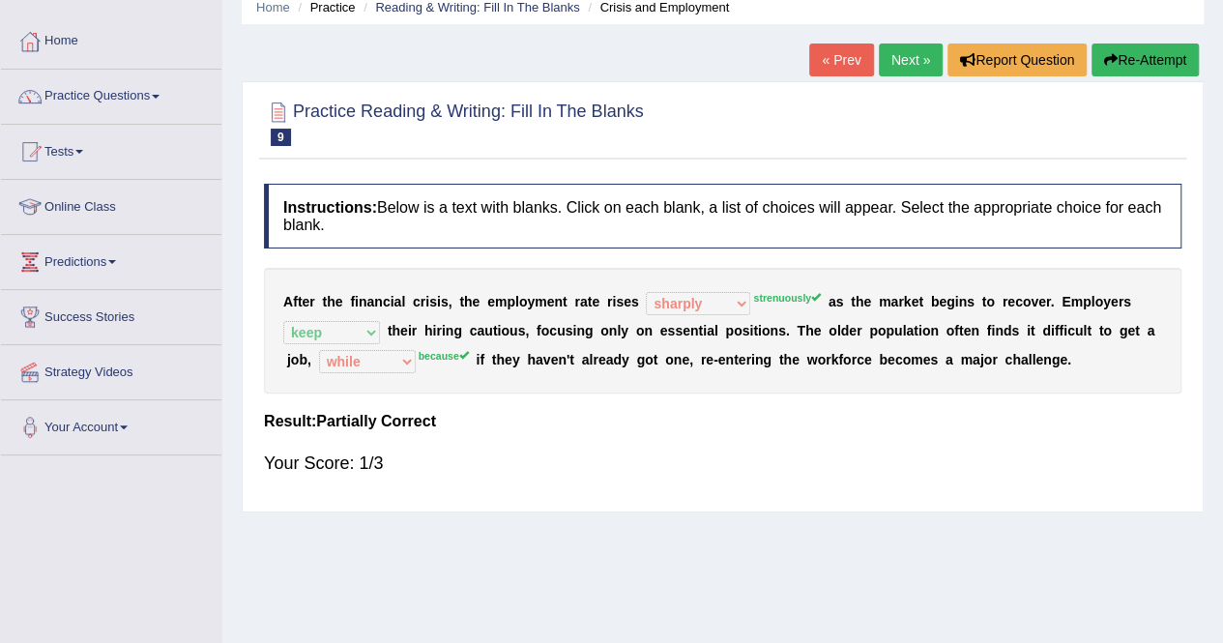
scroll to position [77, 0]
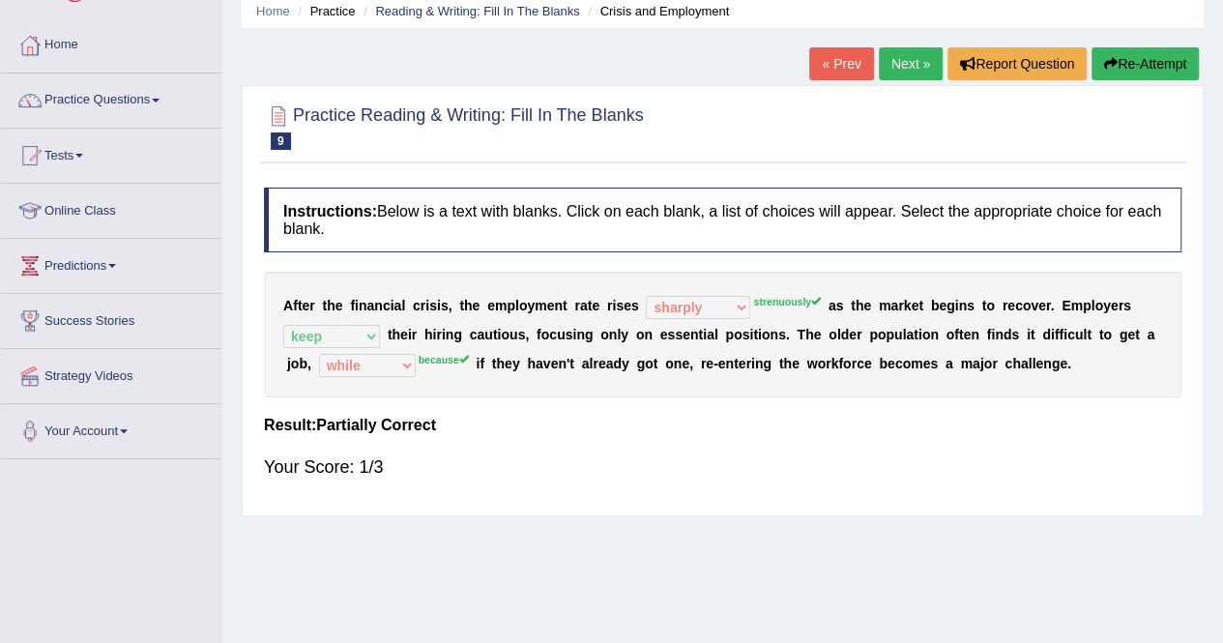
click at [927, 69] on link "Next »" at bounding box center [911, 63] width 64 height 33
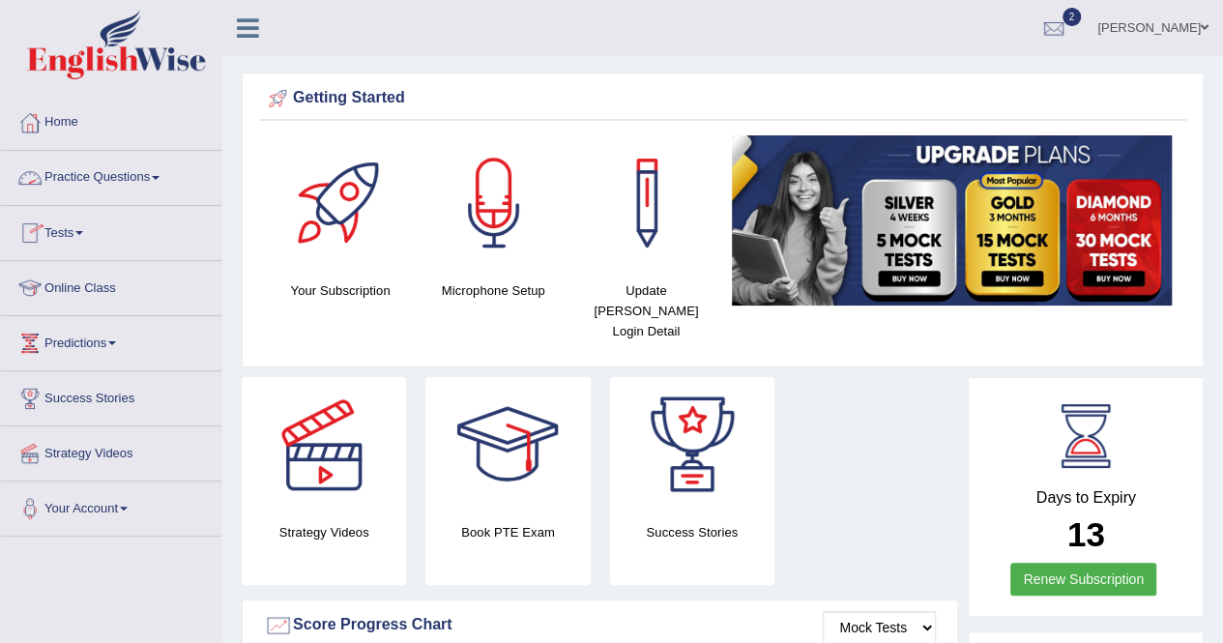
click at [112, 171] on link "Practice Questions" at bounding box center [111, 175] width 220 height 48
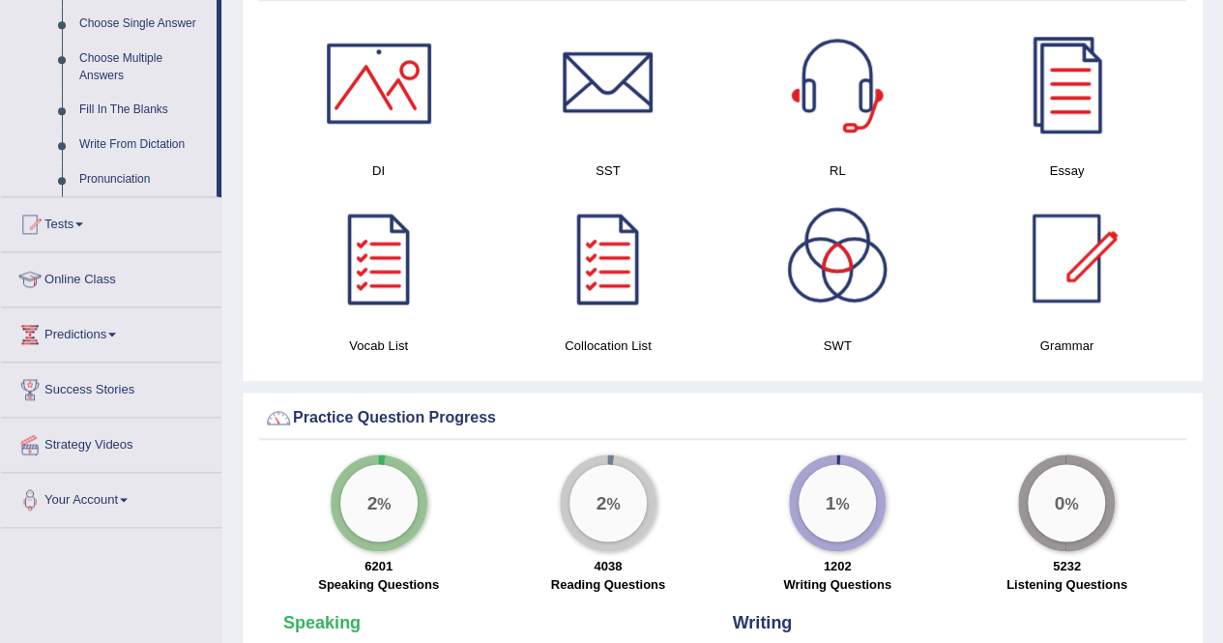
scroll to position [1083, 0]
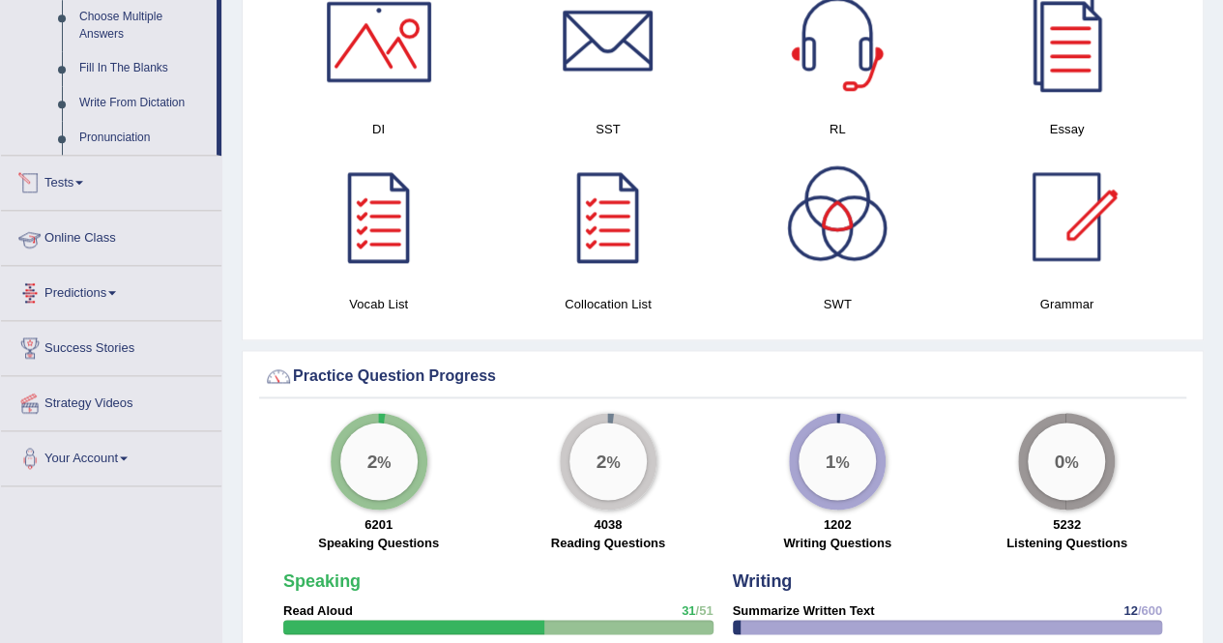
click at [93, 177] on link "Tests" at bounding box center [111, 180] width 220 height 48
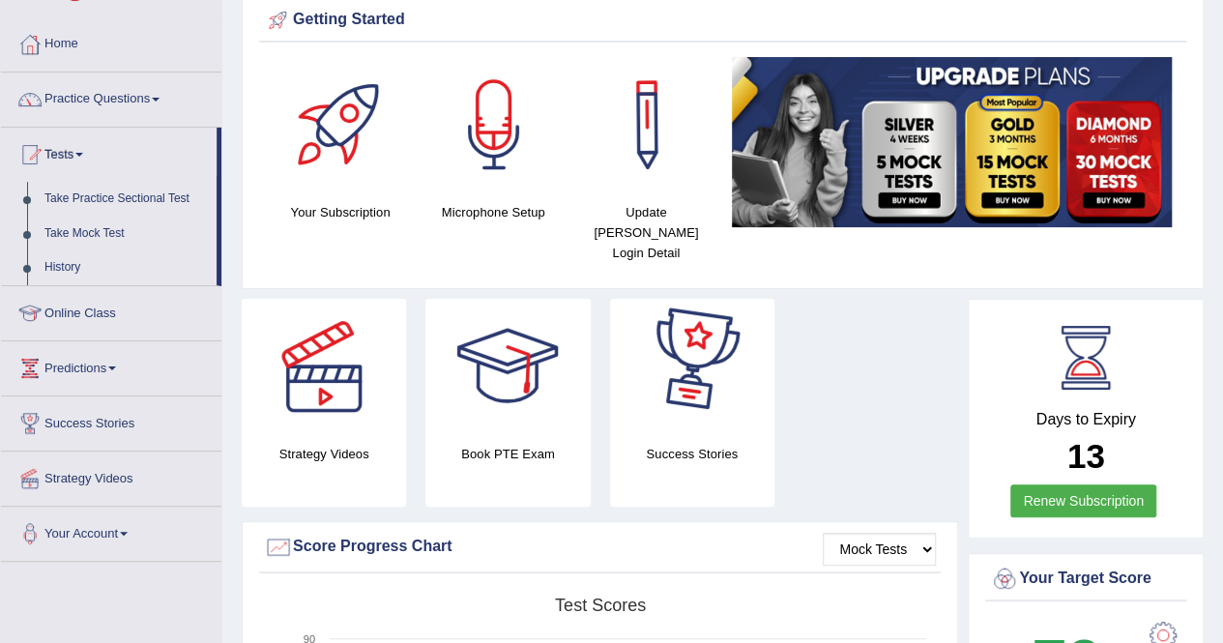
scroll to position [0, 0]
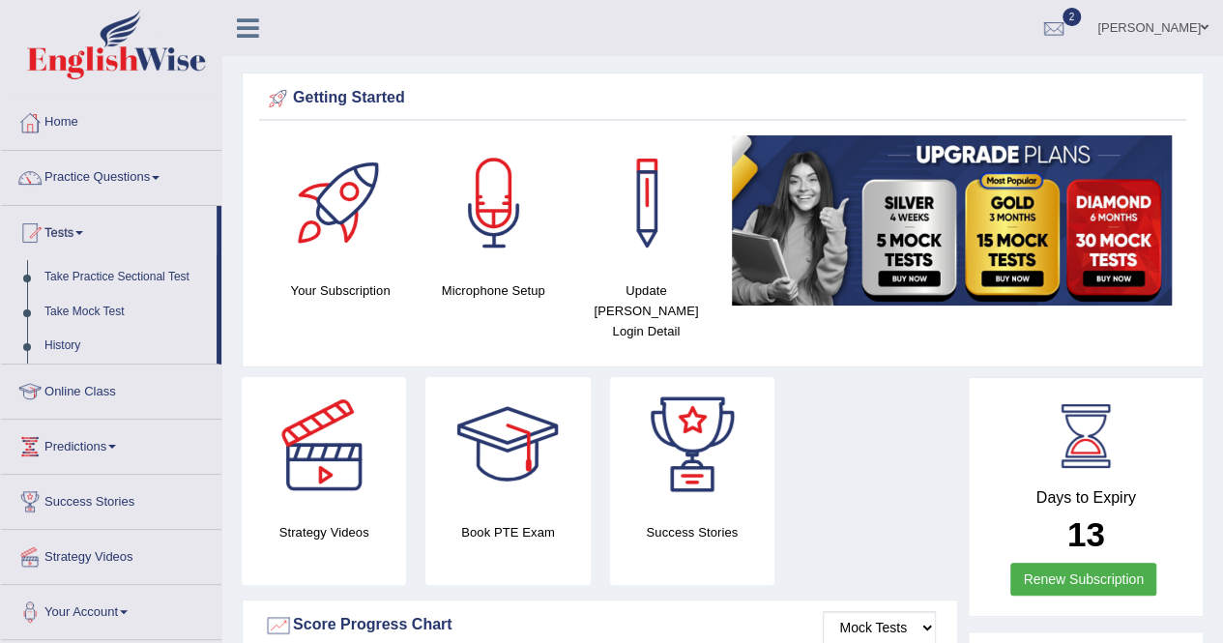
click at [95, 277] on link "Take Practice Sectional Test" at bounding box center [126, 277] width 181 height 35
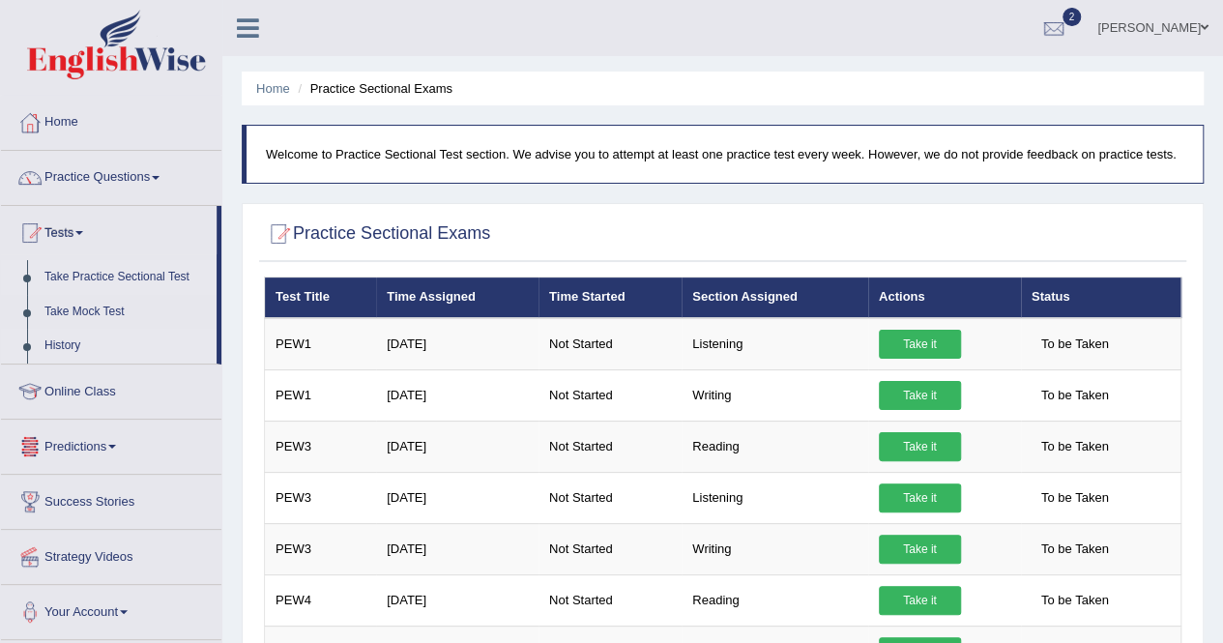
click at [73, 345] on link "History" at bounding box center [126, 346] width 181 height 35
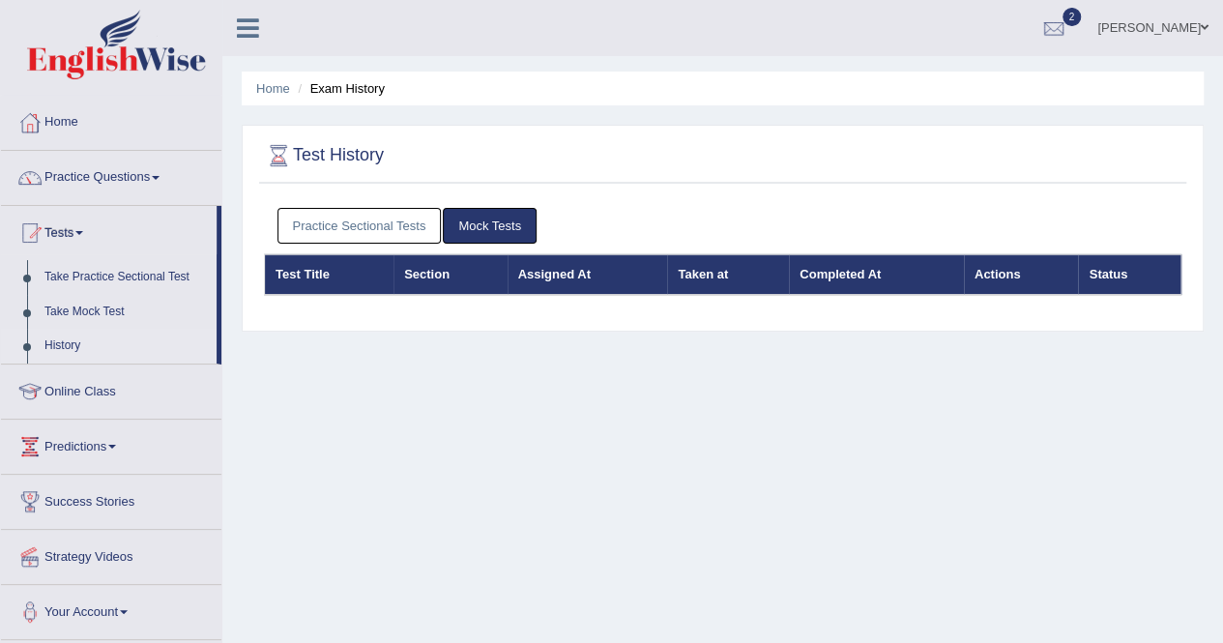
click at [372, 231] on link "Practice Sectional Tests" at bounding box center [360, 226] width 164 height 36
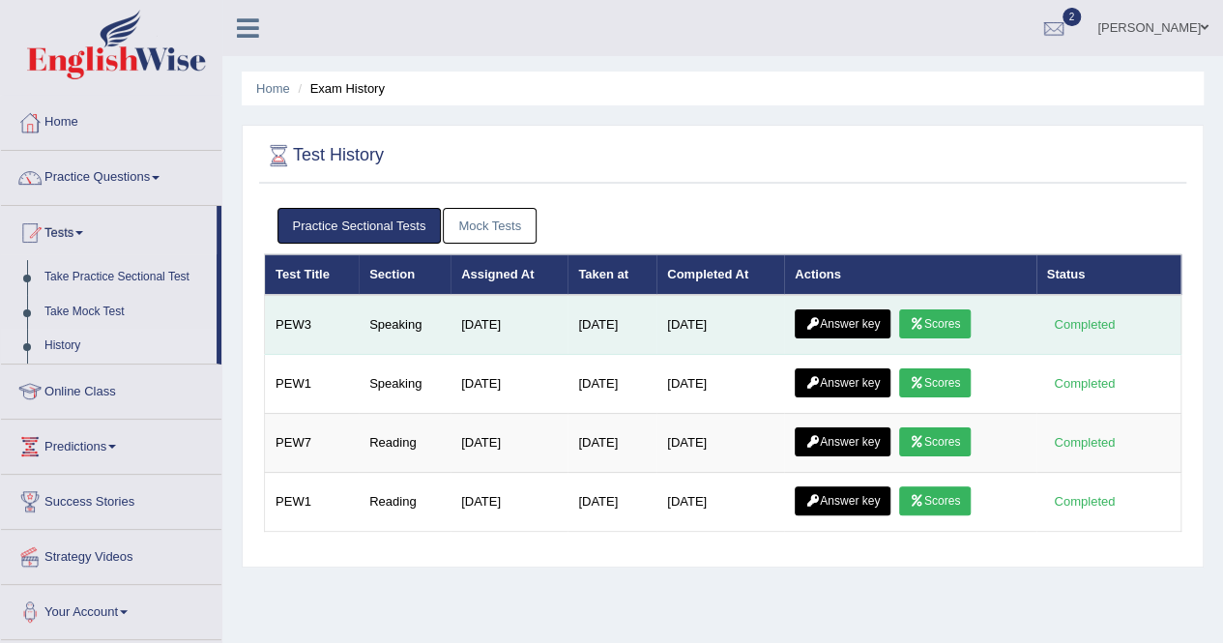
click at [866, 322] on link "Answer key" at bounding box center [843, 323] width 96 height 29
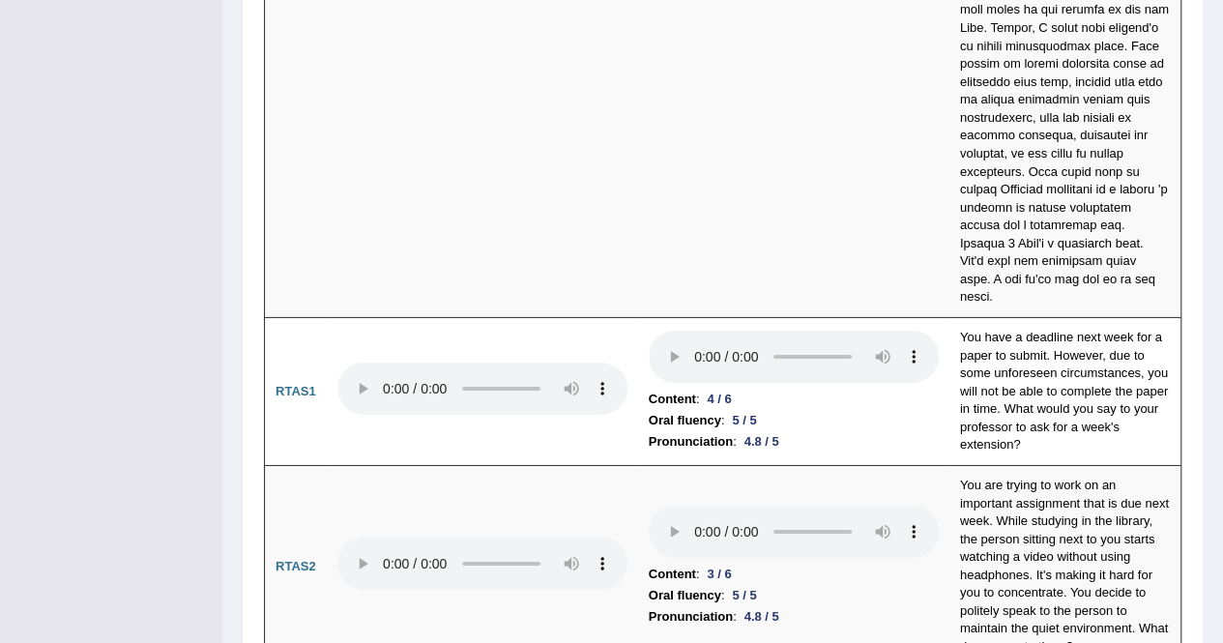
scroll to position [6620, 0]
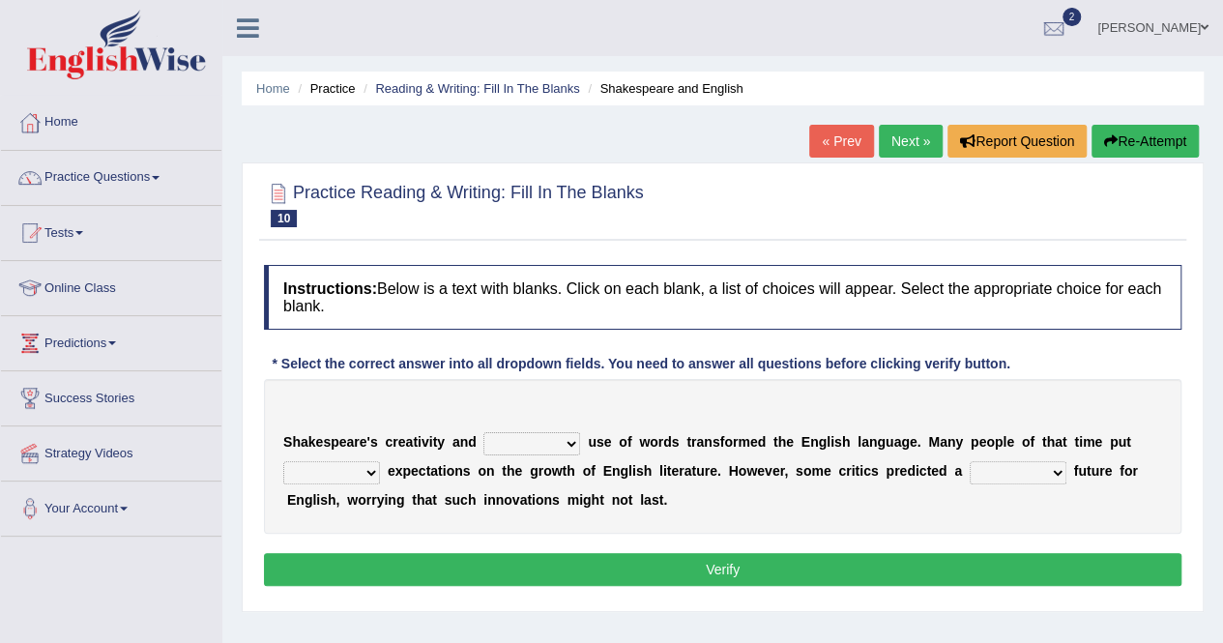
click at [750, 381] on div "S h a k e s p e a r e ' s c r e a t i v i t y a n d idealized intensive fancied…" at bounding box center [723, 456] width 918 height 155
click at [726, 426] on div "S h a k e s p e a r e ' s c r e a t i v i t y a n d idealized intensive fancied…" at bounding box center [723, 456] width 918 height 155
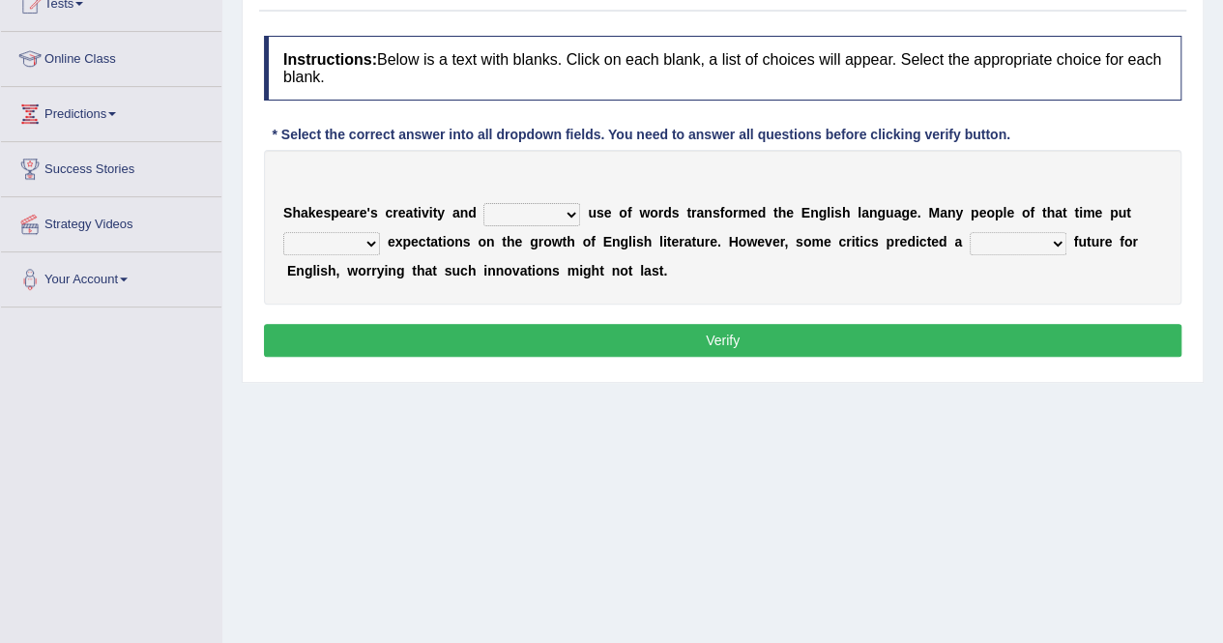
scroll to position [232, 0]
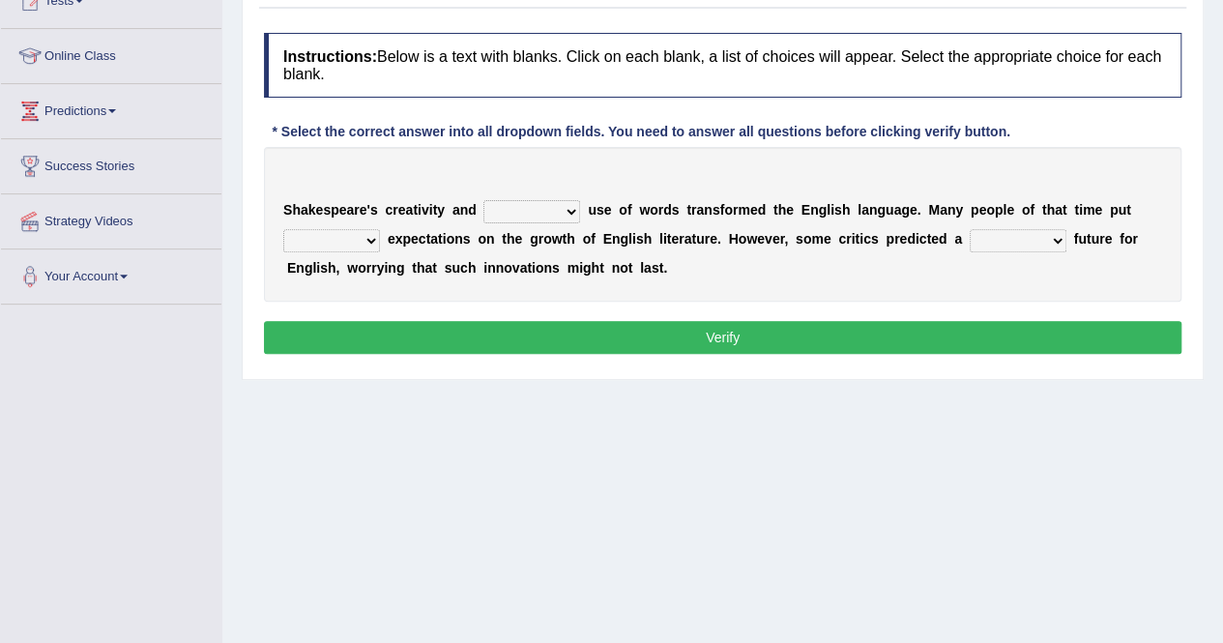
click at [531, 219] on select "idealized intensive fancied inventive" at bounding box center [531, 211] width 97 height 23
click at [485, 189] on div "S h a k e s p e a r e ' s c r e a t i v i t y a n d idealized intensive fancied…" at bounding box center [723, 224] width 918 height 155
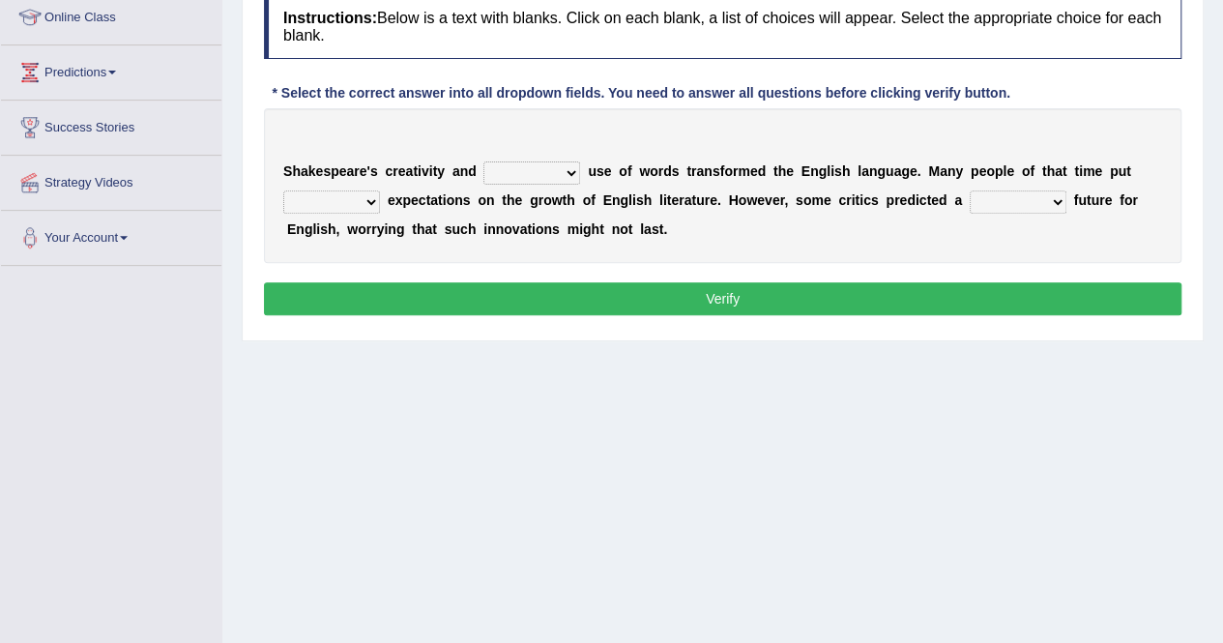
click at [514, 165] on select "idealized intensive fancied inventive" at bounding box center [531, 172] width 97 height 23
select select "intensive"
click at [483, 161] on select "idealized intensive fancied inventive" at bounding box center [531, 172] width 97 height 23
click at [294, 196] on select "wide much high more" at bounding box center [331, 201] width 97 height 23
select select "high"
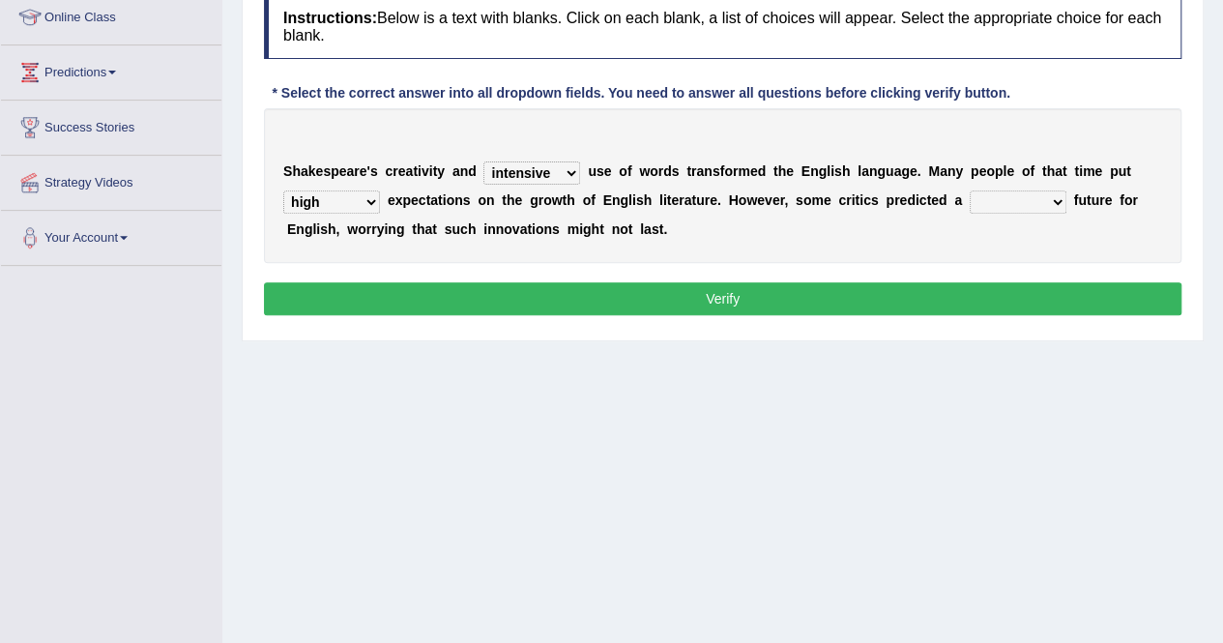
click at [283, 190] on select "wide much high more" at bounding box center [331, 201] width 97 height 23
click at [988, 190] on select "monetary promising irresistible daunting" at bounding box center [1018, 201] width 97 height 23
select select "daunting"
click at [970, 190] on select "monetary promising irresistible daunting" at bounding box center [1018, 201] width 97 height 23
click at [923, 297] on button "Verify" at bounding box center [723, 298] width 918 height 33
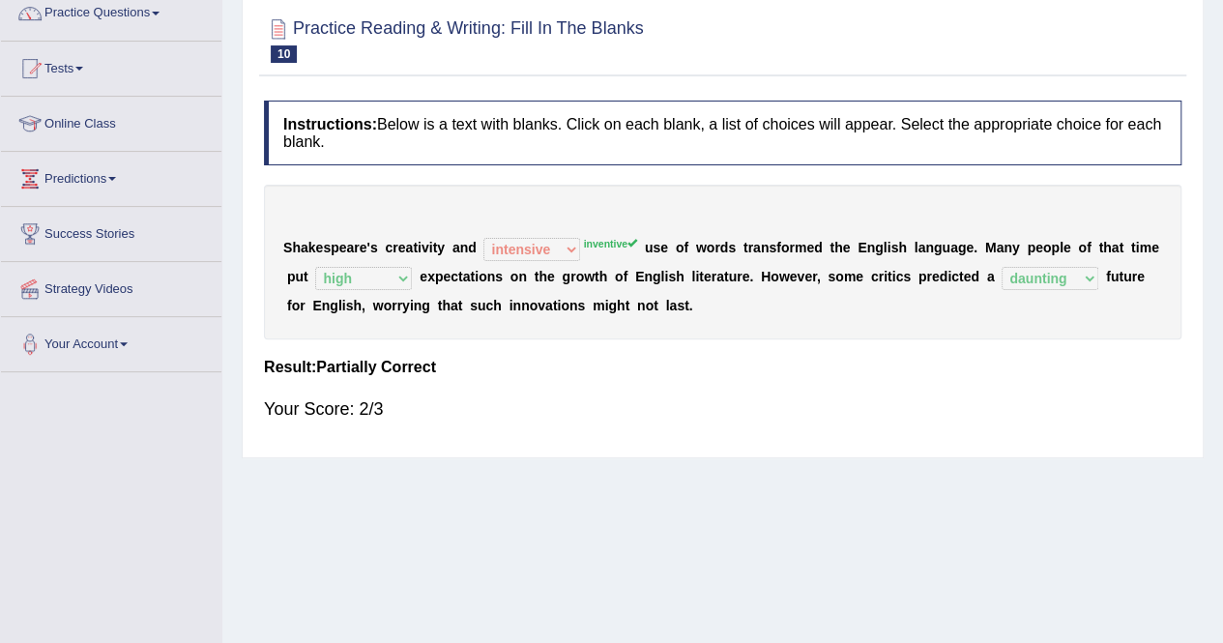
scroll to position [116, 0]
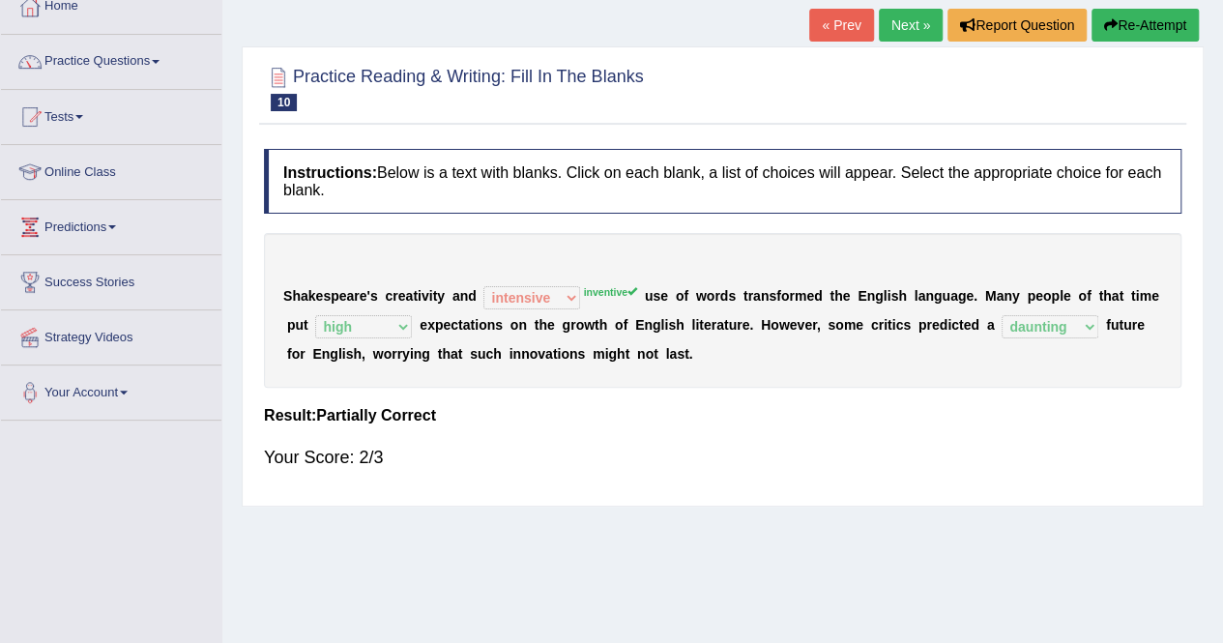
click at [905, 26] on link "Next »" at bounding box center [911, 25] width 64 height 33
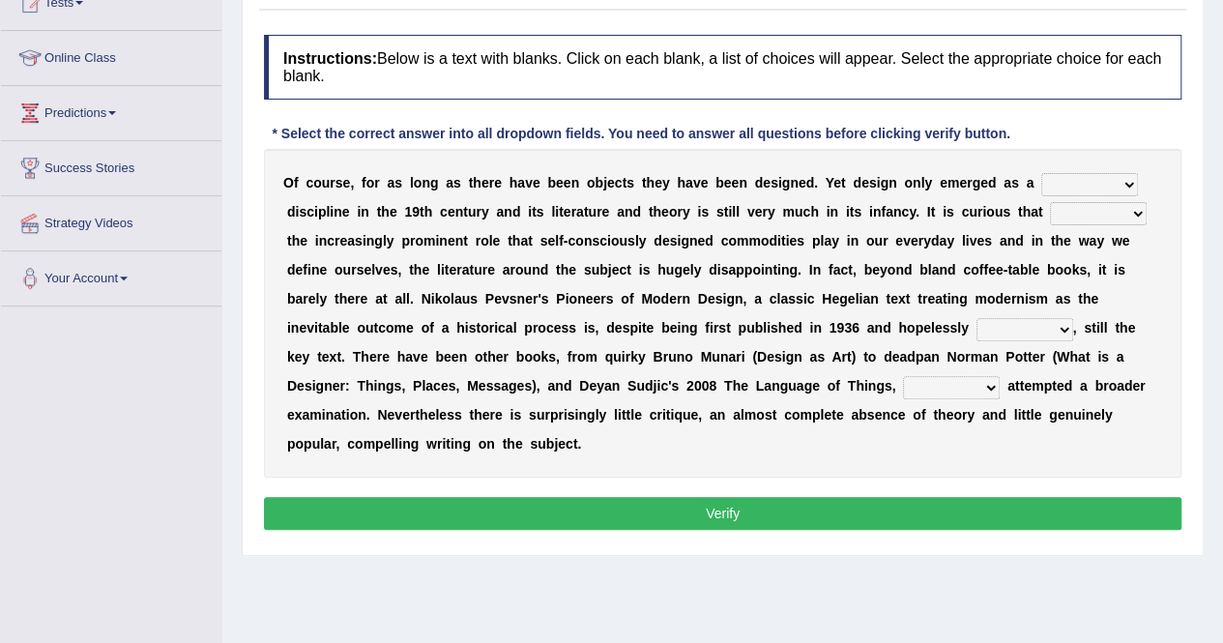
scroll to position [232, 0]
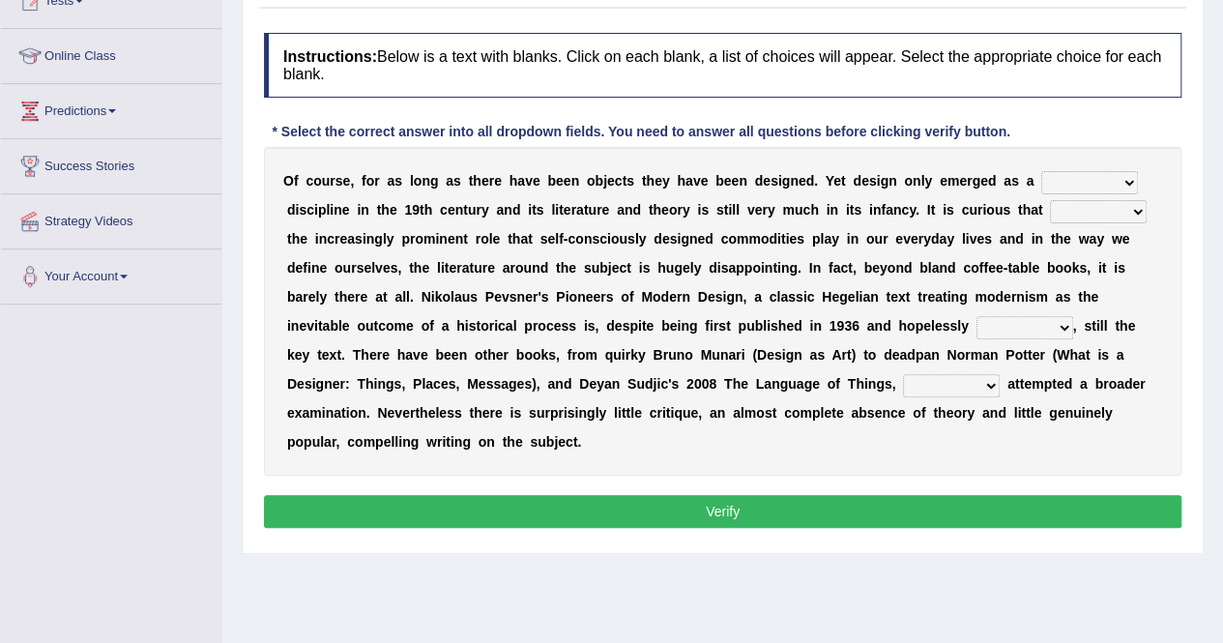
click at [1104, 181] on select "bilateral ubiquitous foremost dedicated" at bounding box center [1089, 182] width 97 height 23
click at [1097, 144] on div "Instructions: Below is a text with blanks. Click on each blank, a list of choic…" at bounding box center [722, 283] width 927 height 520
click at [987, 202] on b "o" at bounding box center [990, 209] width 9 height 15
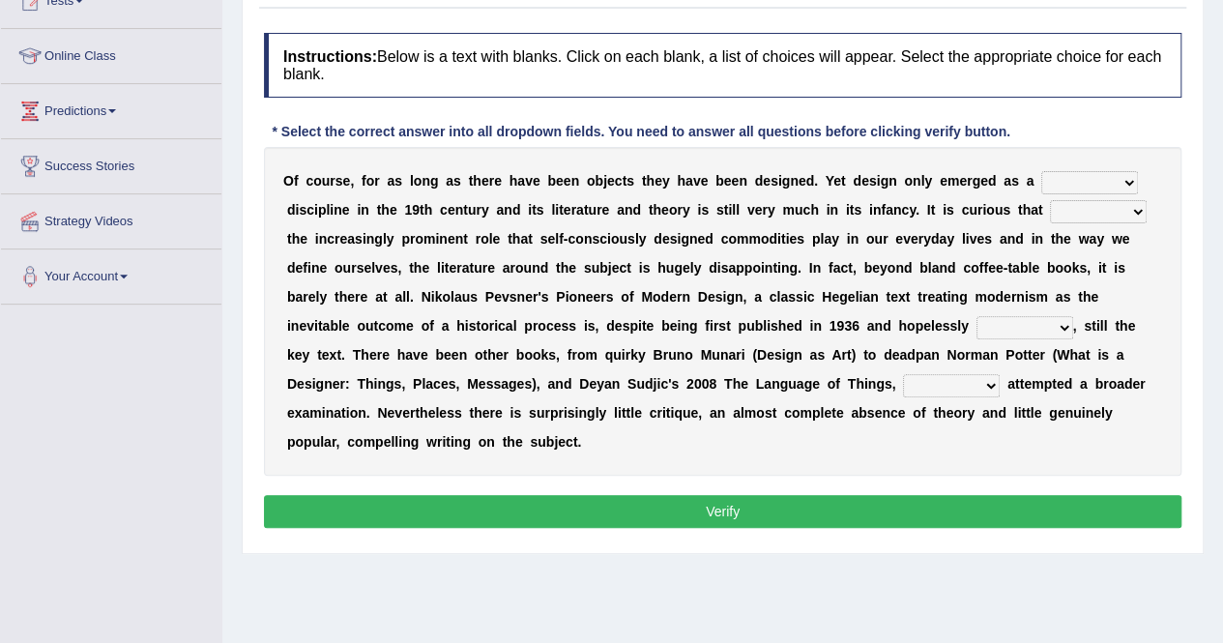
click at [987, 202] on b "o" at bounding box center [990, 209] width 9 height 15
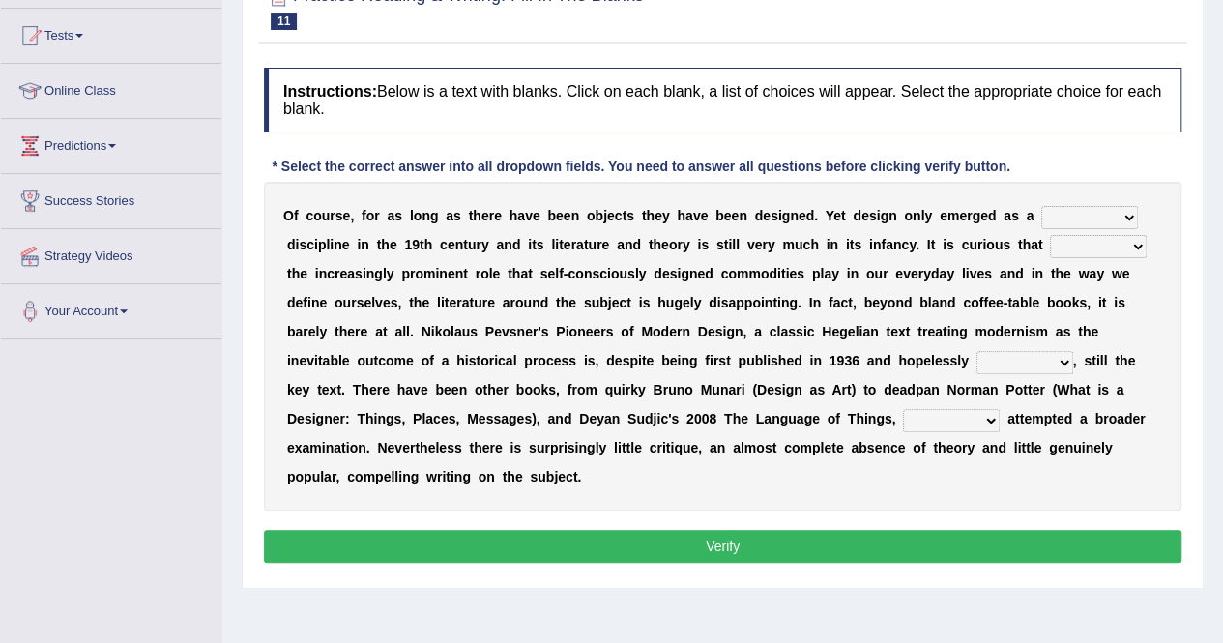
scroll to position [193, 0]
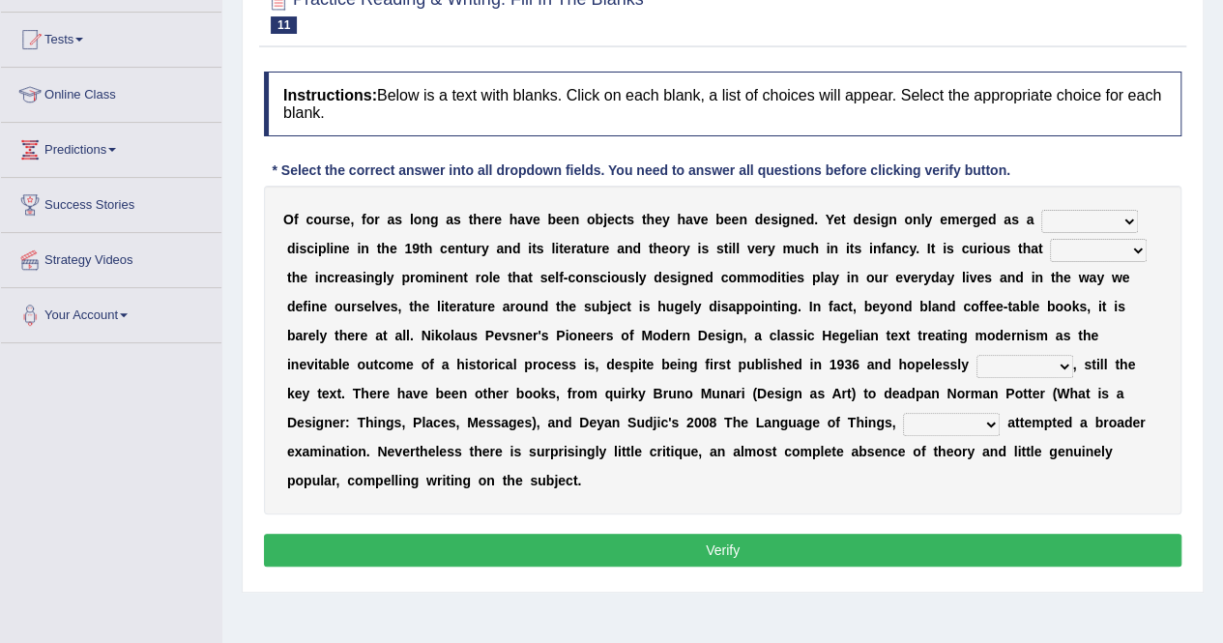
click at [1073, 216] on select "bilateral ubiquitous foremost dedicated" at bounding box center [1089, 221] width 97 height 23
click at [1041, 210] on select "bilateral ubiquitous foremost dedicated" at bounding box center [1089, 221] width 97 height 23
click at [1081, 220] on select "bilateral ubiquitous foremost dedicated" at bounding box center [1089, 221] width 97 height 23
select select "ubiquitous"
click at [1041, 210] on select "bilateral ubiquitous foremost dedicated" at bounding box center [1089, 221] width 97 height 23
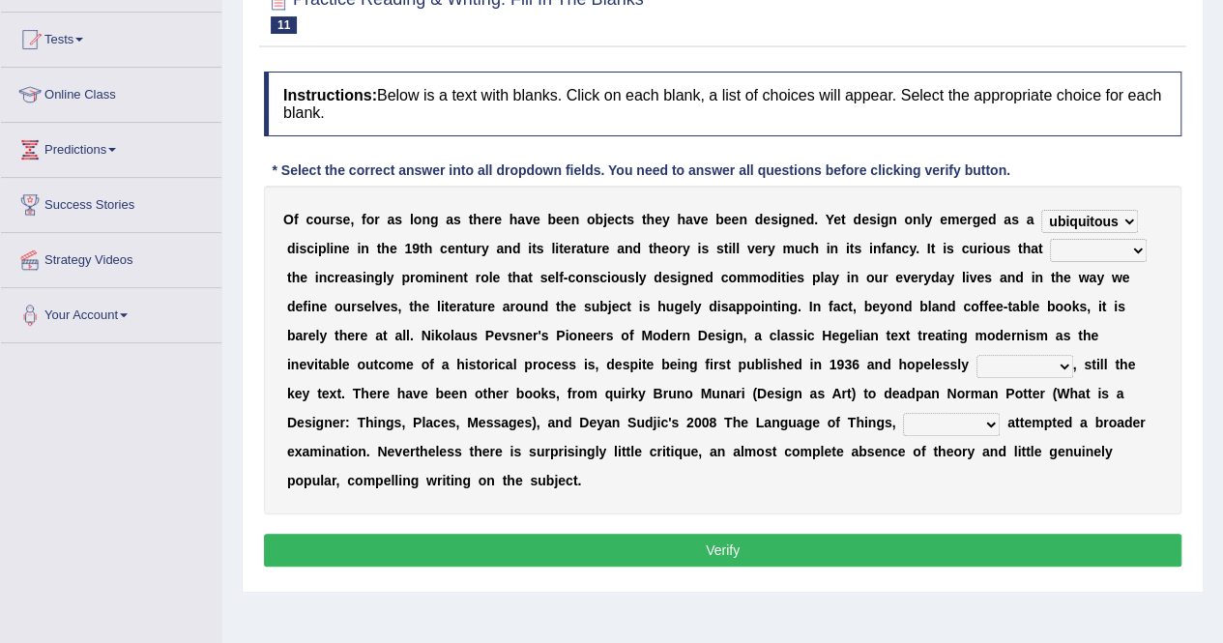
click at [945, 277] on b "a" at bounding box center [943, 277] width 8 height 15
click at [1069, 245] on select "since despite within through" at bounding box center [1098, 250] width 97 height 23
select select "despite"
click at [1050, 239] on select "since despite within through" at bounding box center [1098, 250] width 97 height 23
click at [741, 294] on div "O f c o u r s e , f o r a s l o n g a s t h e r e h a v e b e e n o b j e c t s…" at bounding box center [723, 350] width 918 height 329
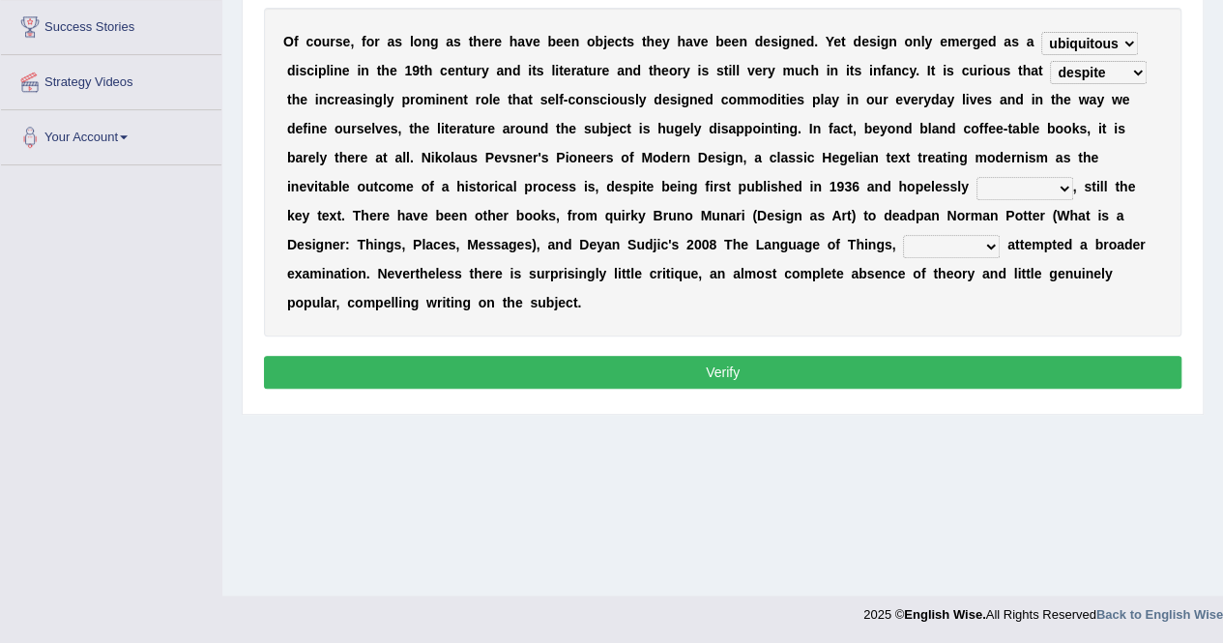
scroll to position [371, 0]
click at [1013, 189] on select "dates dating date dated" at bounding box center [1025, 188] width 97 height 23
select select "dates"
click at [977, 177] on select "dates dating date dated" at bounding box center [1025, 188] width 97 height 23
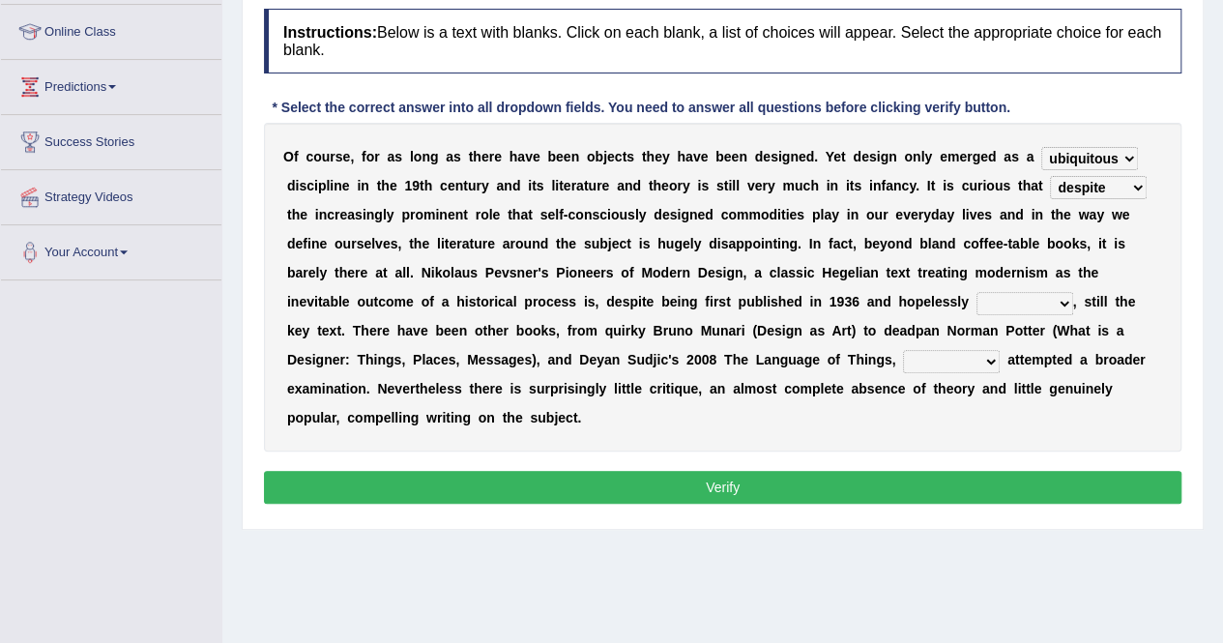
scroll to position [258, 0]
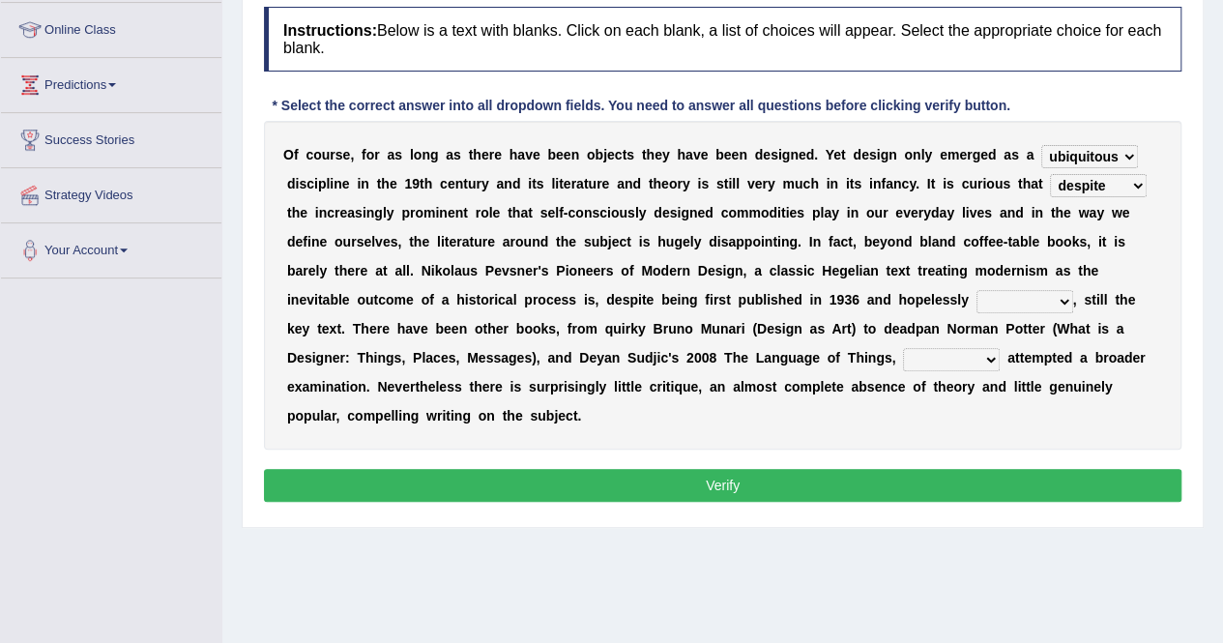
click at [1032, 308] on select "dates dating date dated" at bounding box center [1025, 301] width 97 height 23
click at [882, 325] on b at bounding box center [880, 328] width 8 height 15
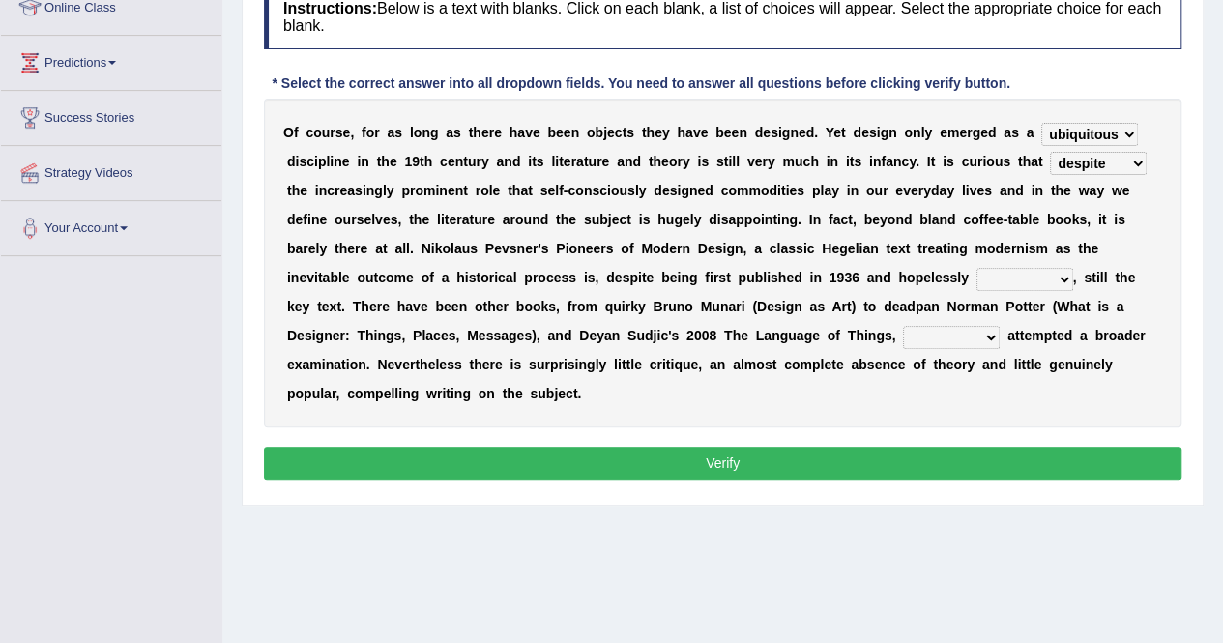
scroll to position [286, 0]
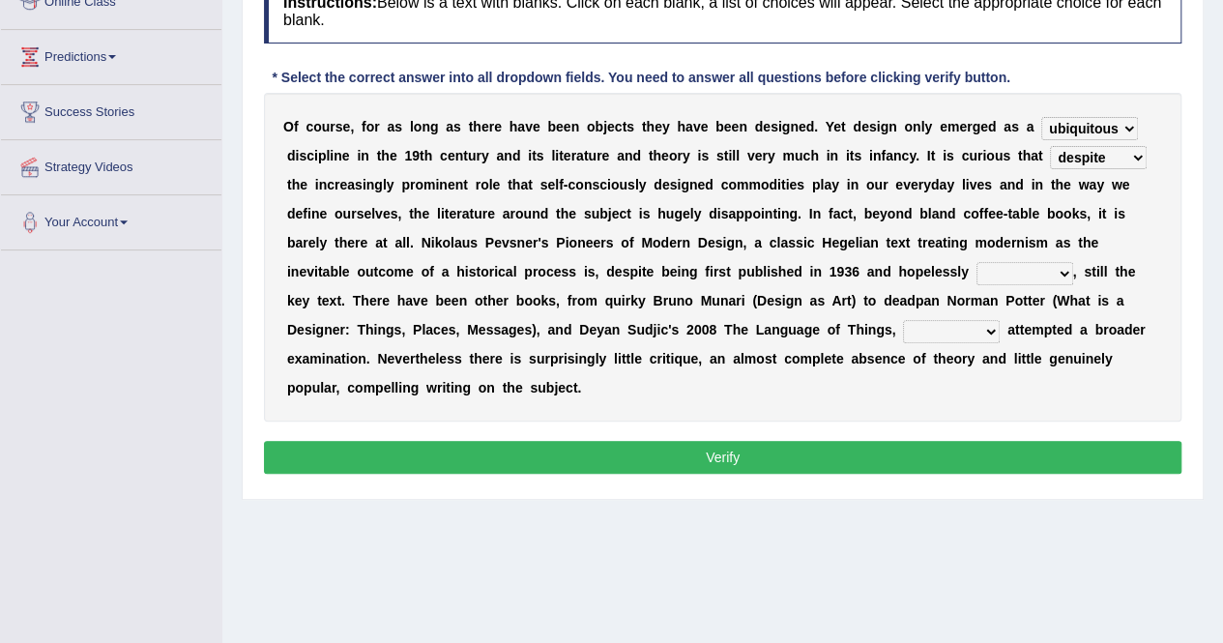
click at [694, 312] on div "O f c o u r s e , f o r a s l o n g a s t h e r e h a v e b e e n o b j e c t s…" at bounding box center [723, 257] width 918 height 329
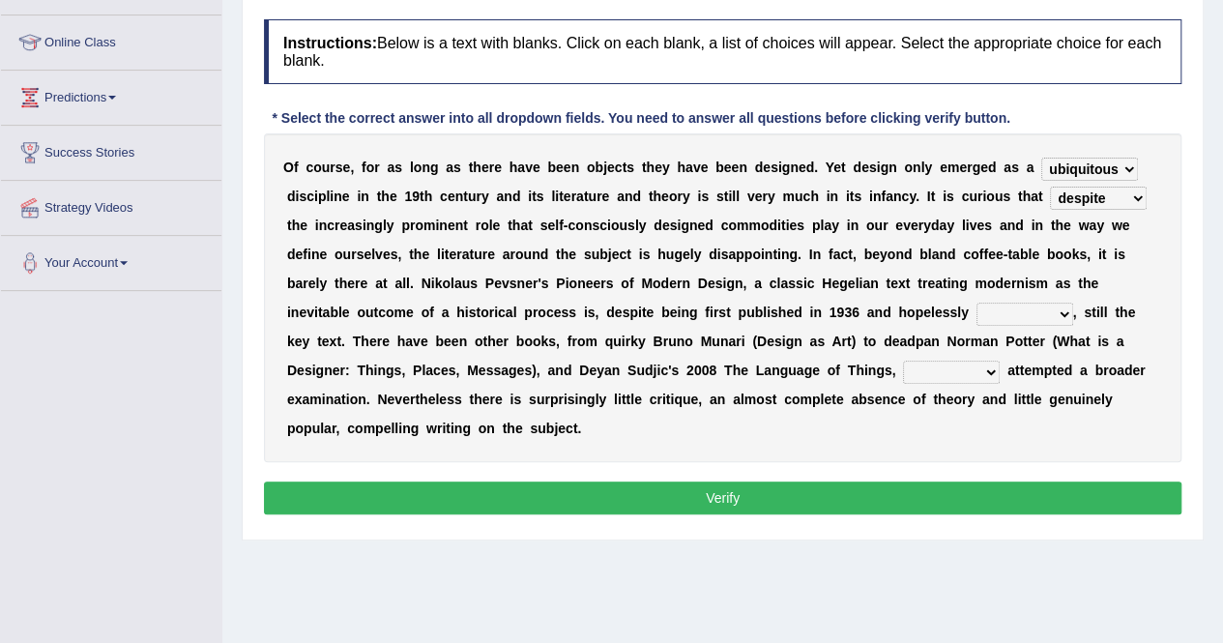
scroll to position [248, 0]
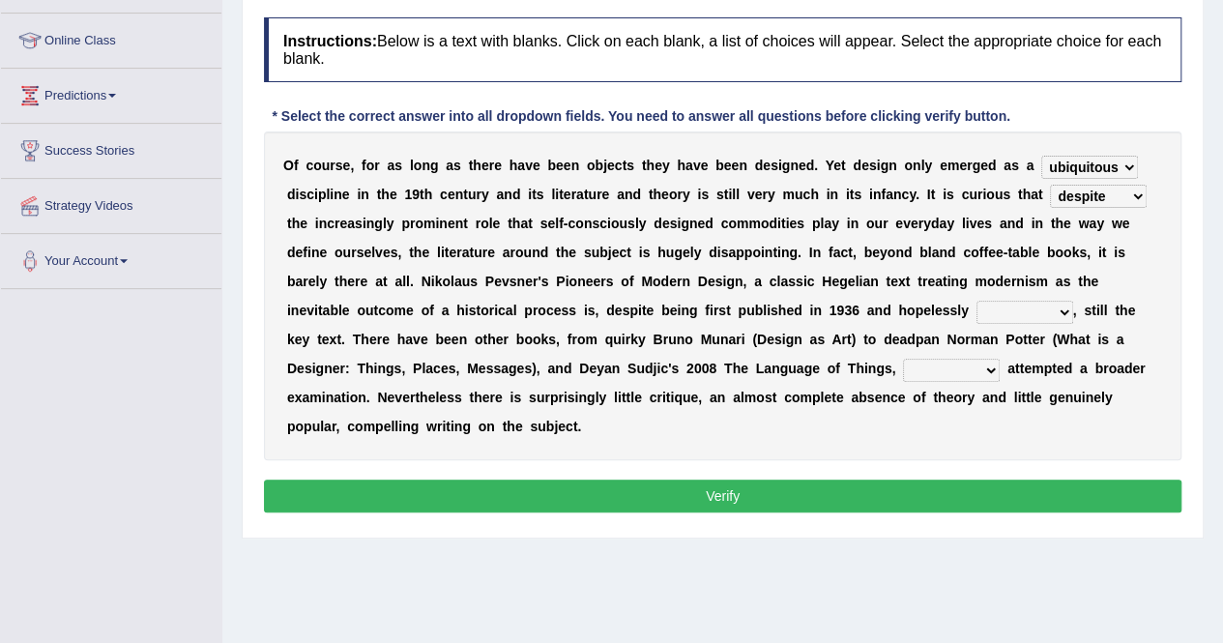
click at [1039, 310] on select "dates dating date dated" at bounding box center [1025, 312] width 97 height 23
click at [977, 301] on select "dates dating date dated" at bounding box center [1025, 312] width 97 height 23
click at [1060, 307] on select "dates dating date dated" at bounding box center [1025, 312] width 97 height 23
click at [977, 301] on select "dates dating date dated" at bounding box center [1025, 312] width 97 height 23
click at [1019, 311] on select "dates dating date dated" at bounding box center [1025, 312] width 97 height 23
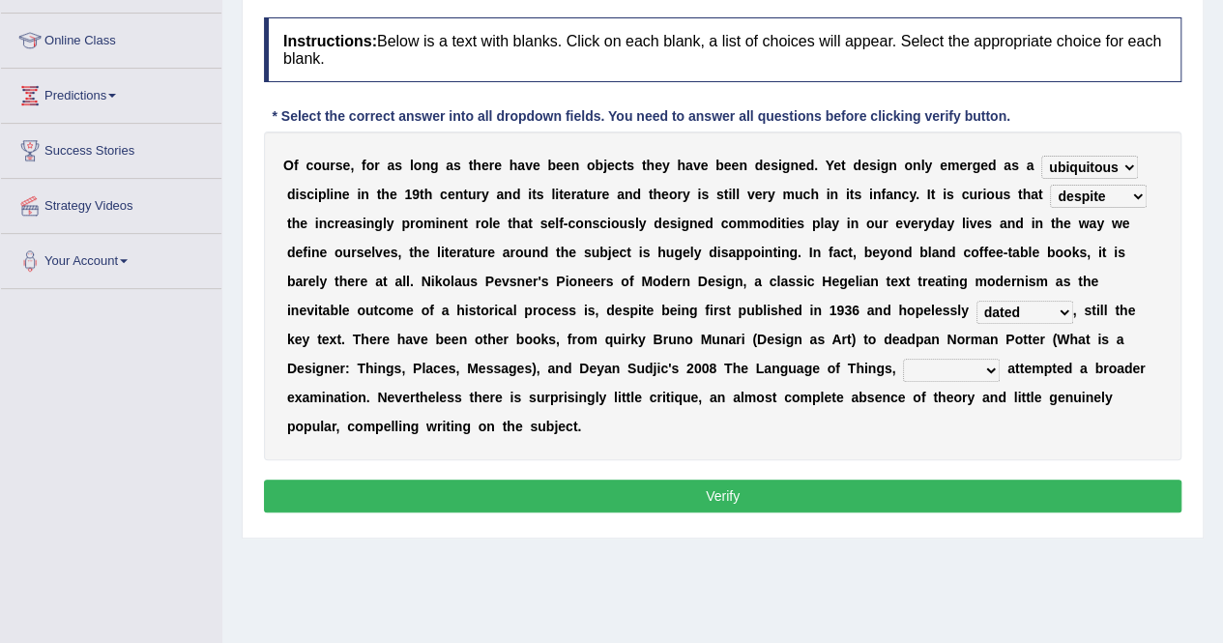
click at [977, 301] on select "dates dating date dated" at bounding box center [1025, 312] width 97 height 23
click at [1006, 311] on select "dates dating date dated" at bounding box center [1025, 312] width 97 height 23
select select "date"
click at [977, 301] on select "dates dating date dated" at bounding box center [1025, 312] width 97 height 23
click at [907, 378] on select "which then however as" at bounding box center [951, 370] width 97 height 23
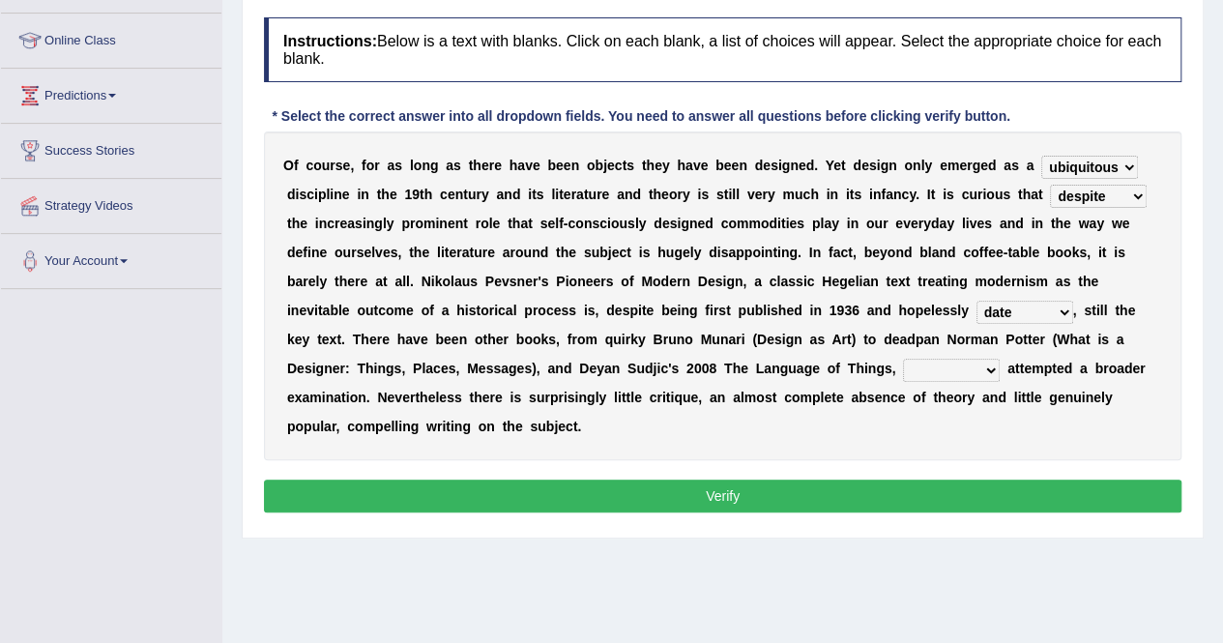
select select "which"
click at [903, 359] on select "which then however as" at bounding box center [951, 370] width 97 height 23
click at [781, 488] on button "Verify" at bounding box center [723, 496] width 918 height 33
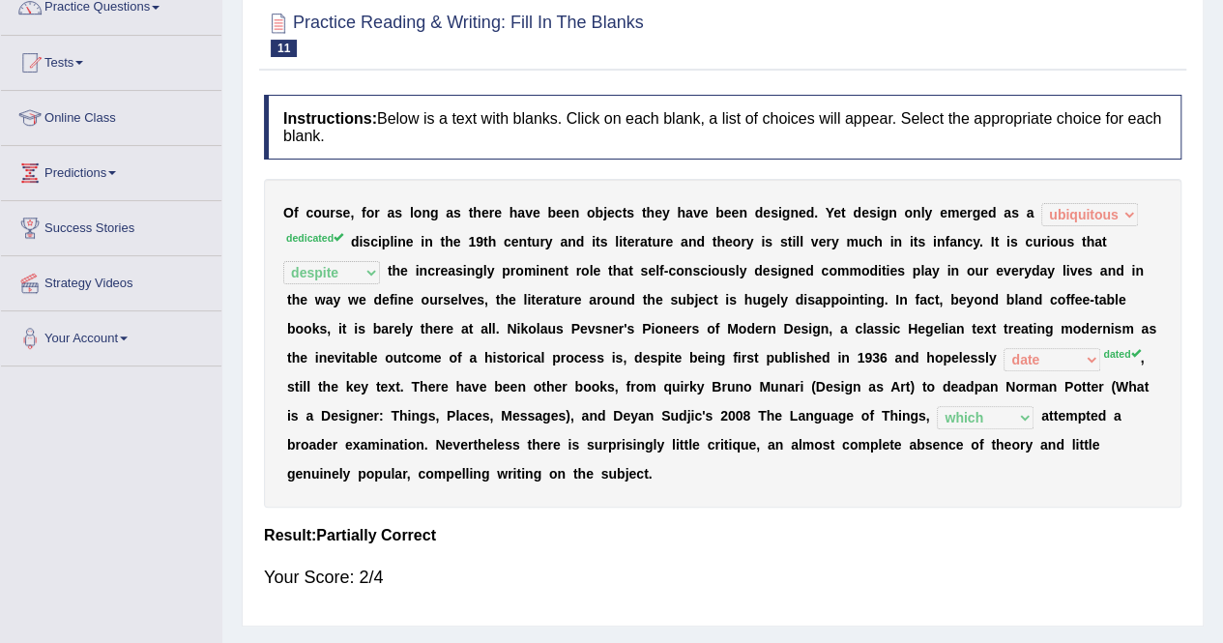
click at [781, 488] on div "Instructions: Below is a text with blanks. Click on each blank, a list of choic…" at bounding box center [722, 350] width 927 height 531
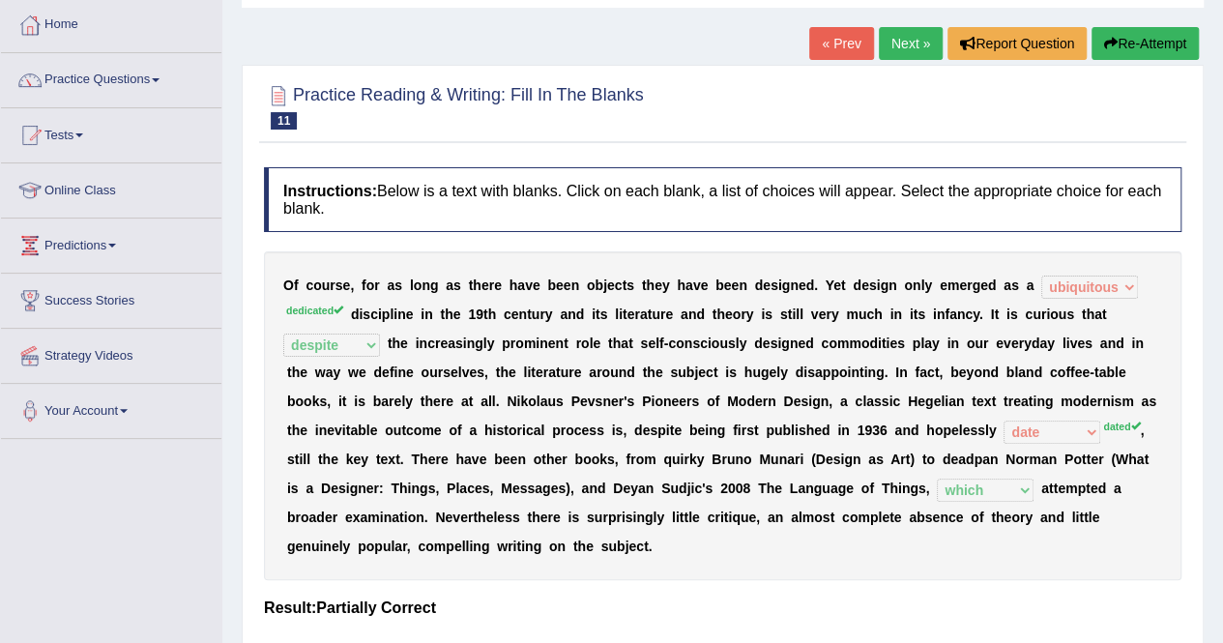
scroll to position [0, 0]
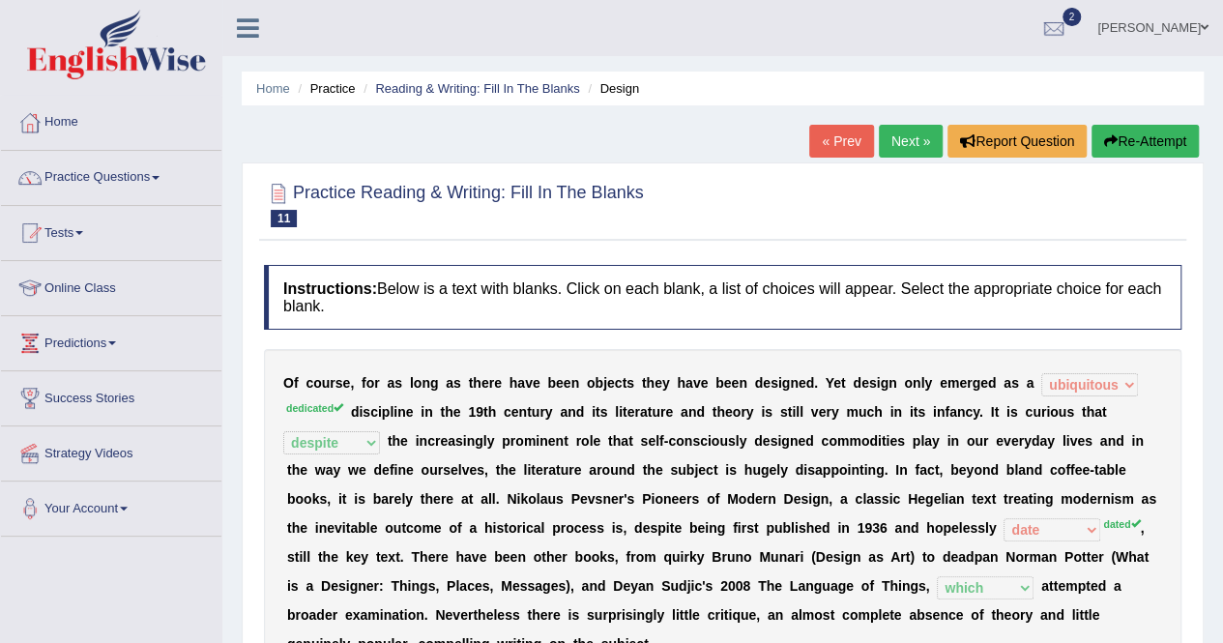
click at [923, 135] on link "Next »" at bounding box center [911, 141] width 64 height 33
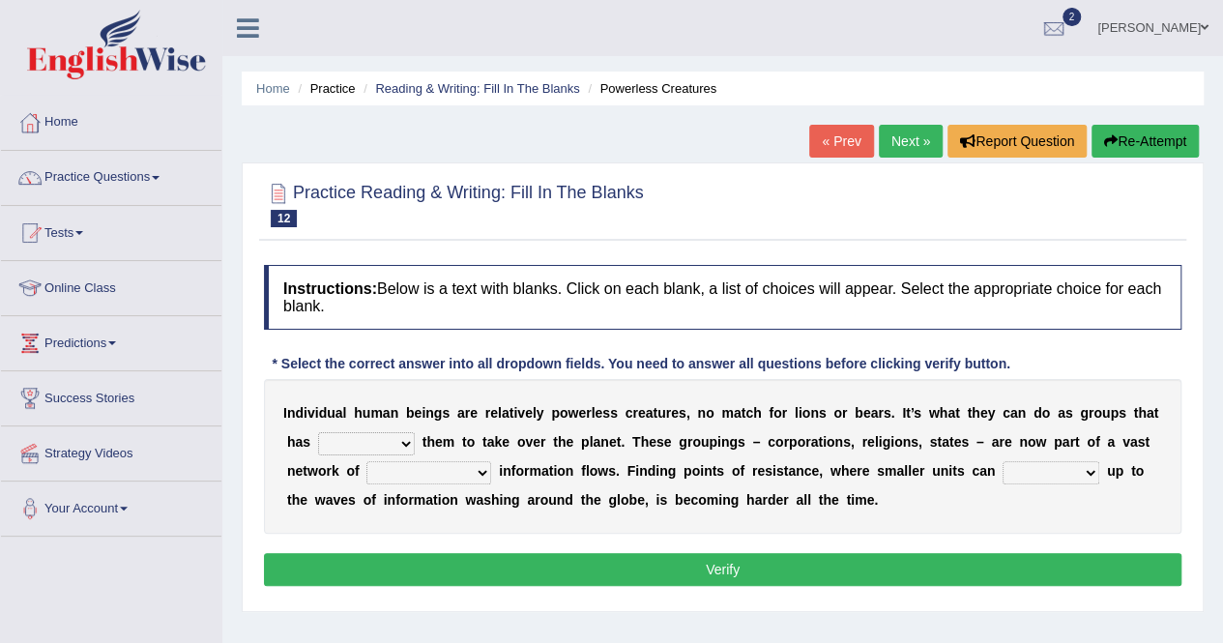
click at [632, 362] on div "* Select the correct answer into all dropdown fields. You need to answer all qu…" at bounding box center [641, 364] width 754 height 20
